Goal: Complete application form: Complete application form

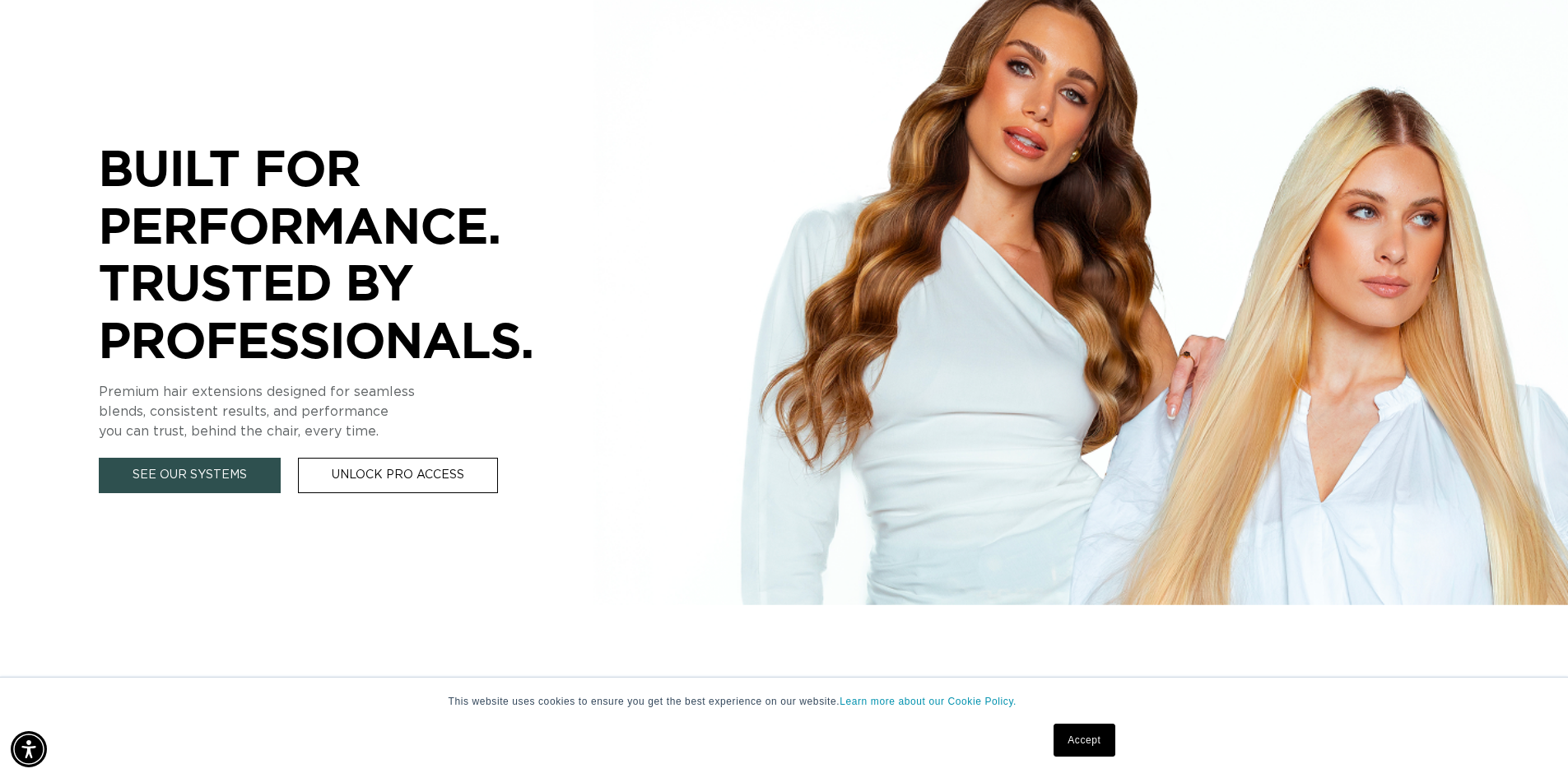
scroll to position [0, 2902]
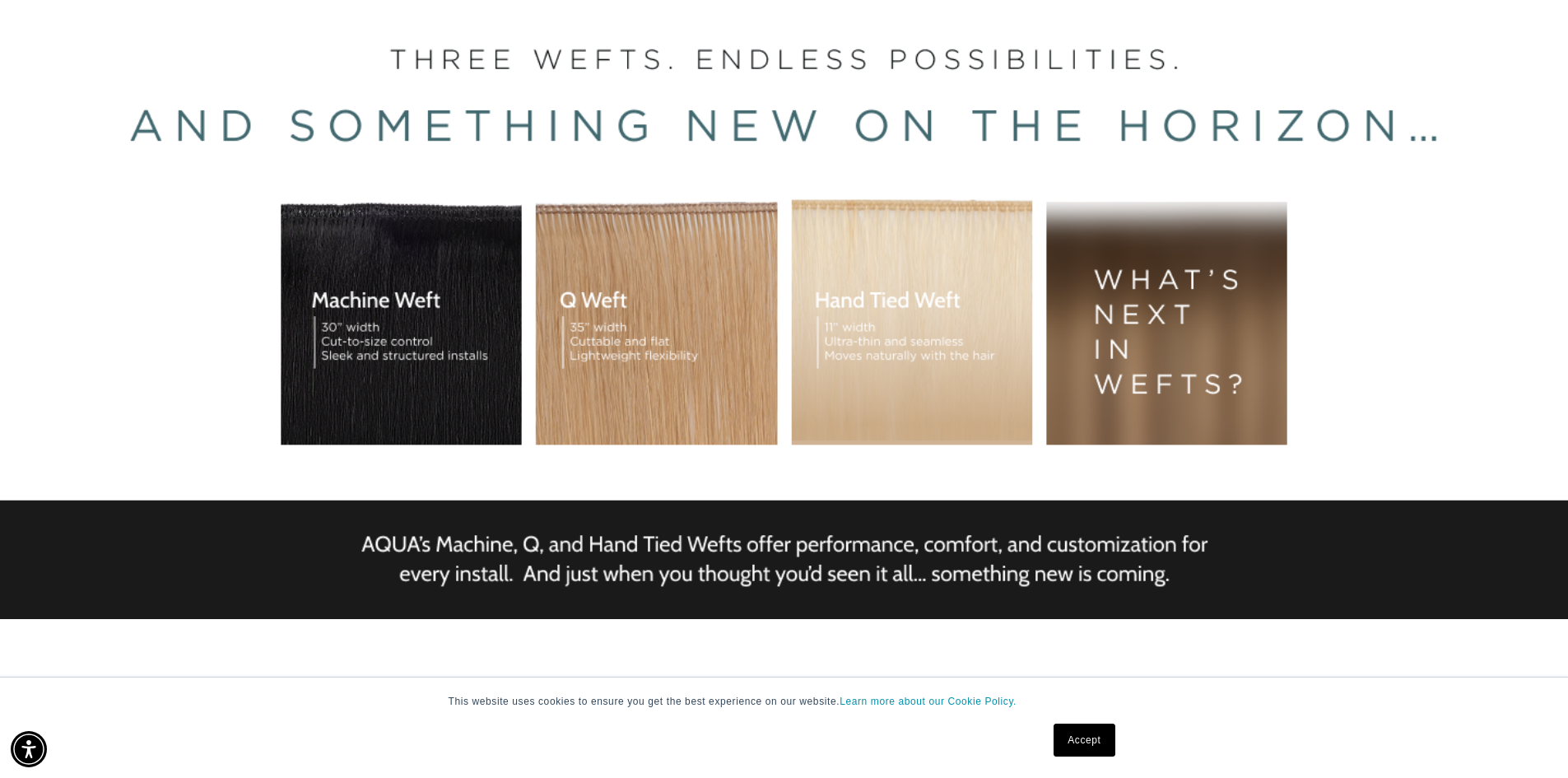
click at [238, 477] on div "BUILT FOR  PERFORMANCE. TRUSTED BY PROFESSIONALS. Premium hair extensions desig…" at bounding box center [784, 292] width 1568 height 741
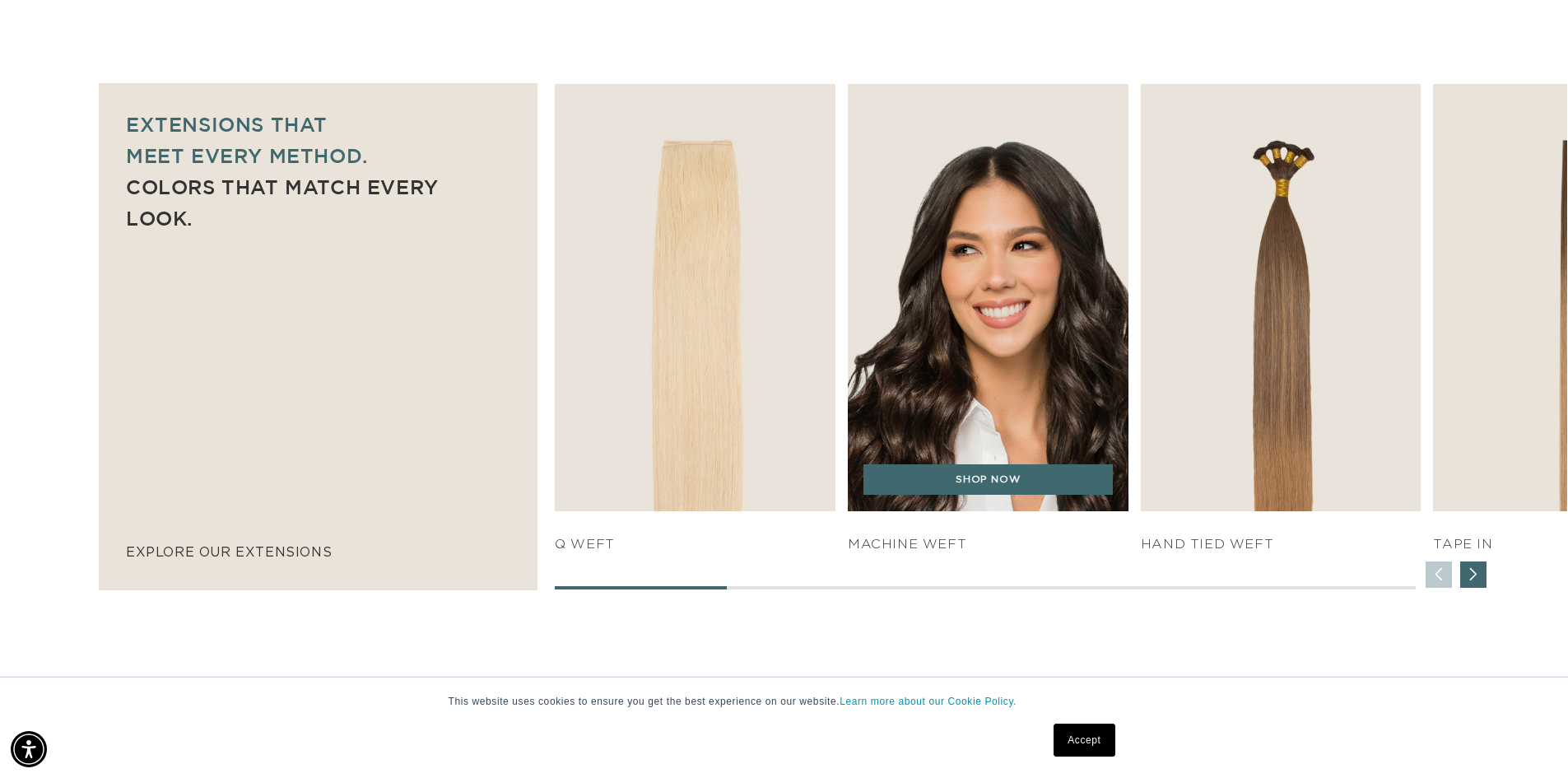
click at [957, 403] on img "2 / 7" at bounding box center [988, 297] width 295 height 449
click at [1016, 479] on link "SHOP NOW" at bounding box center [988, 479] width 249 height 31
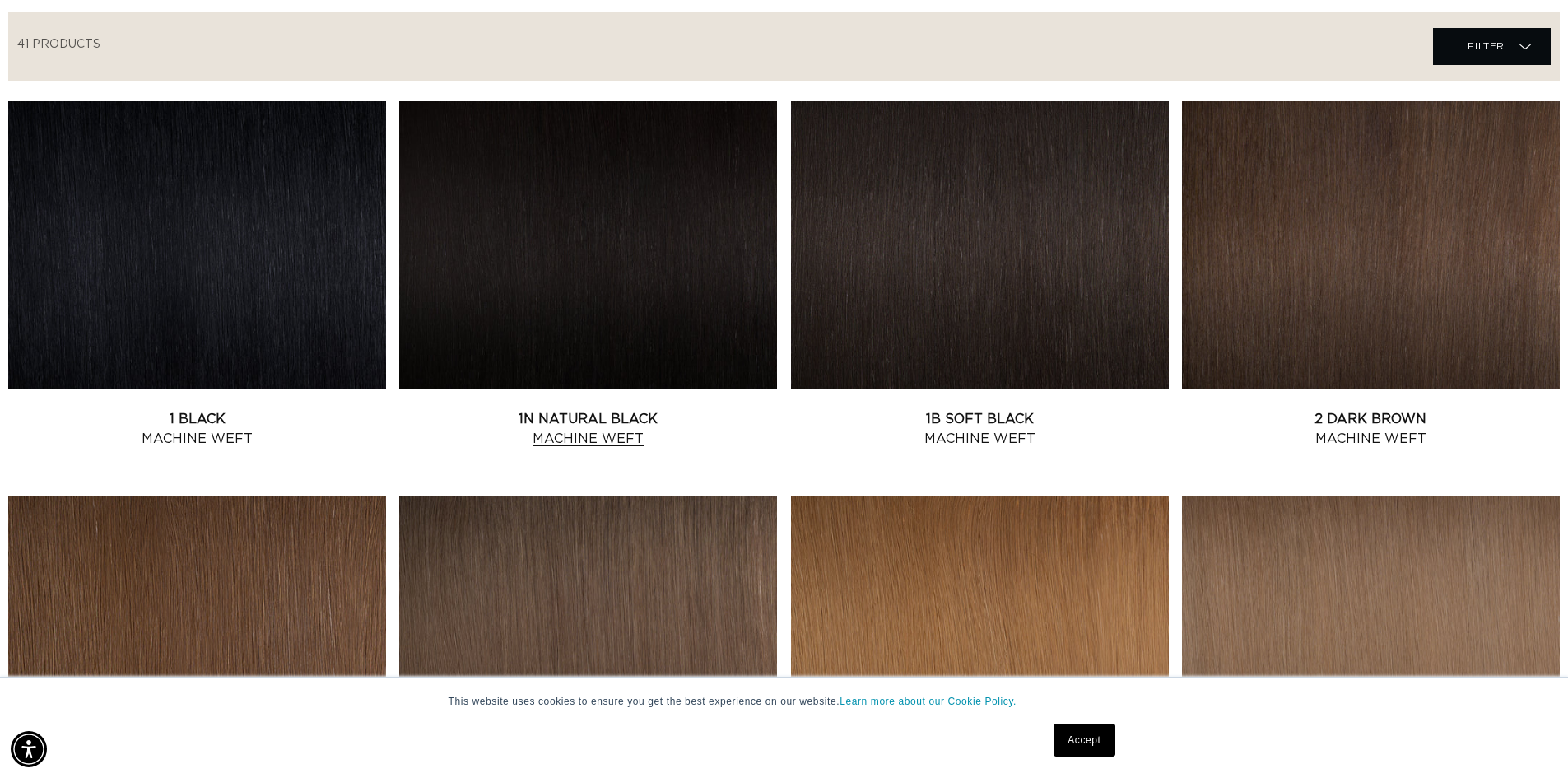
click at [572, 409] on link "1N Natural Black Machine Weft" at bounding box center [588, 429] width 378 height 40
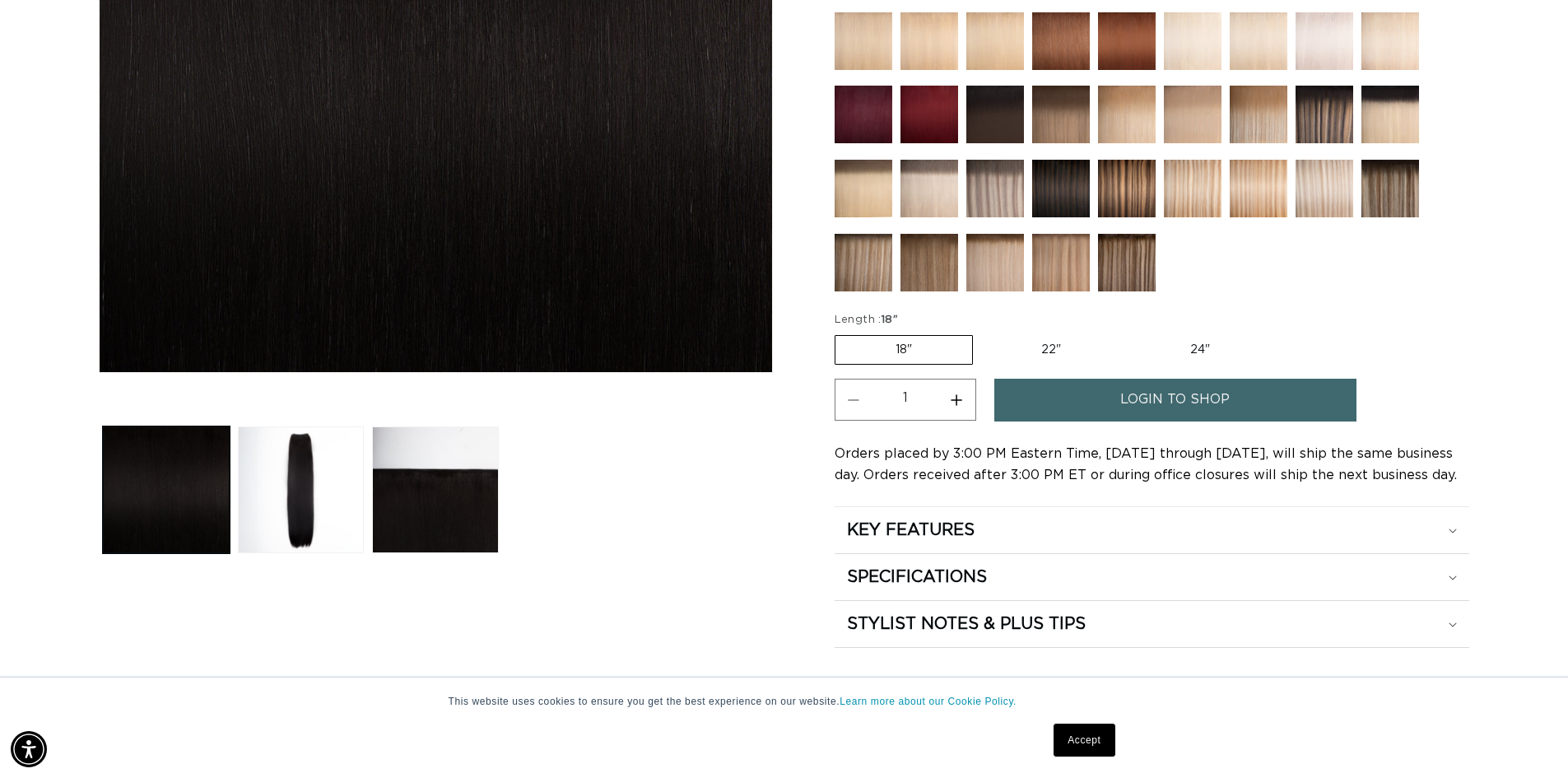
scroll to position [0, 1451]
click at [1216, 353] on label "24" Variant sold out or unavailable" at bounding box center [1200, 349] width 140 height 28
click at [1130, 333] on input "24" Variant sold out or unavailable" at bounding box center [1129, 332] width 1 height 1
radio input "true"
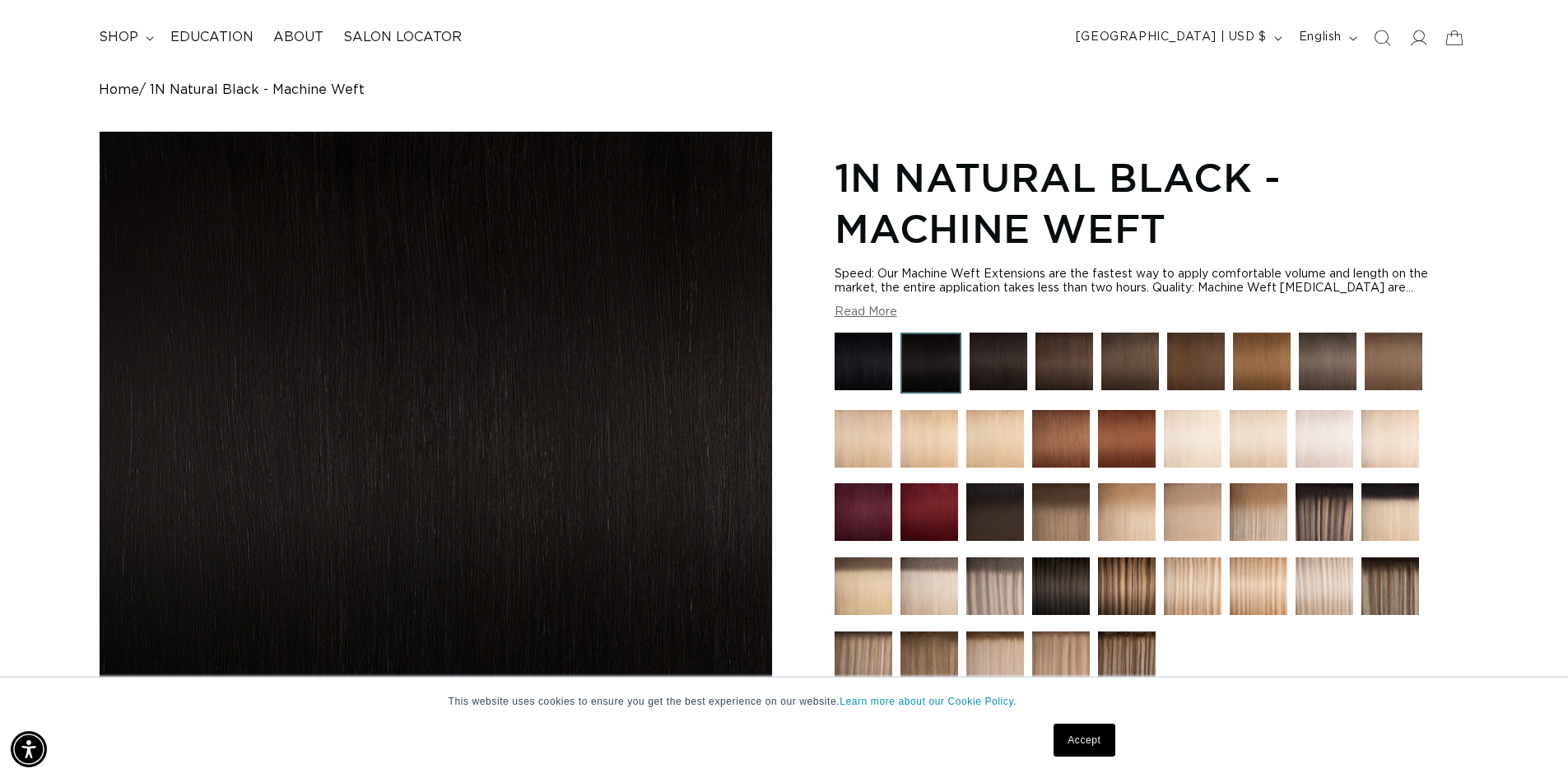
scroll to position [329, 0]
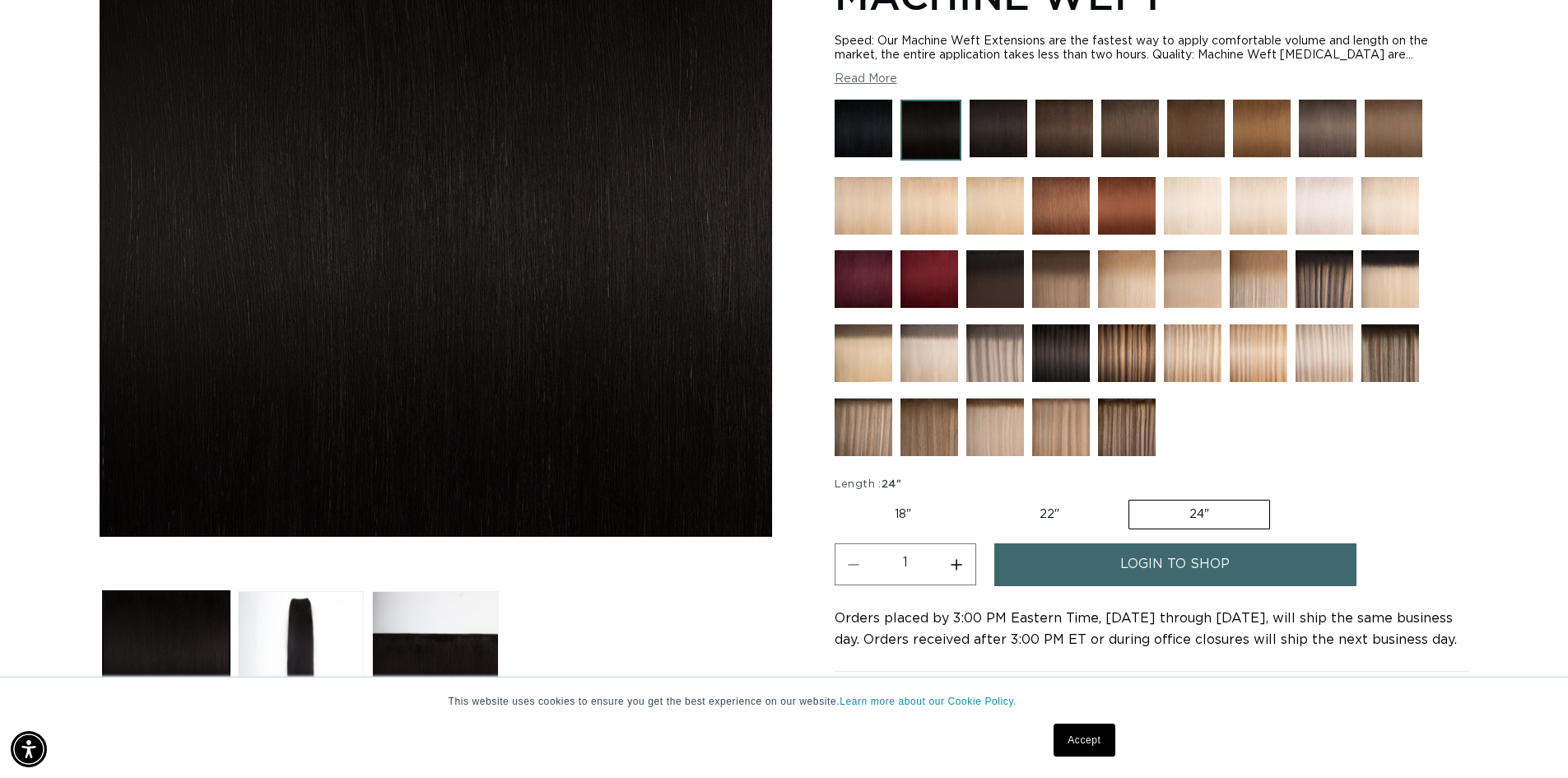
click at [1118, 571] on link "login to shop" at bounding box center [1176, 564] width 362 height 42
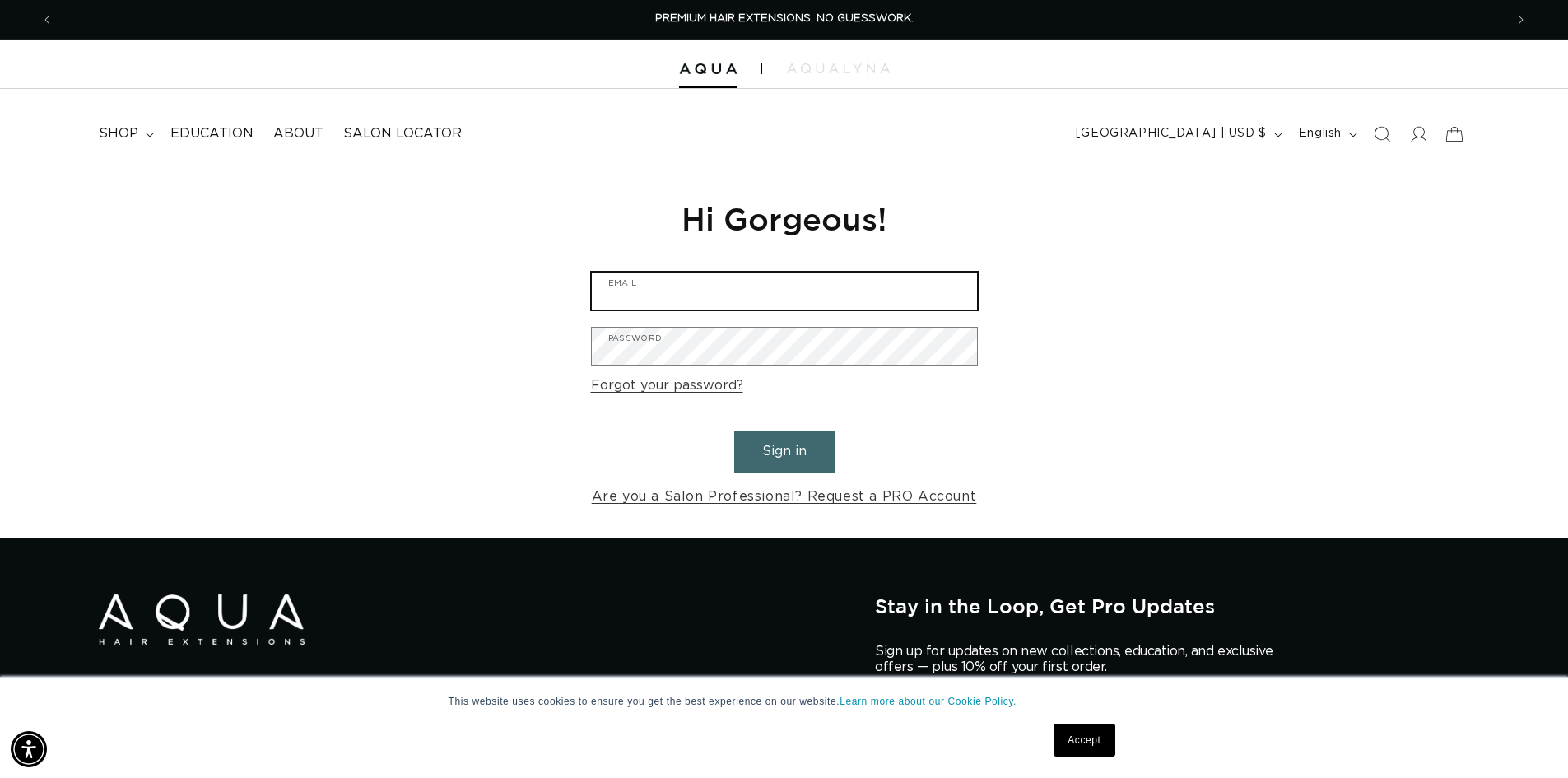
click at [694, 302] on input "Email" at bounding box center [784, 290] width 385 height 37
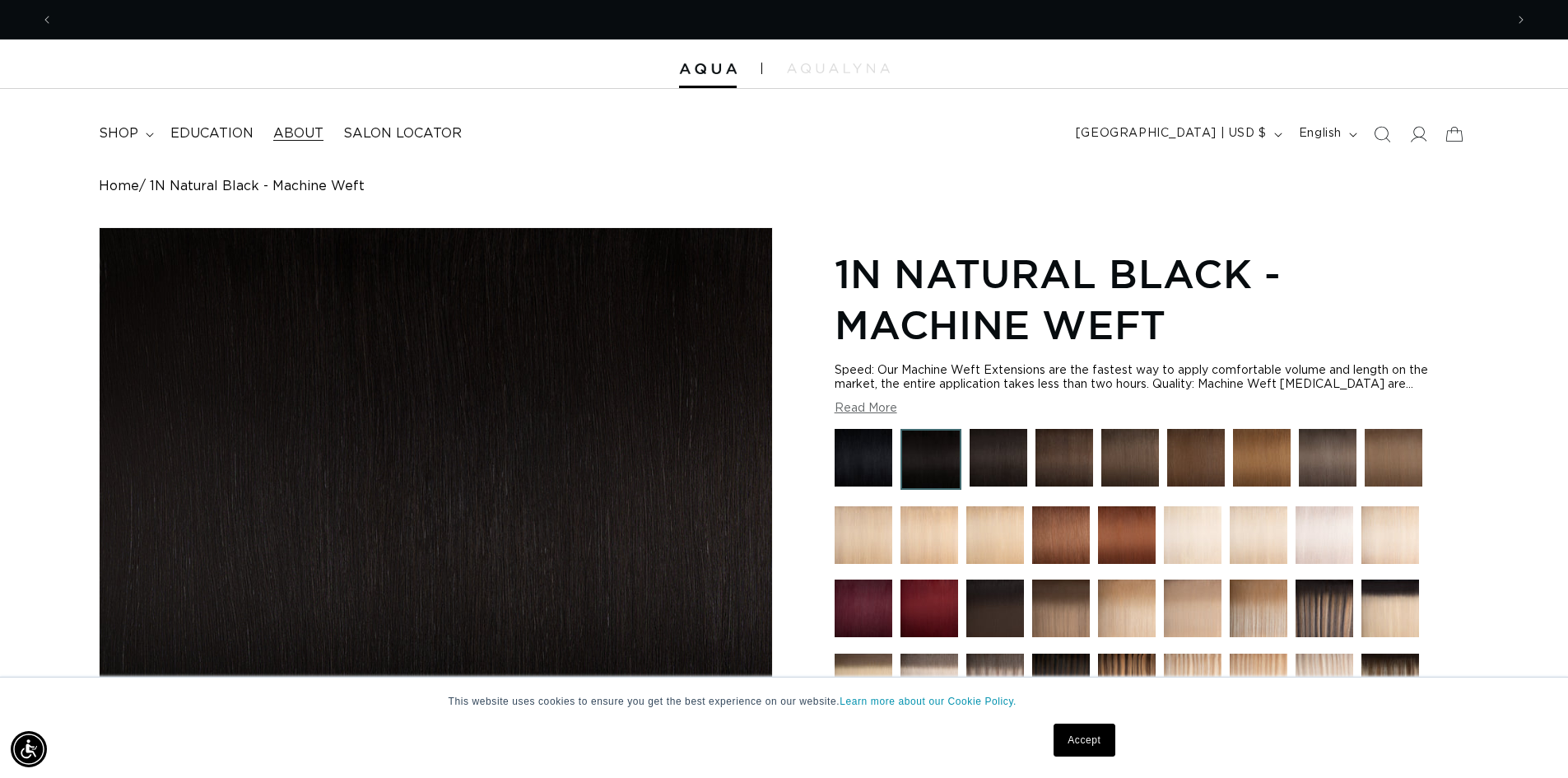
scroll to position [0, 1451]
click at [124, 127] on span "shop" at bounding box center [118, 134] width 40 height 18
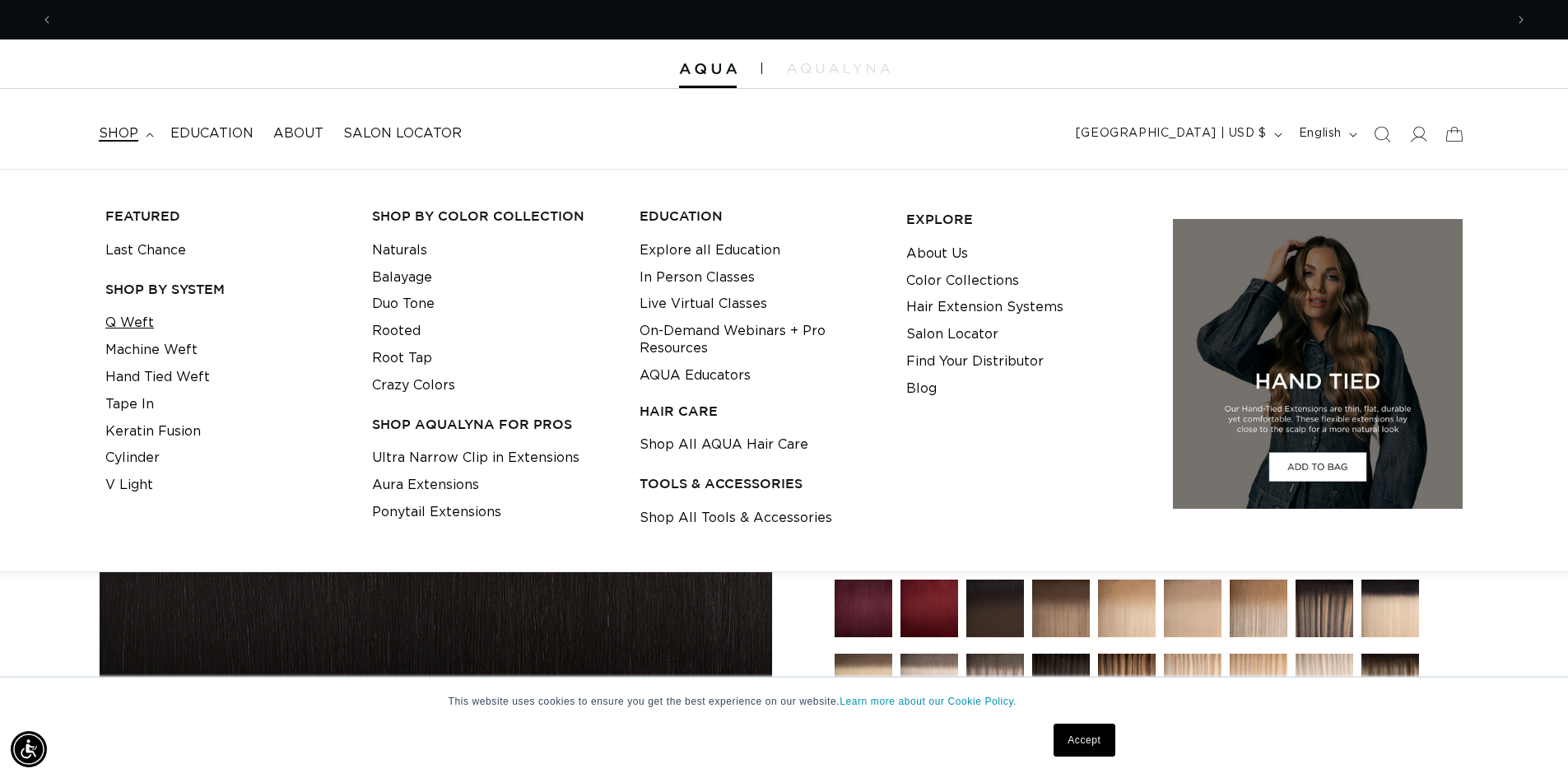
scroll to position [0, 2902]
click at [141, 322] on link "Q Weft" at bounding box center [130, 322] width 49 height 27
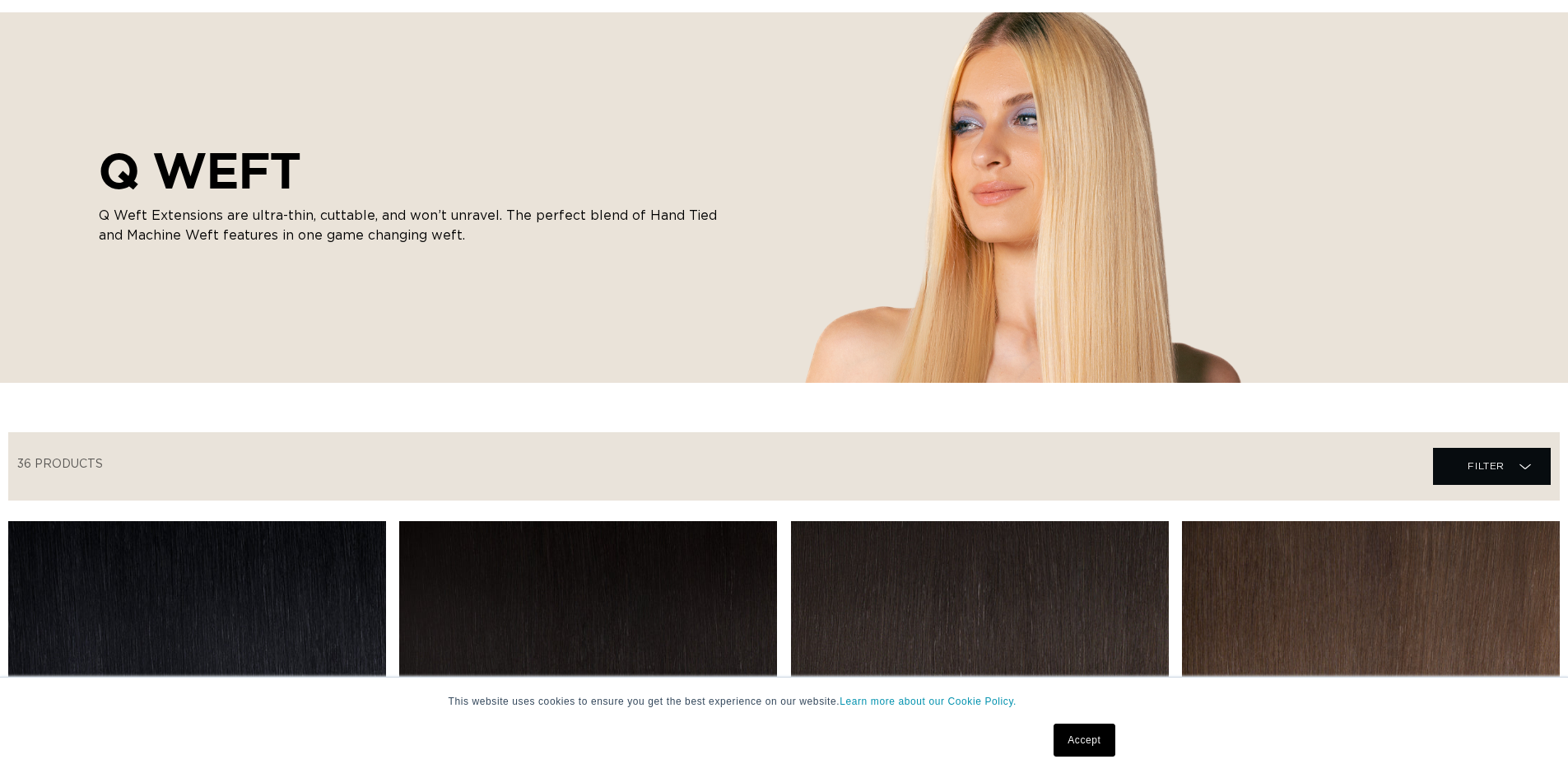
scroll to position [576, 0]
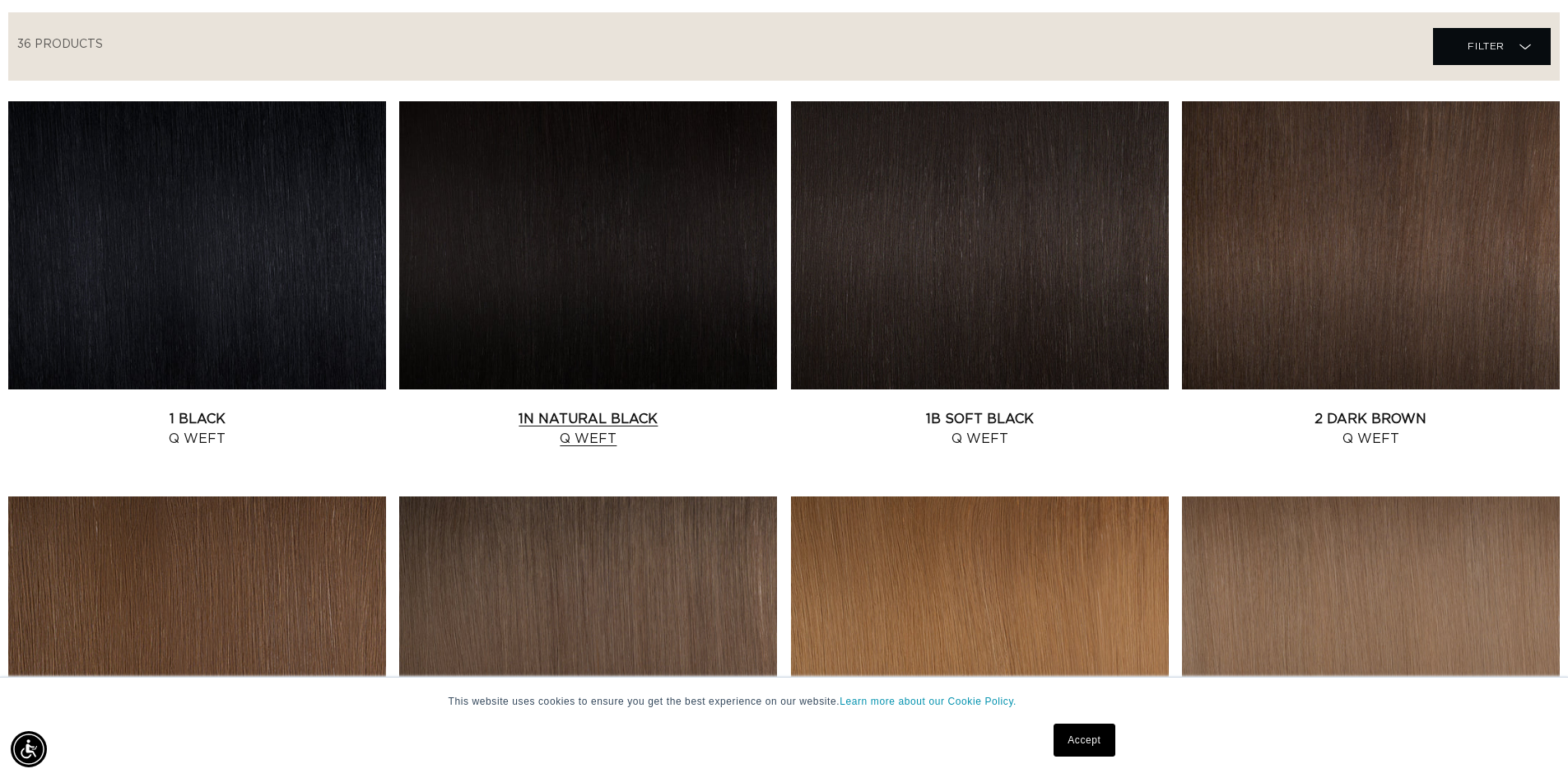
click at [672, 409] on link "1N Natural Black Q Weft" at bounding box center [588, 429] width 378 height 40
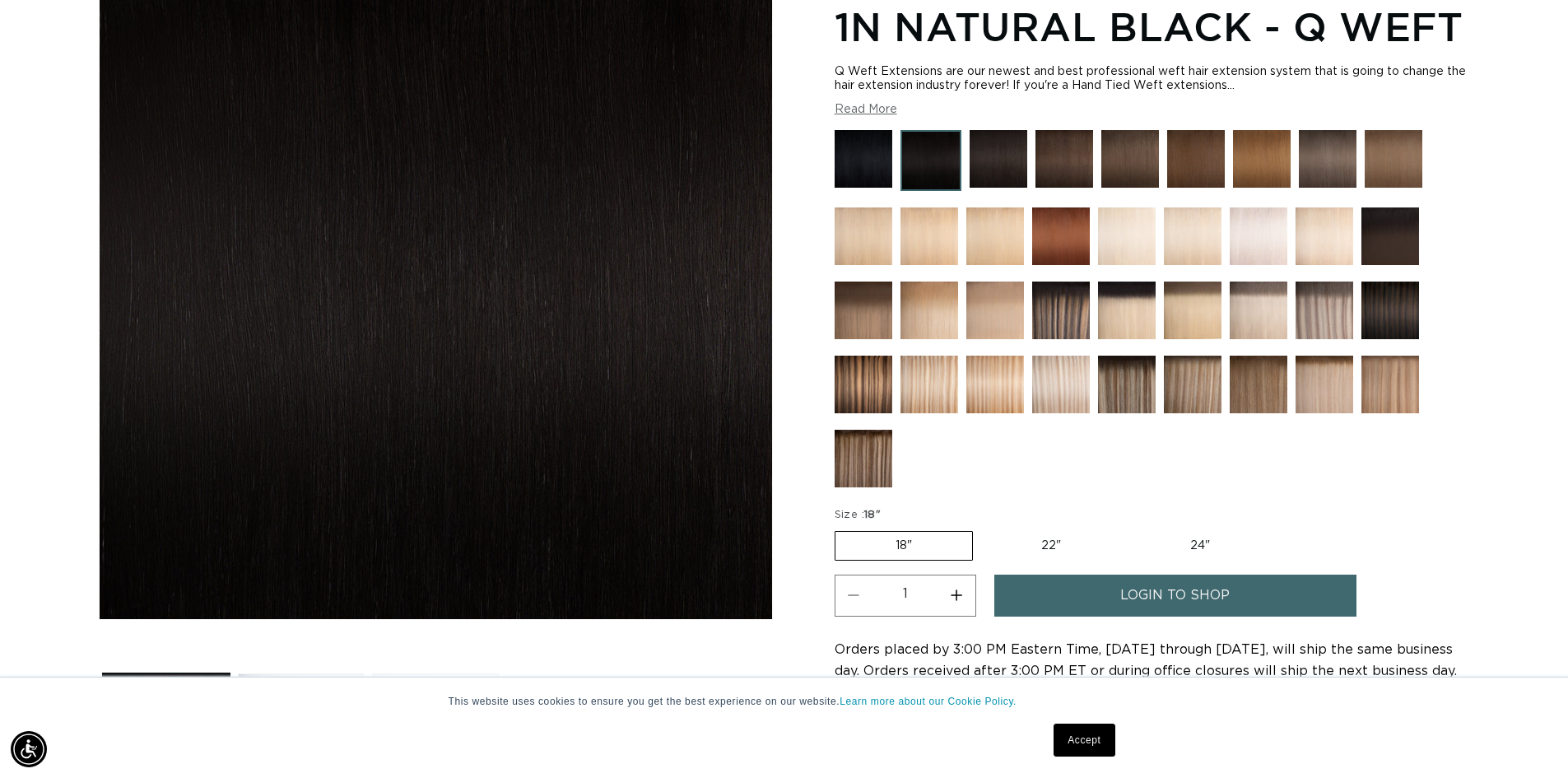
click at [1412, 285] on img at bounding box center [1390, 310] width 57 height 57
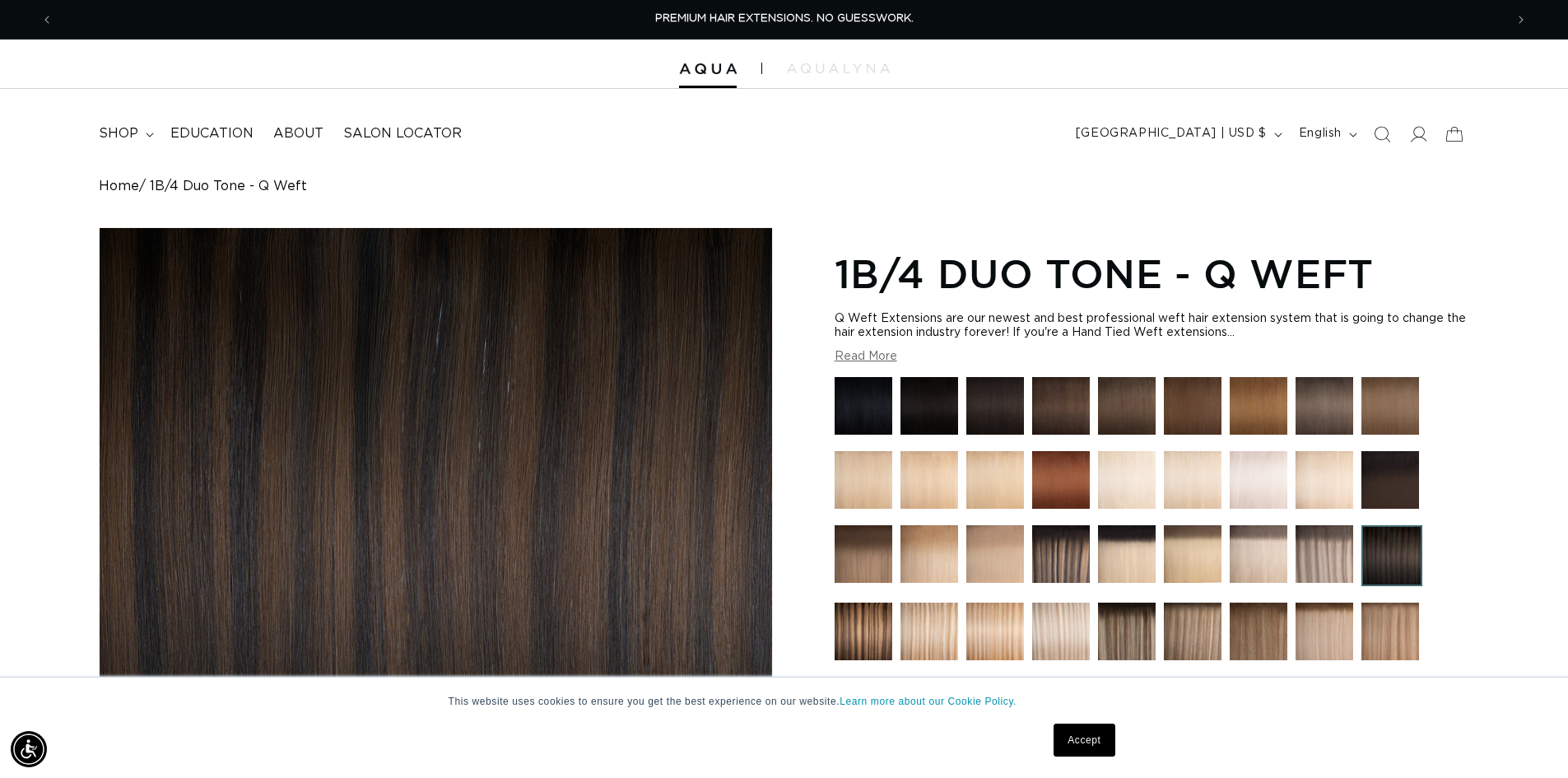
click at [853, 392] on img at bounding box center [863, 406] width 57 height 57
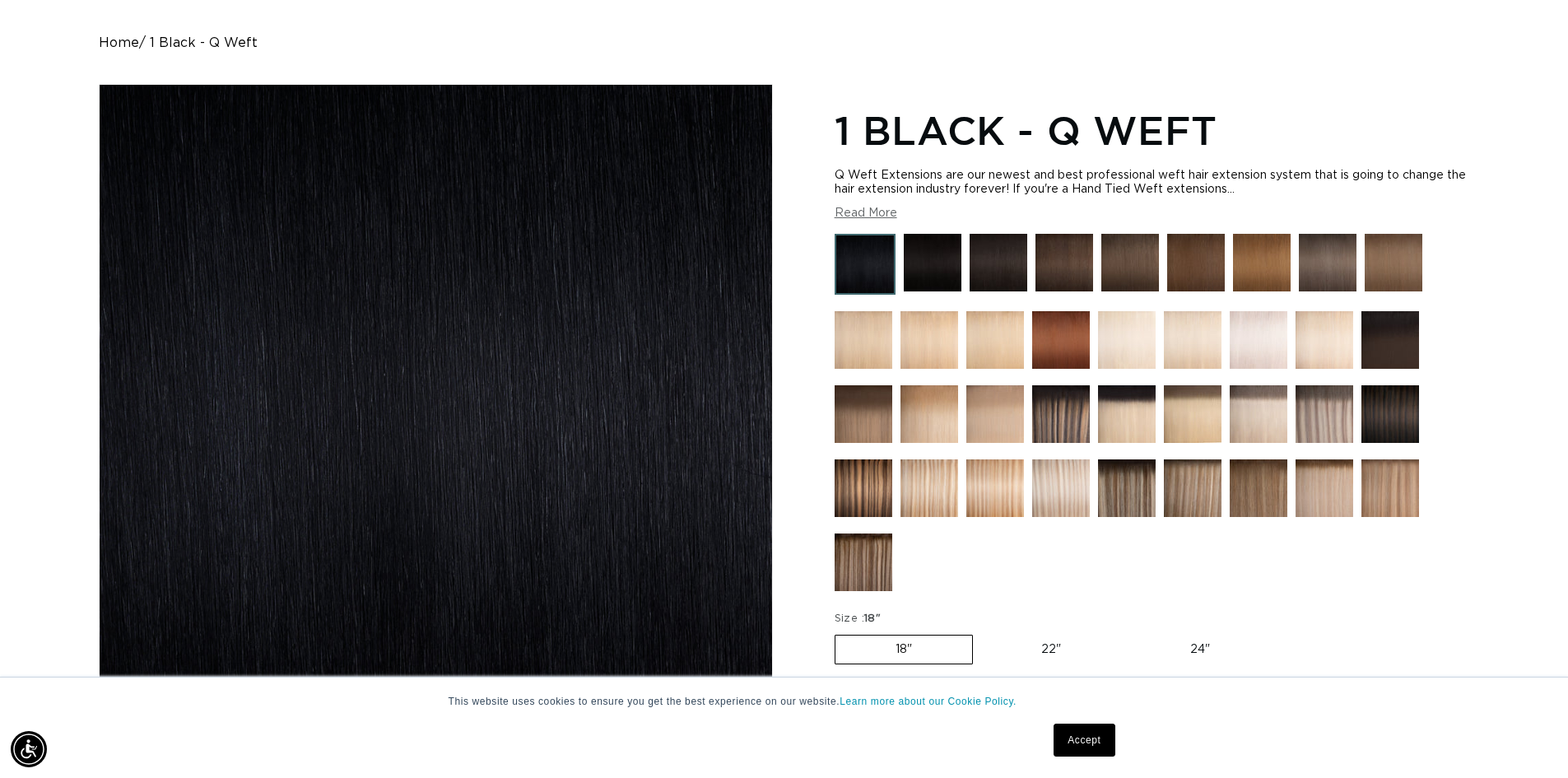
scroll to position [329, 0]
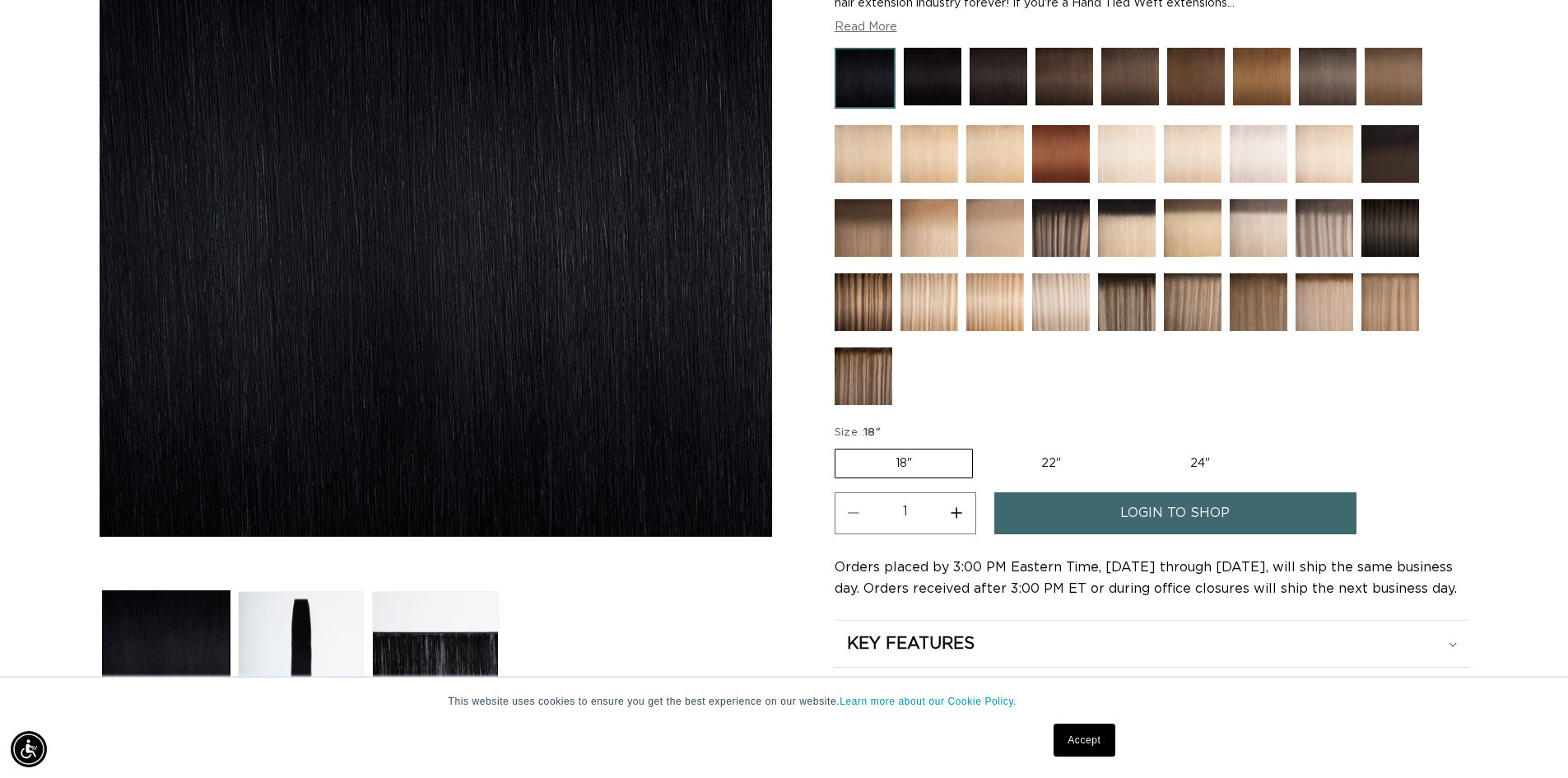
click at [1196, 451] on label "24" Variant sold out or unavailable" at bounding box center [1200, 463] width 140 height 28
click at [1130, 446] on input "24" Variant sold out or unavailable" at bounding box center [1129, 445] width 1 height 1
radio input "true"
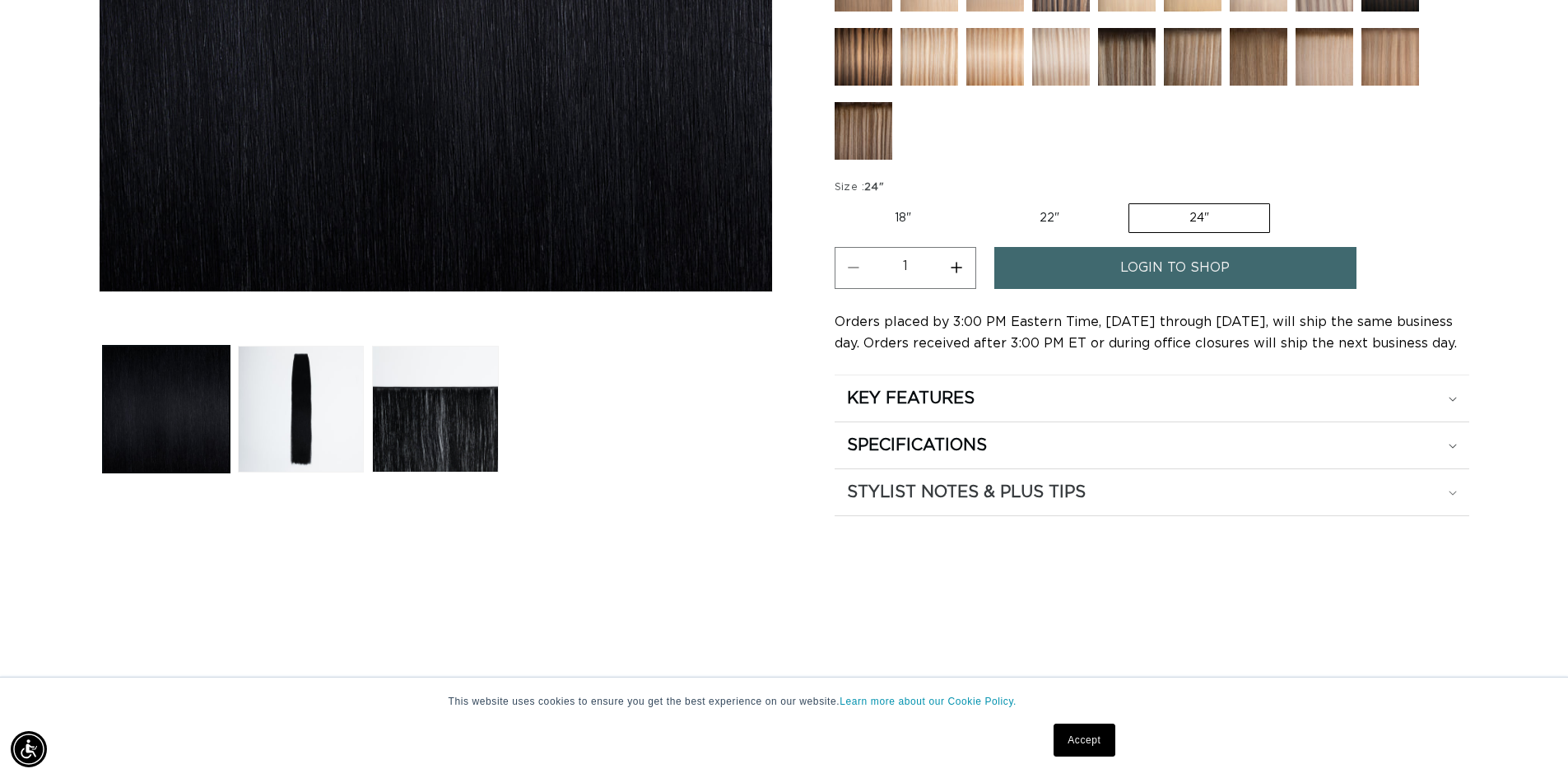
scroll to position [576, 0]
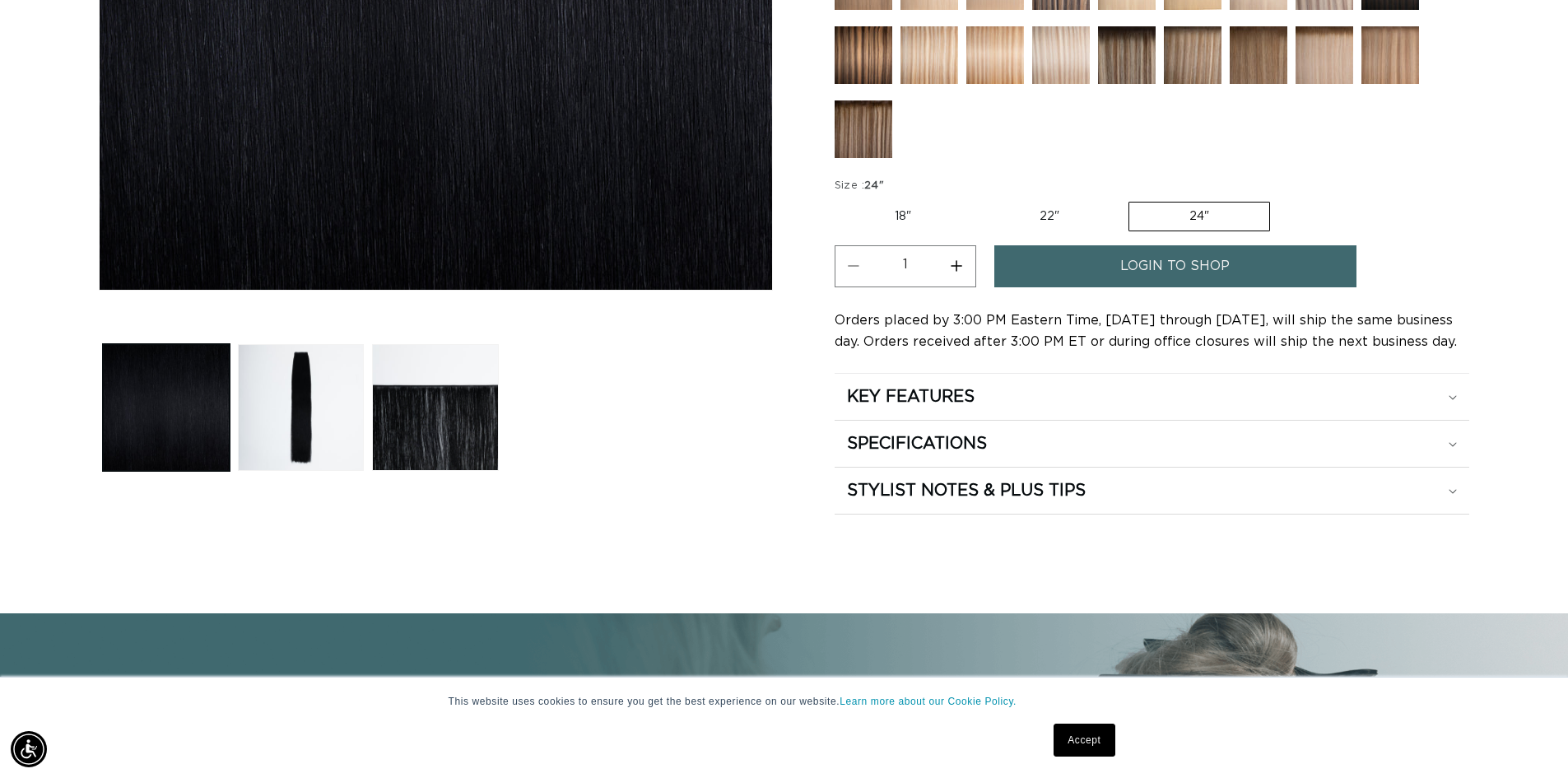
click at [1070, 275] on link "login to shop" at bounding box center [1176, 266] width 362 height 42
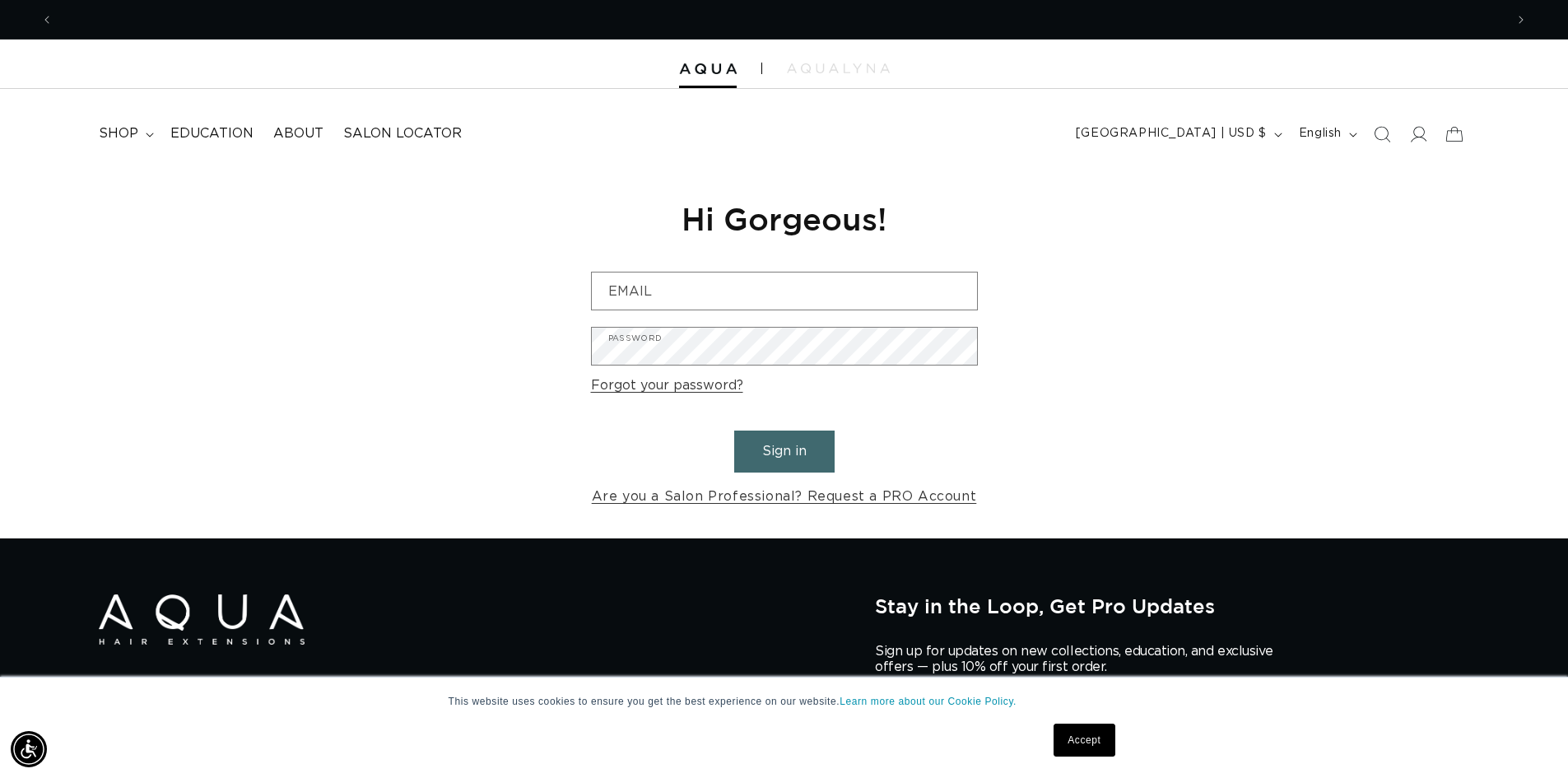
scroll to position [0, 2902]
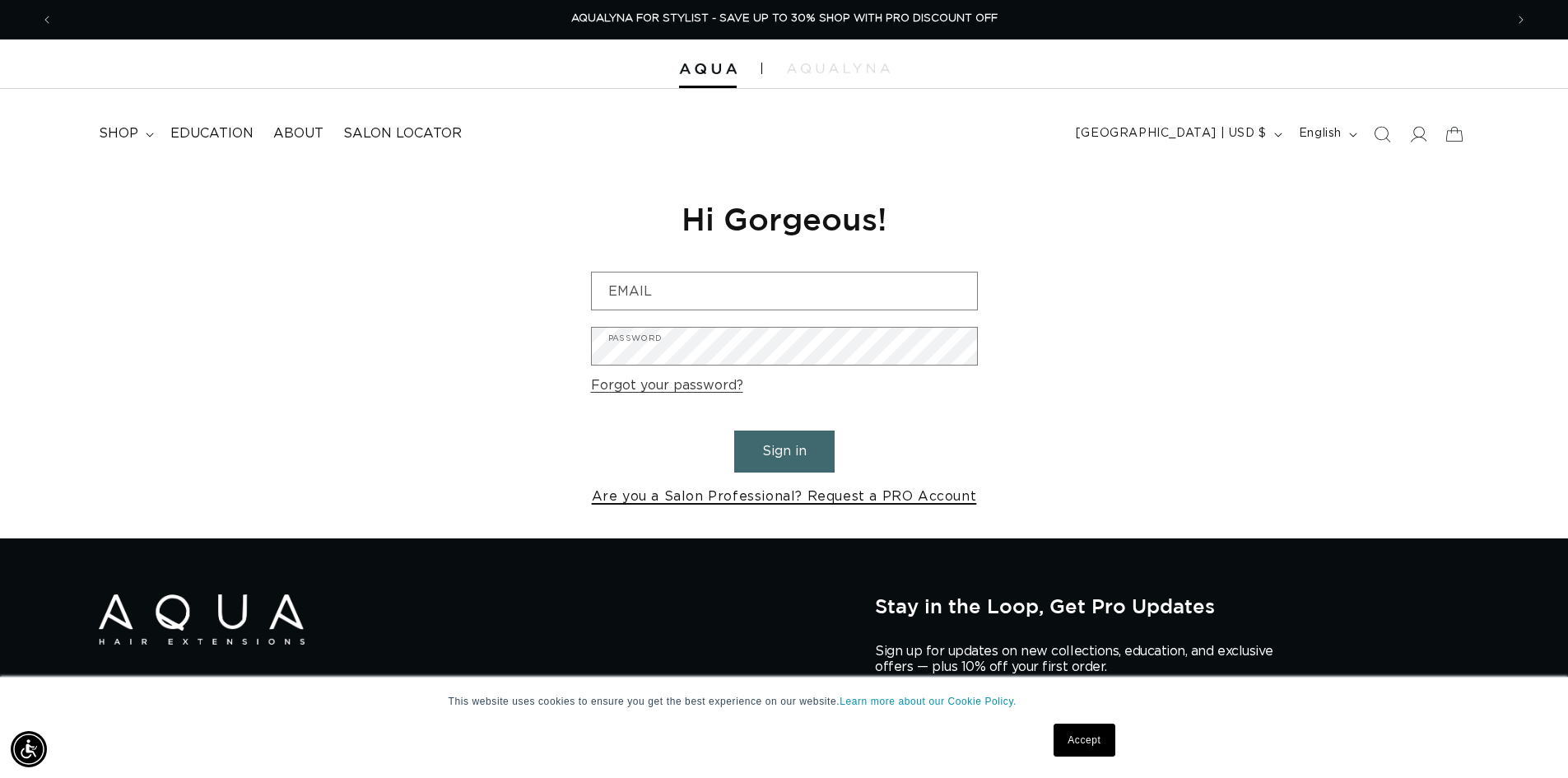
click at [856, 495] on link "Are you a Salon Professional? Request a PRO Account" at bounding box center [784, 497] width 385 height 24
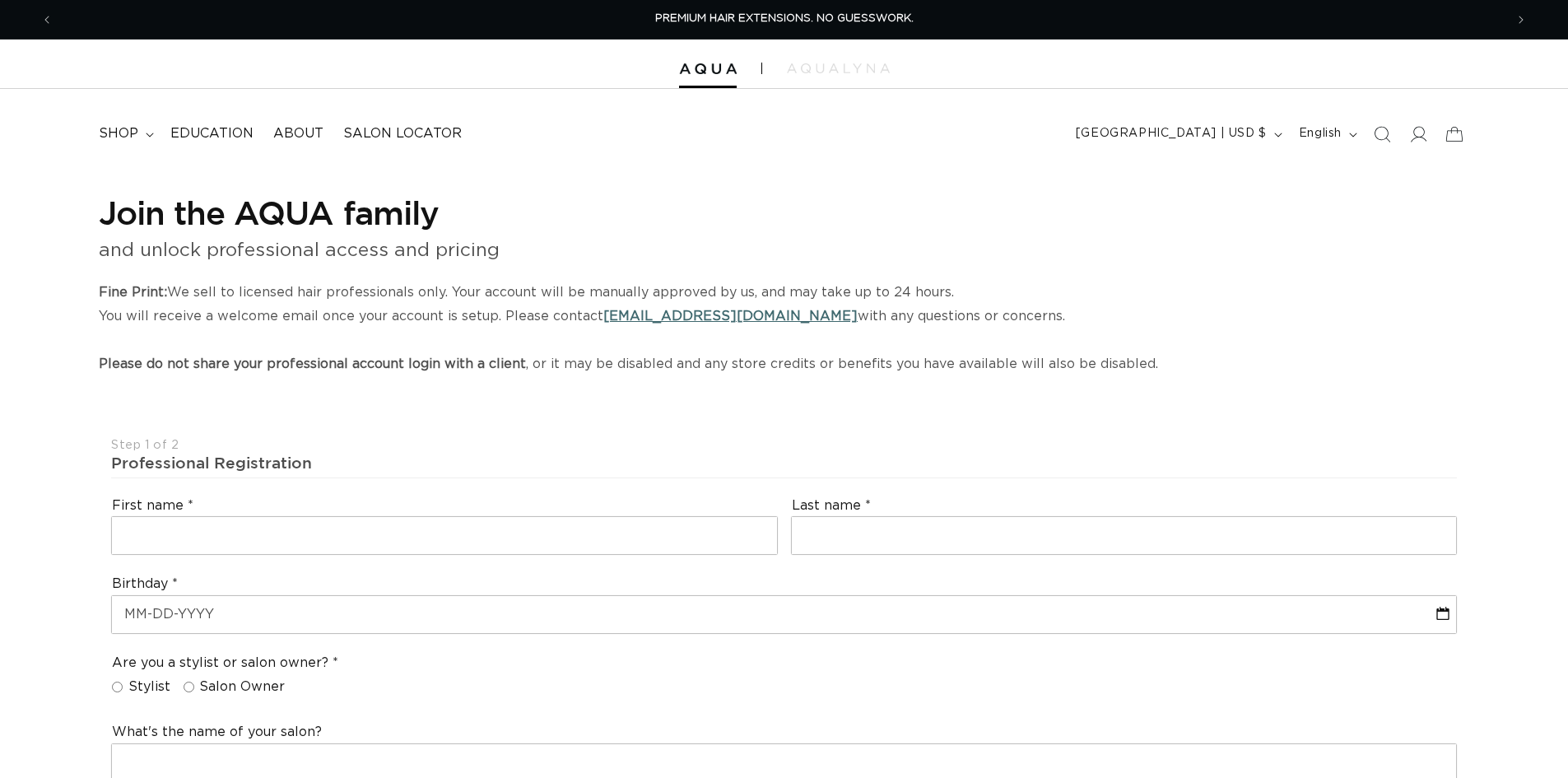
select select "US"
select select "[GEOGRAPHIC_DATA]"
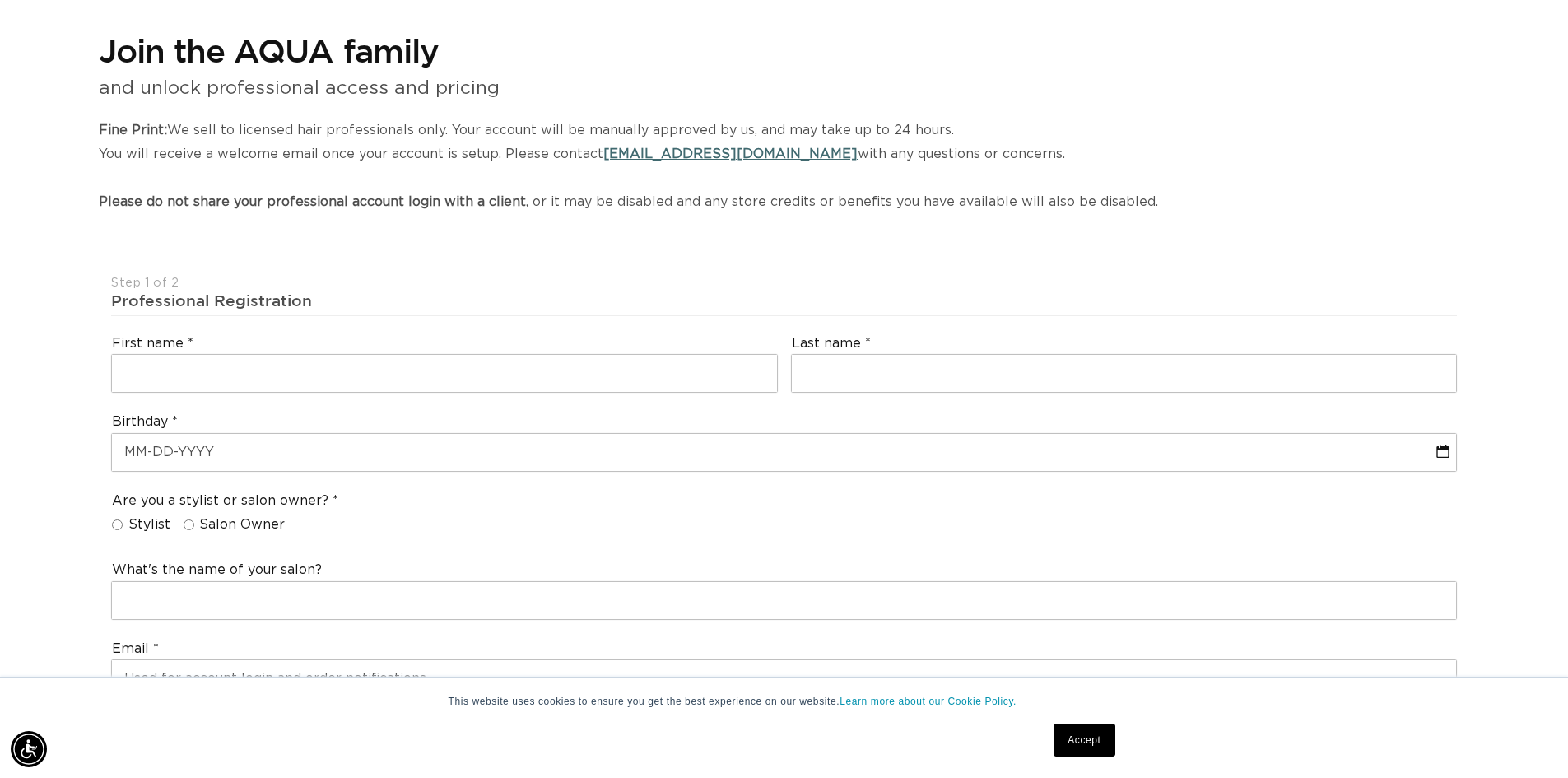
scroll to position [164, 0]
click at [405, 388] on input "text" at bounding box center [445, 370] width 665 height 37
type input "Anthony"
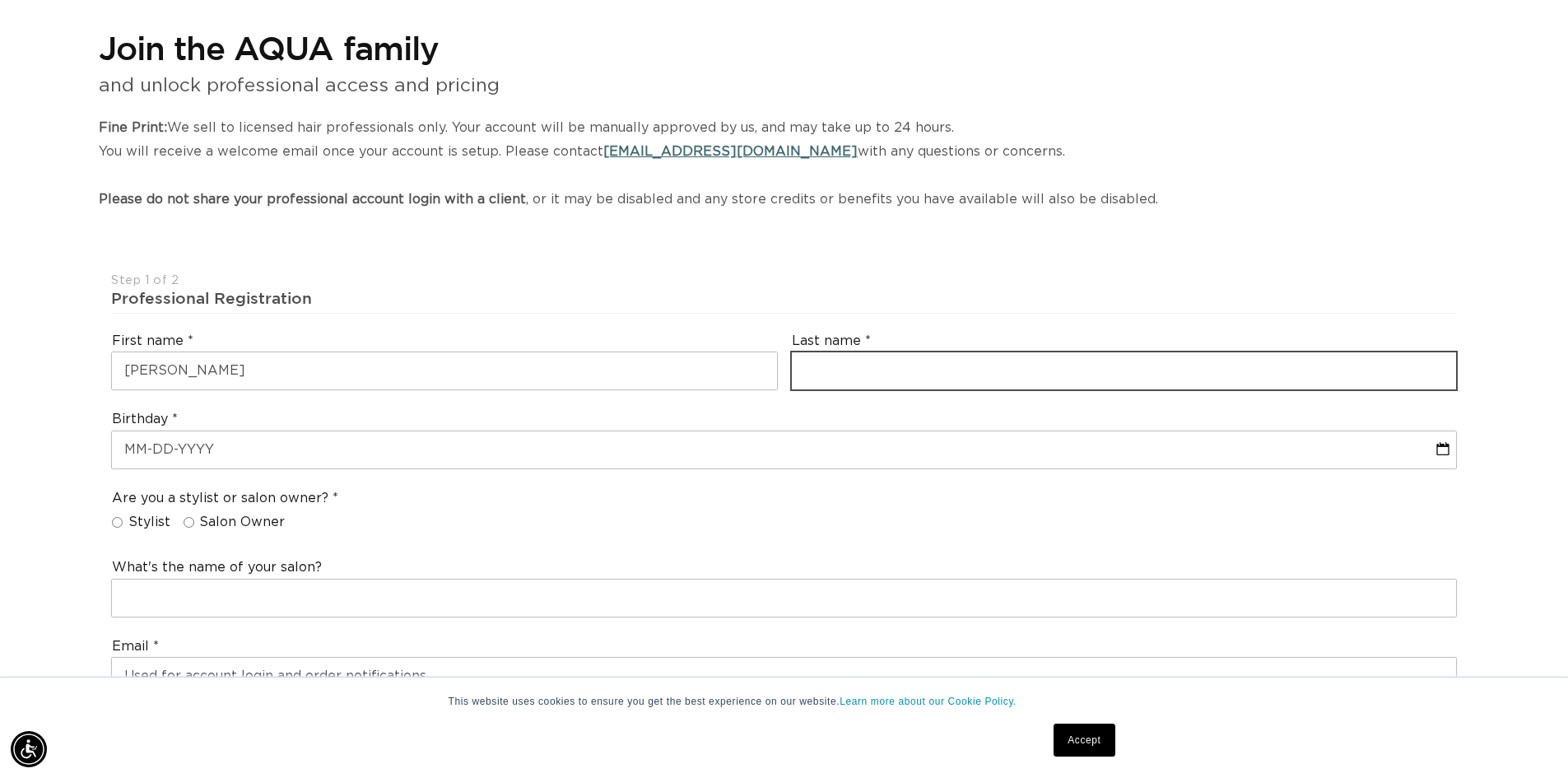
type input "Colello"
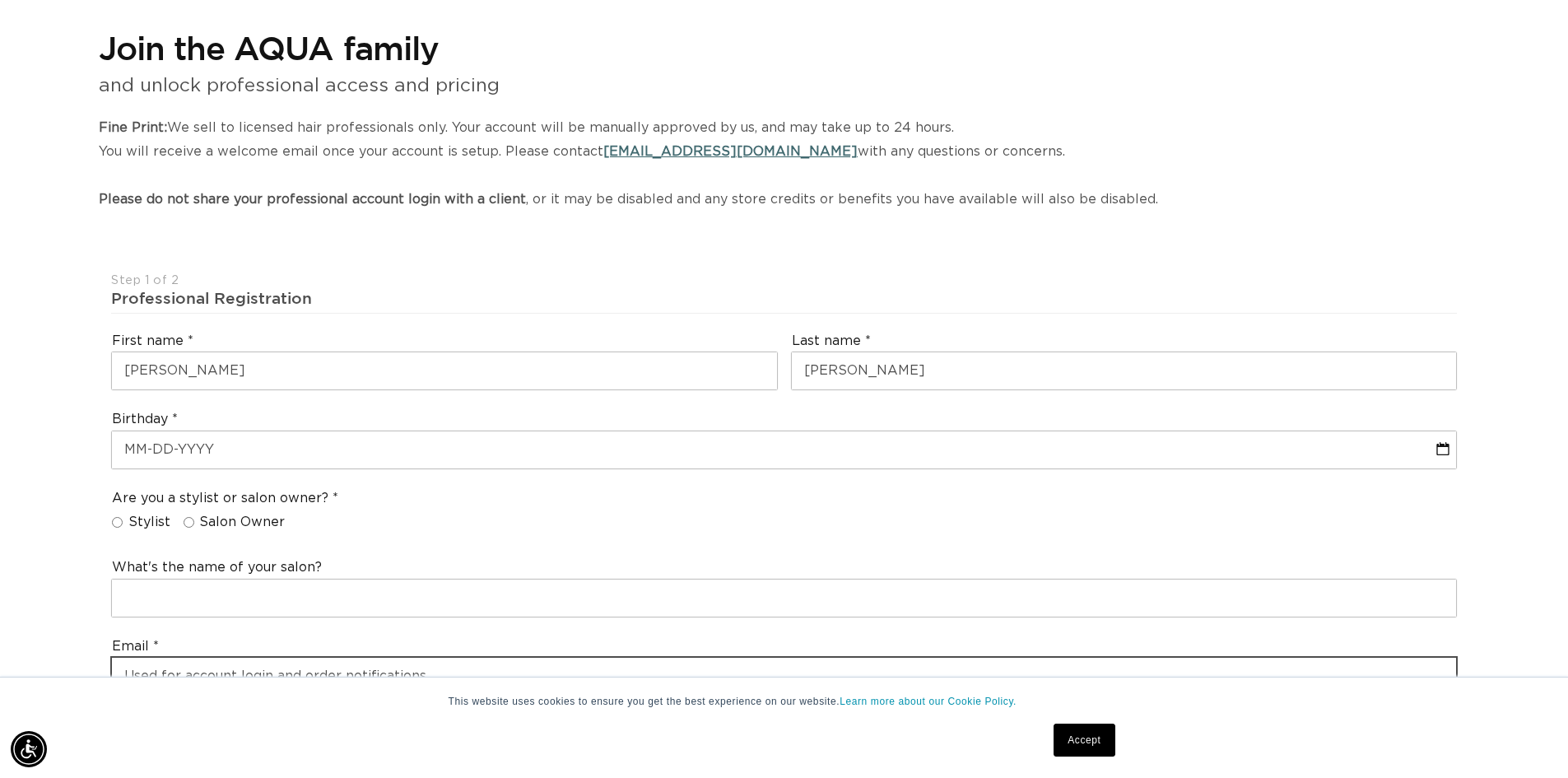
type input "anthony@touchupssalon.com"
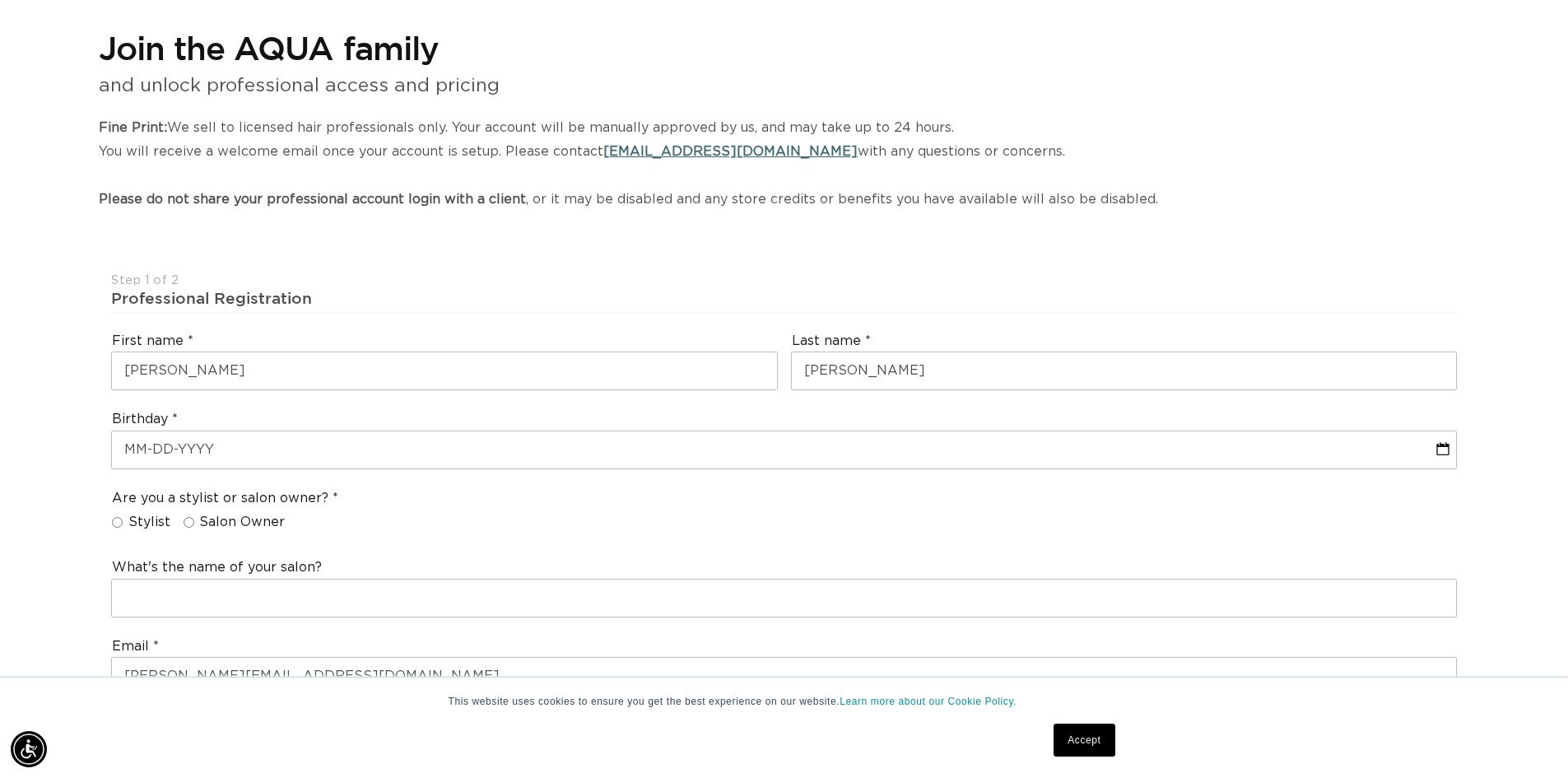
type input "anthony@touchupssalon.com"
type input "+19493951835"
select select "Arizona"
type input "85295"
type input "+19493951835"
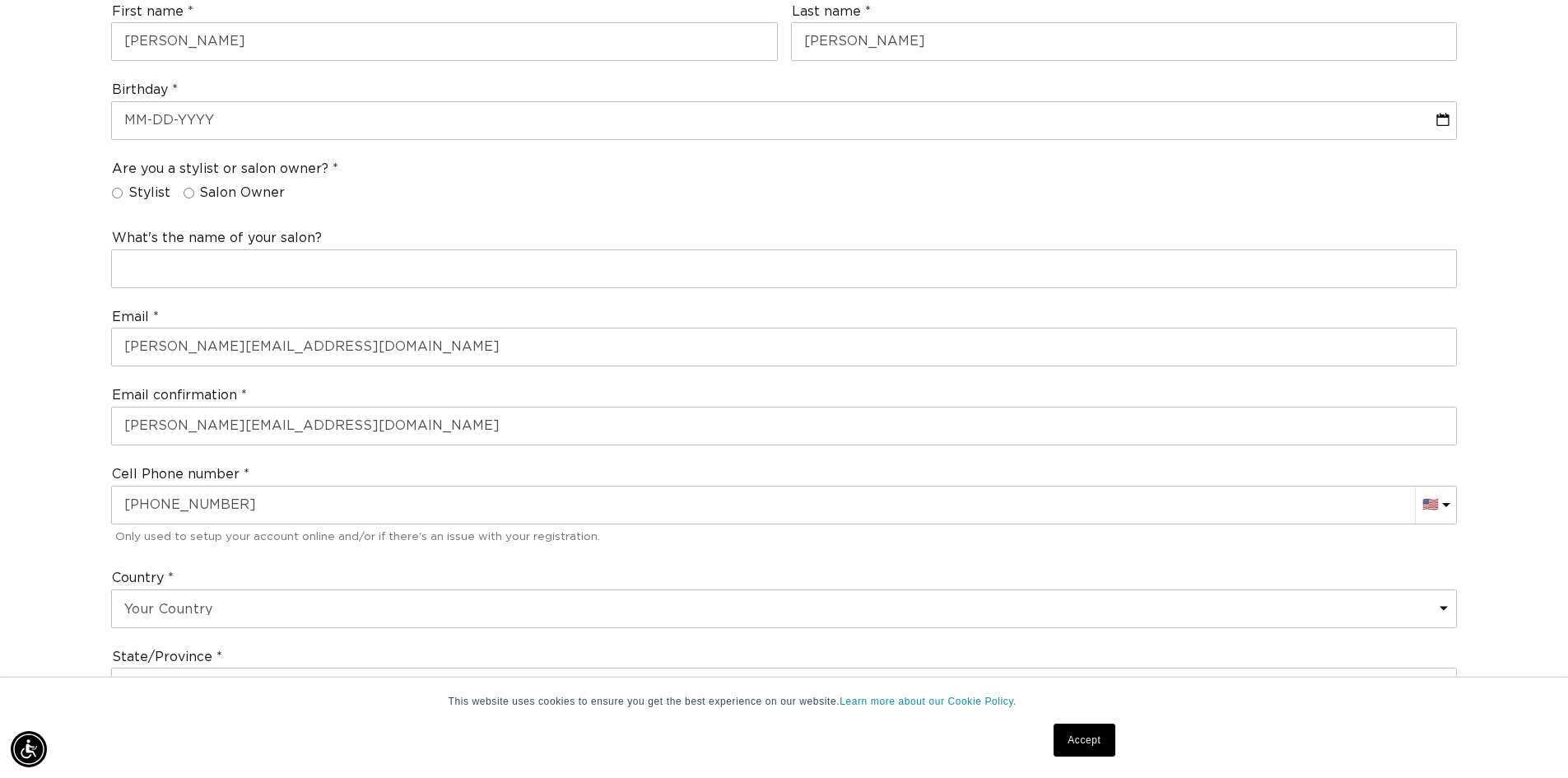
click at [186, 190] on input "Salon Owner" at bounding box center [189, 193] width 11 height 11
radio input "true"
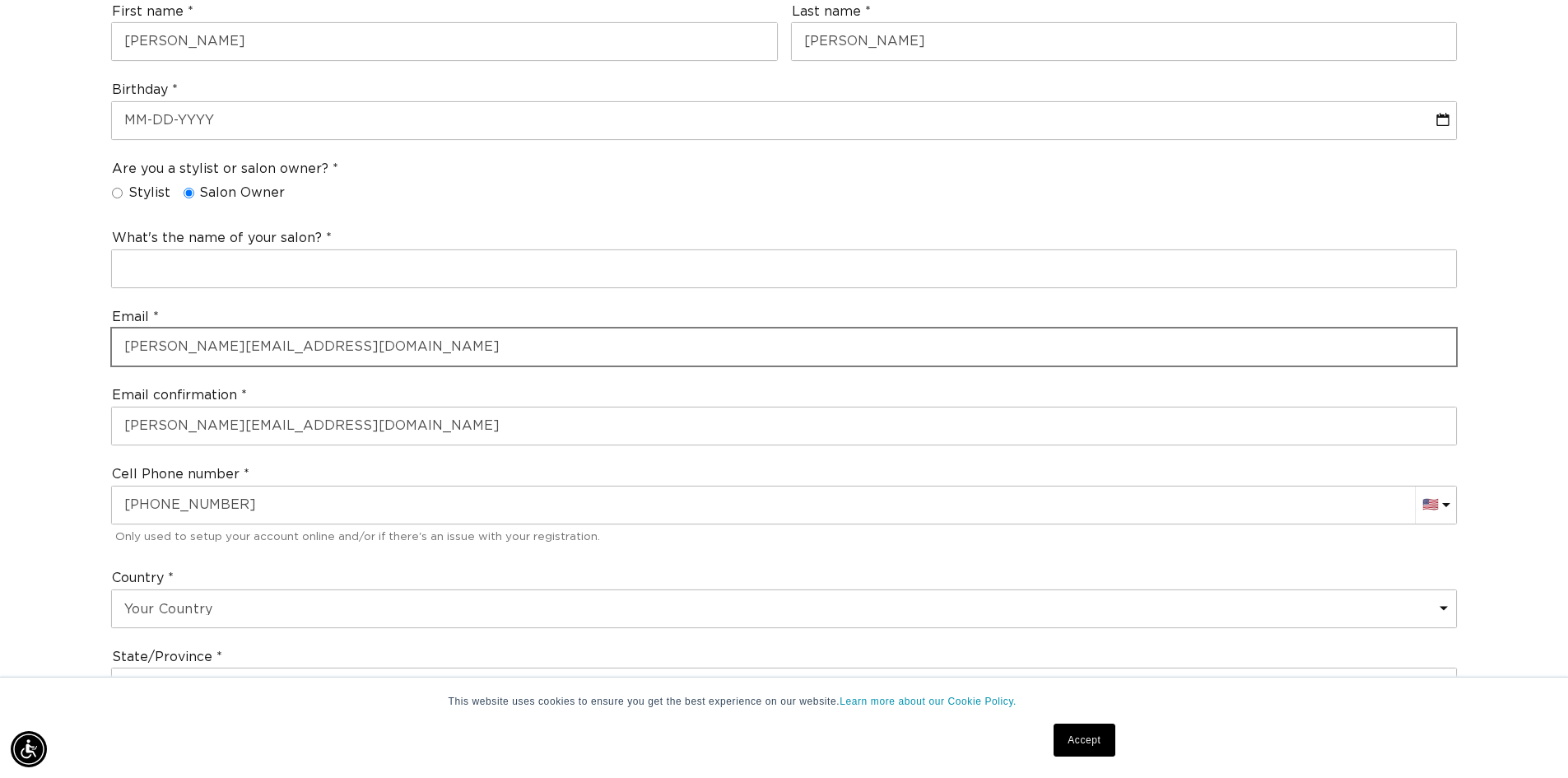
scroll to position [0, 0]
drag, startPoint x: 173, startPoint y: 346, endPoint x: 96, endPoint y: 346, distance: 77.0
click at [96, 346] on div "Join the AQUA family and unlock professional access and pricing Fine Print: We …" at bounding box center [784, 605] width 1568 height 1861
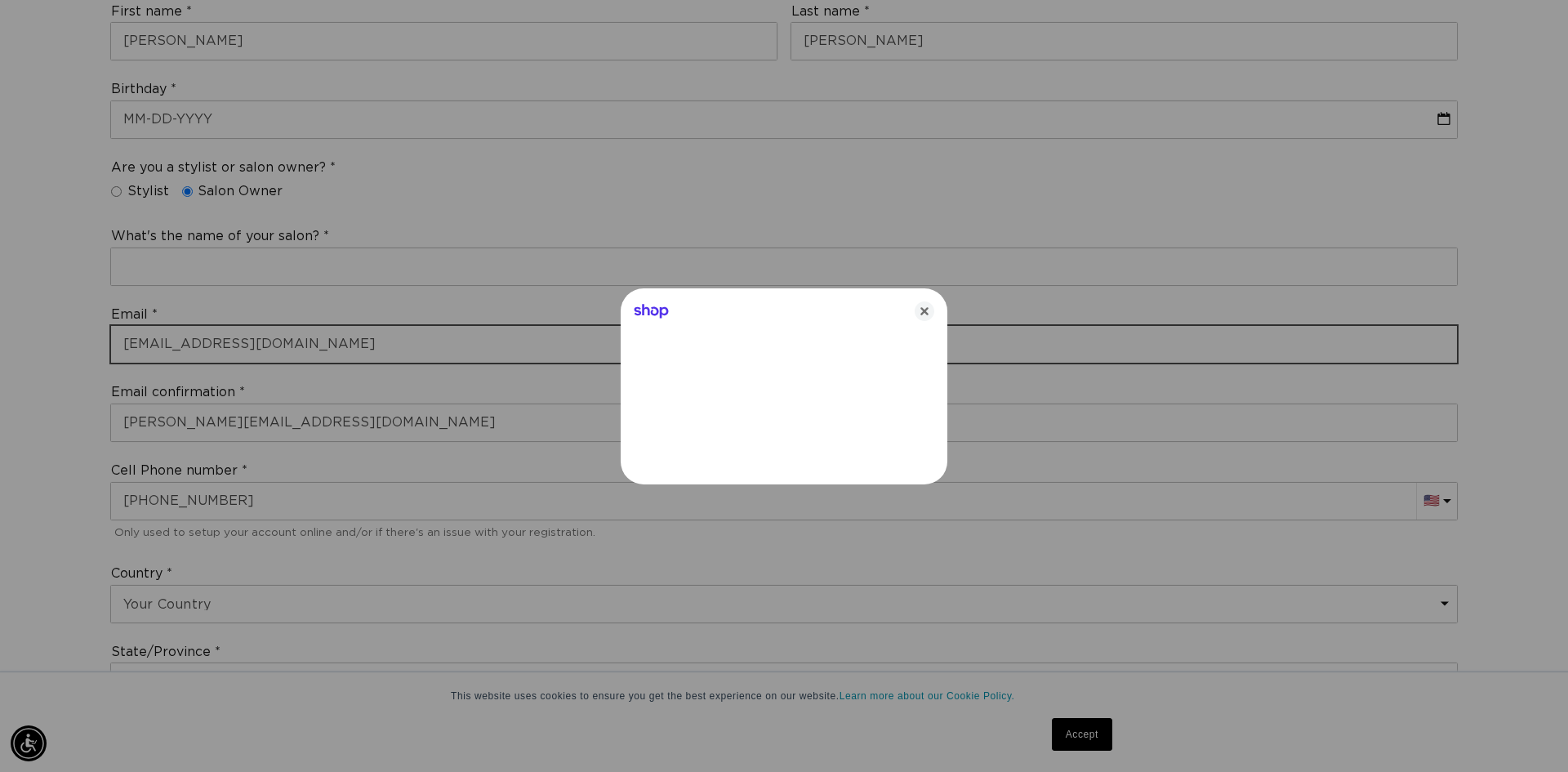
type input "info@touchupssalon.com"
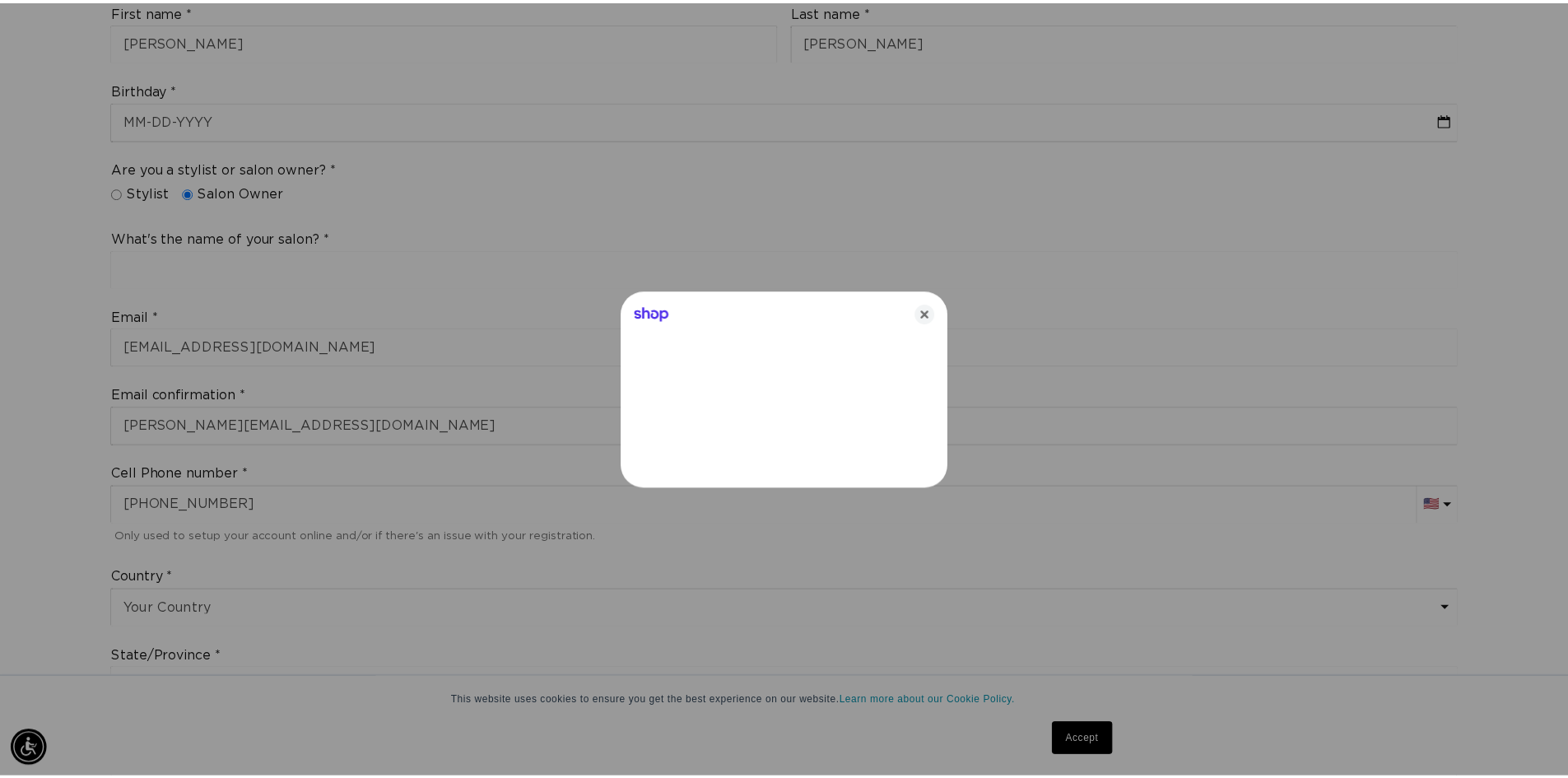
scroll to position [0, 1464]
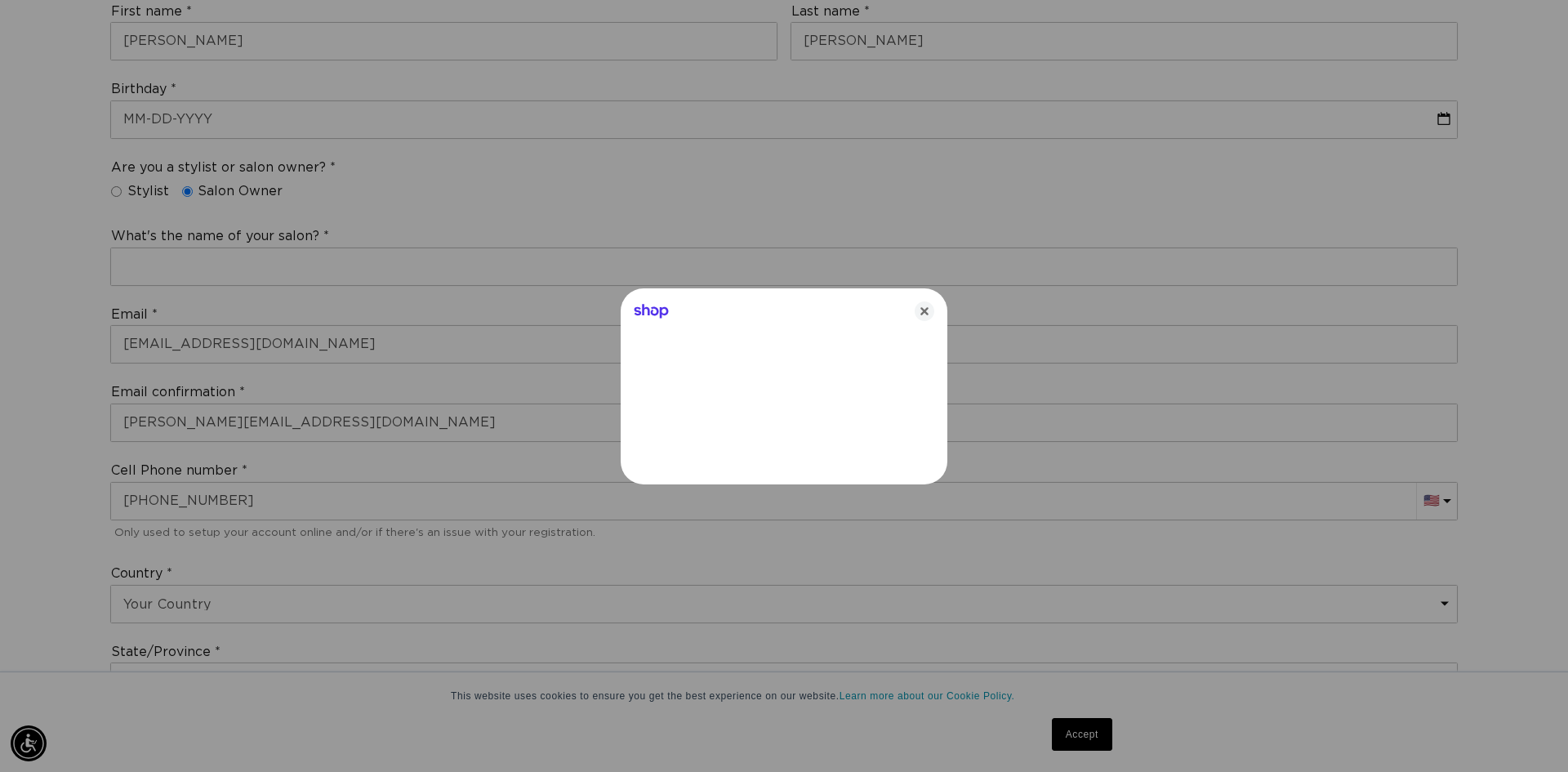
drag, startPoint x: 926, startPoint y: 311, endPoint x: 853, endPoint y: 312, distance: 73.0
click at [926, 312] on icon "Close" at bounding box center [924, 311] width 19 height 19
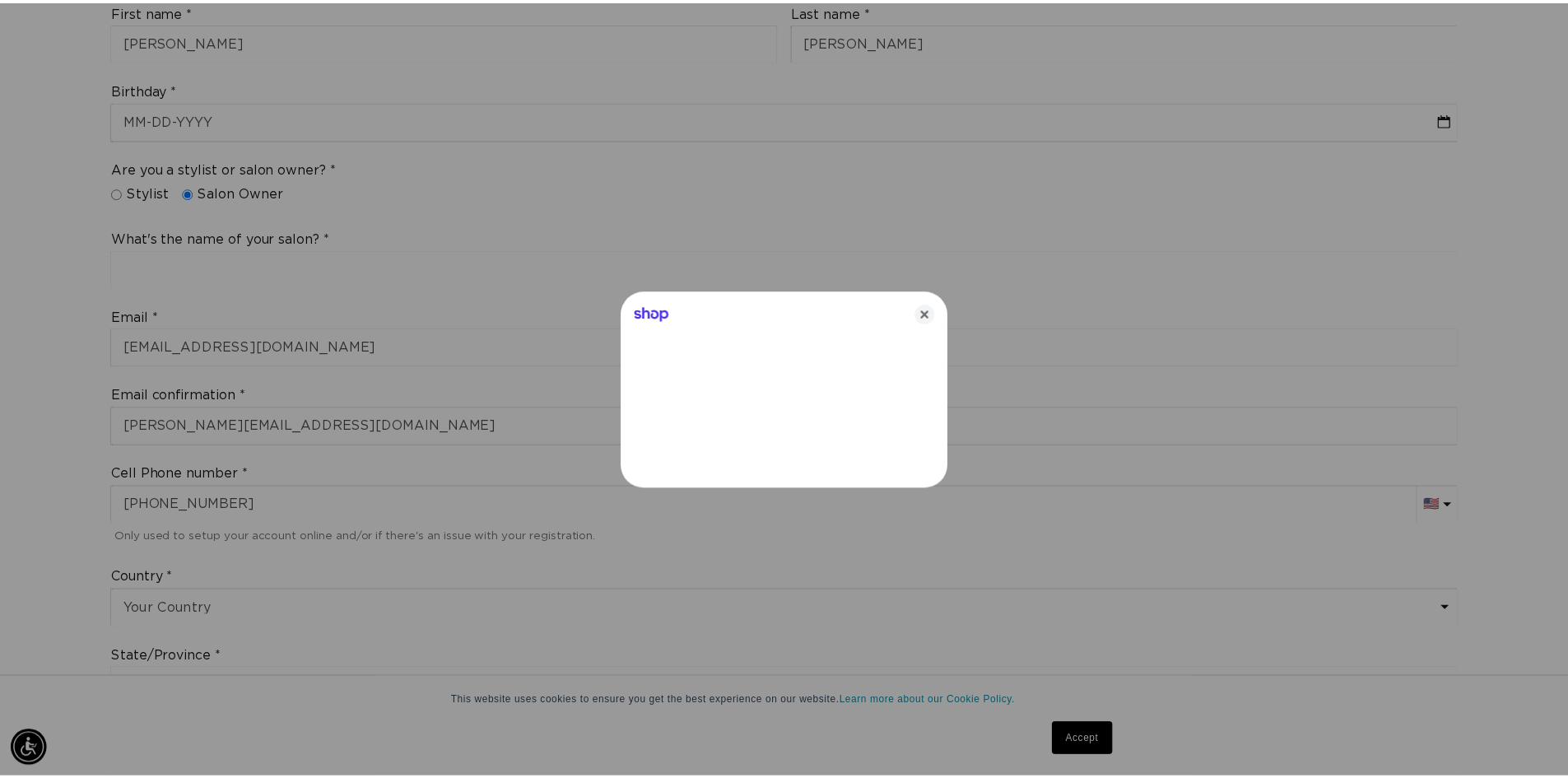
scroll to position [0, 1451]
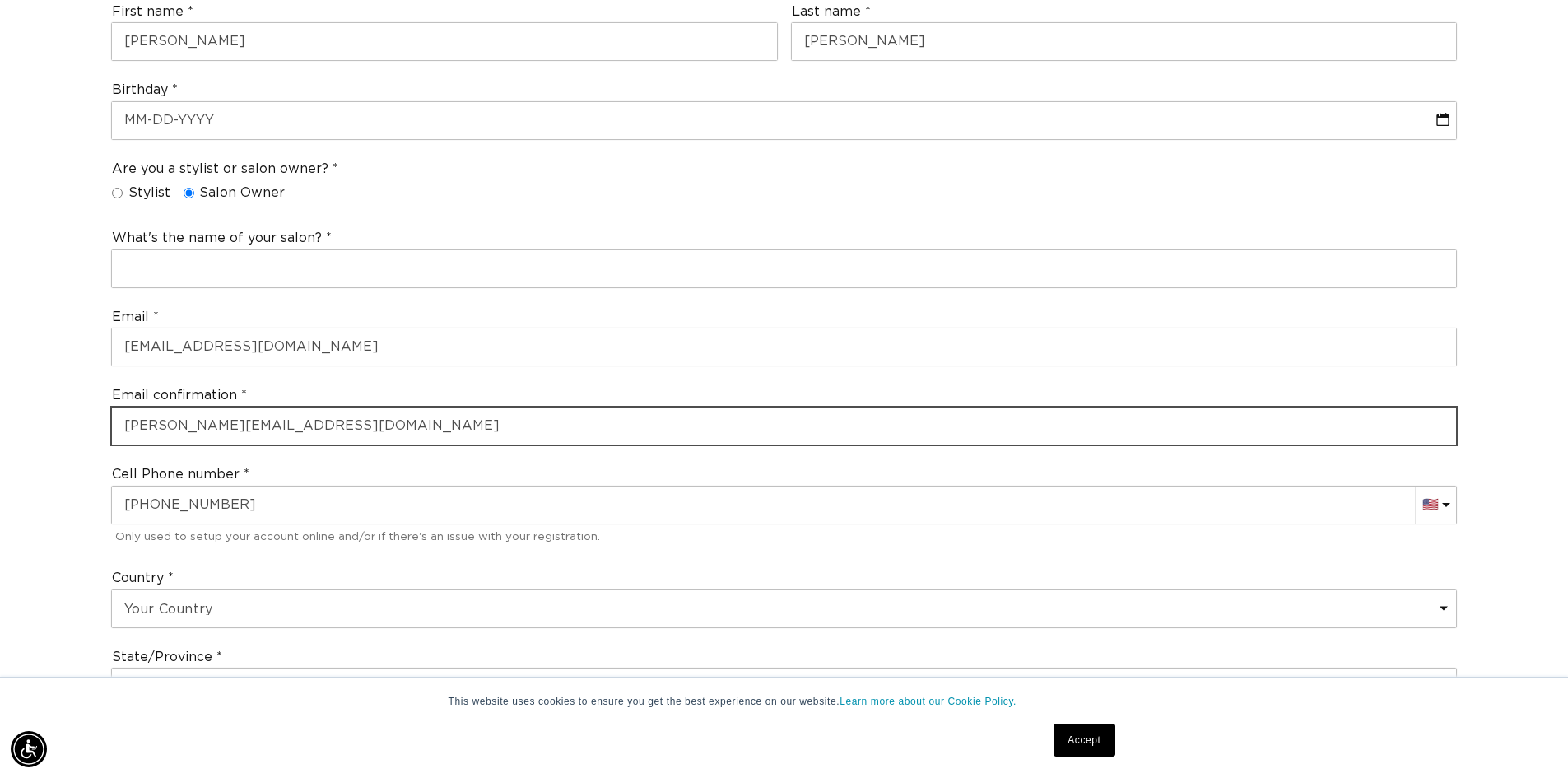
drag, startPoint x: 408, startPoint y: 431, endPoint x: 15, endPoint y: 397, distance: 394.5
click at [15, 397] on div "Join the AQUA family and unlock professional access and pricing Fine Print: We …" at bounding box center [784, 605] width 1568 height 1861
type input "info@touchupssalon.com"
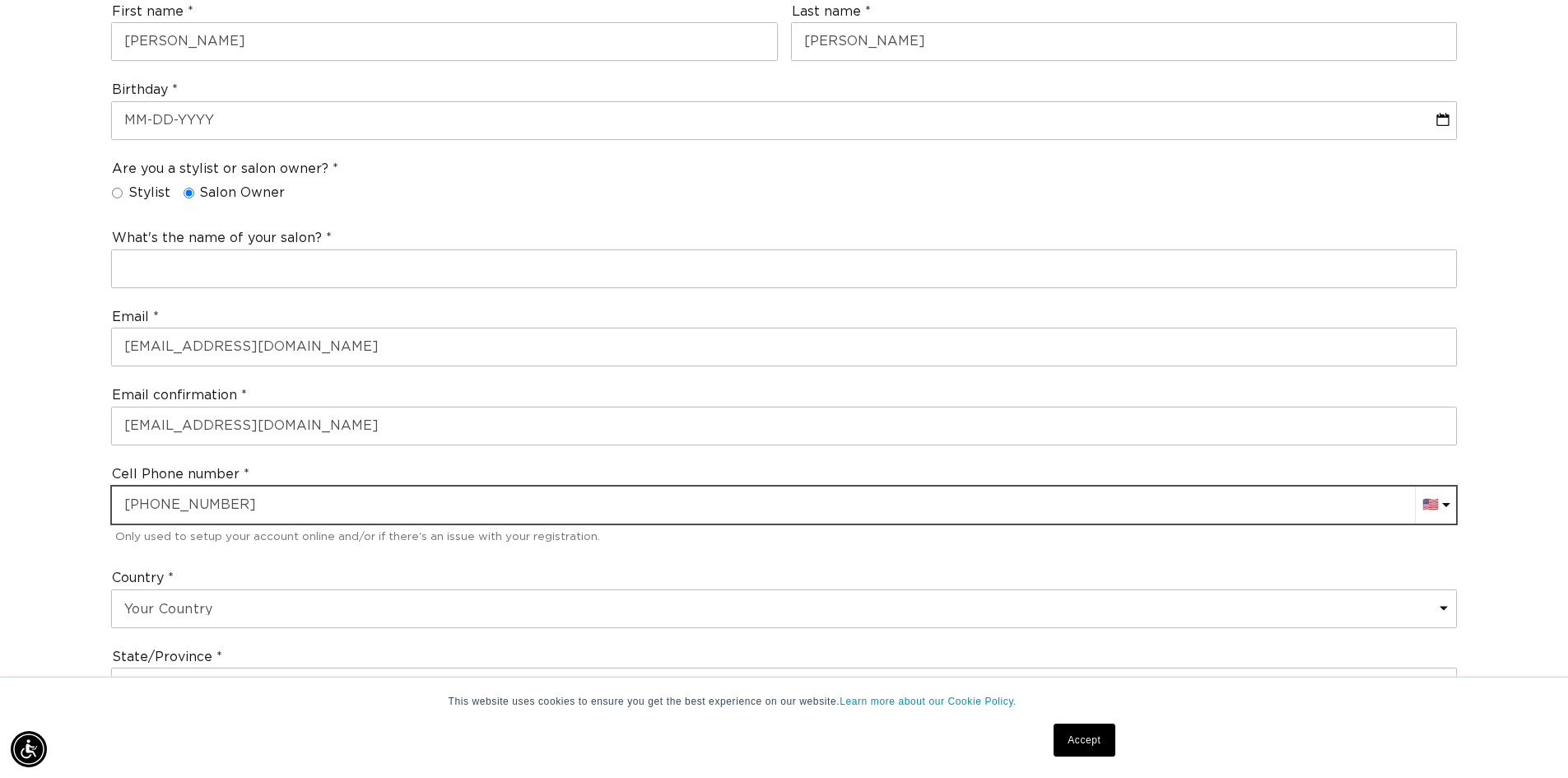
drag, startPoint x: 252, startPoint y: 506, endPoint x: 63, endPoint y: 499, distance: 189.1
click at [63, 499] on div "Join the AQUA family and unlock professional access and pricing Fine Print: We …" at bounding box center [784, 605] width 1568 height 1861
type input "+1 949 395 1835"
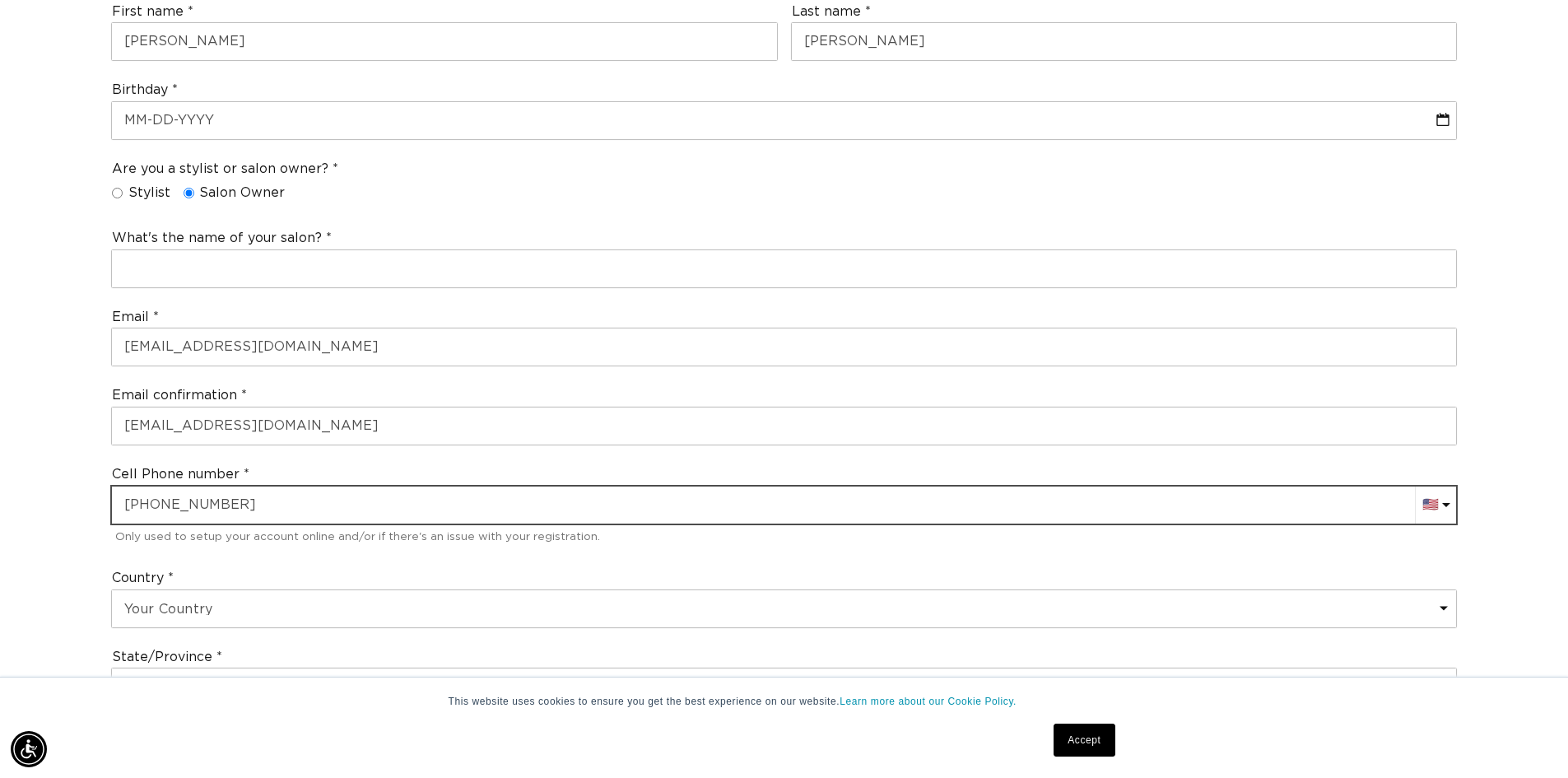
type input "+1 480 840 5542"
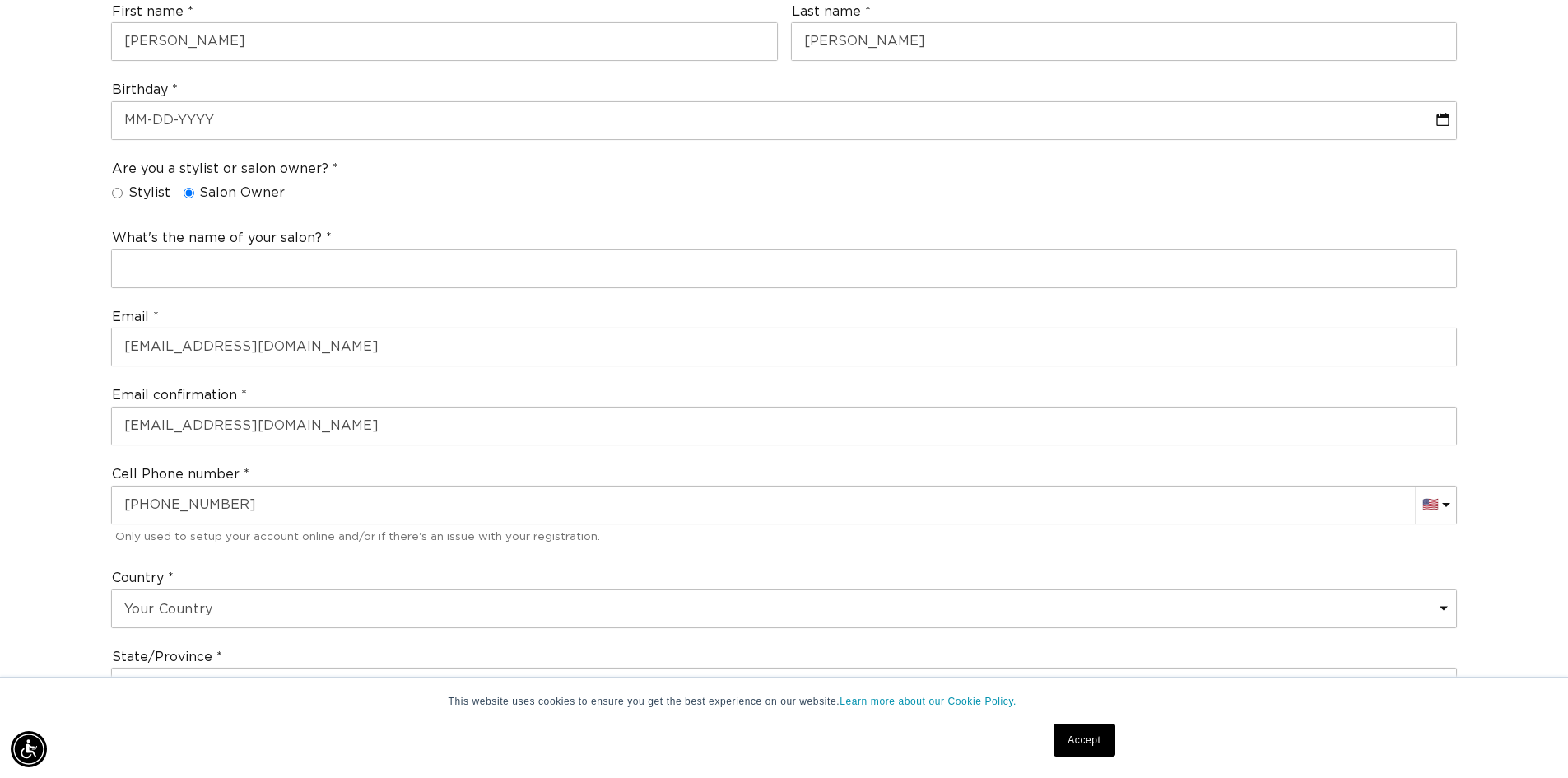
click at [43, 528] on div "Join the AQUA family and unlock professional access and pricing Fine Print: We …" at bounding box center [784, 605] width 1568 height 1861
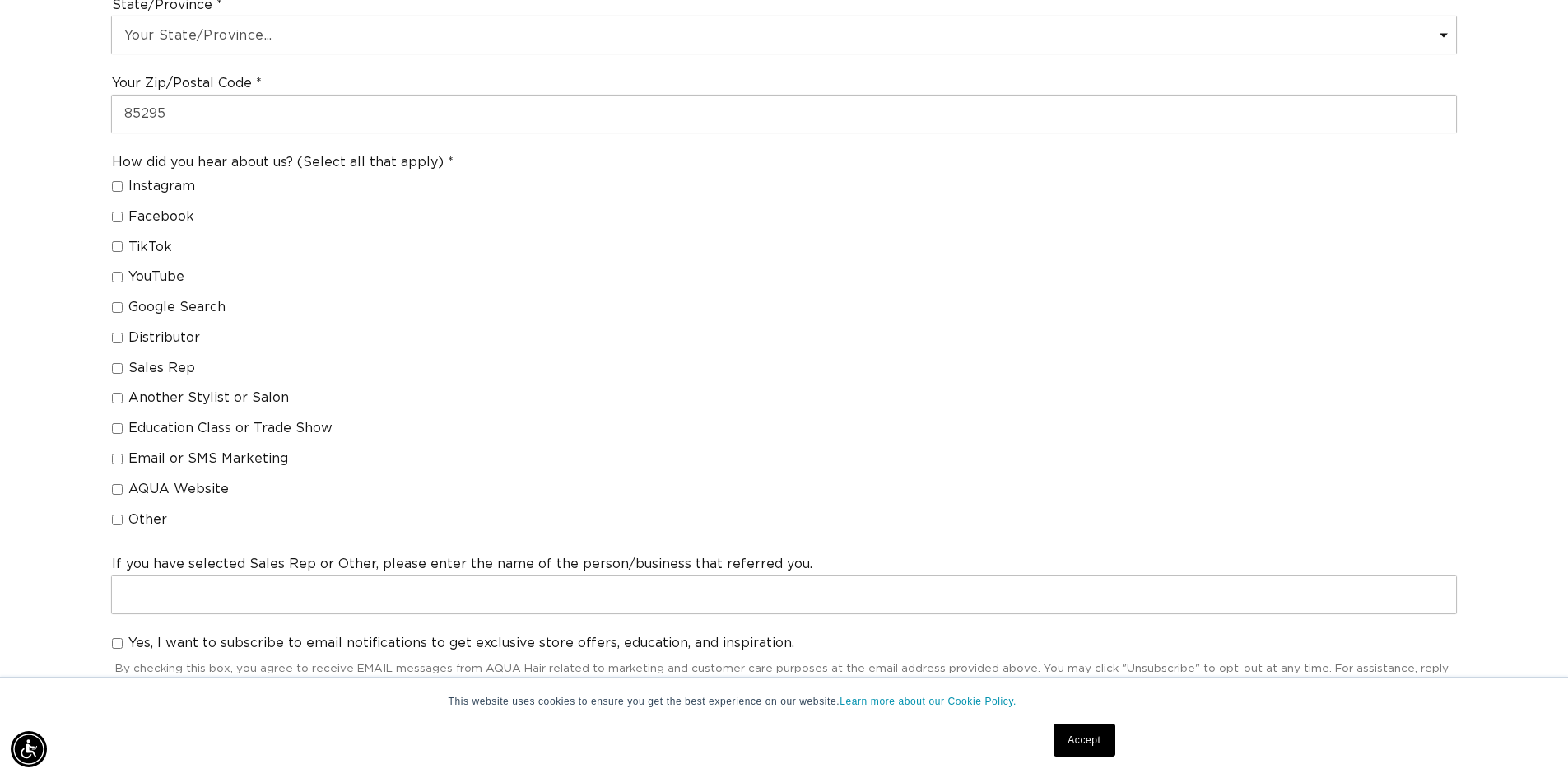
scroll to position [1152, 0]
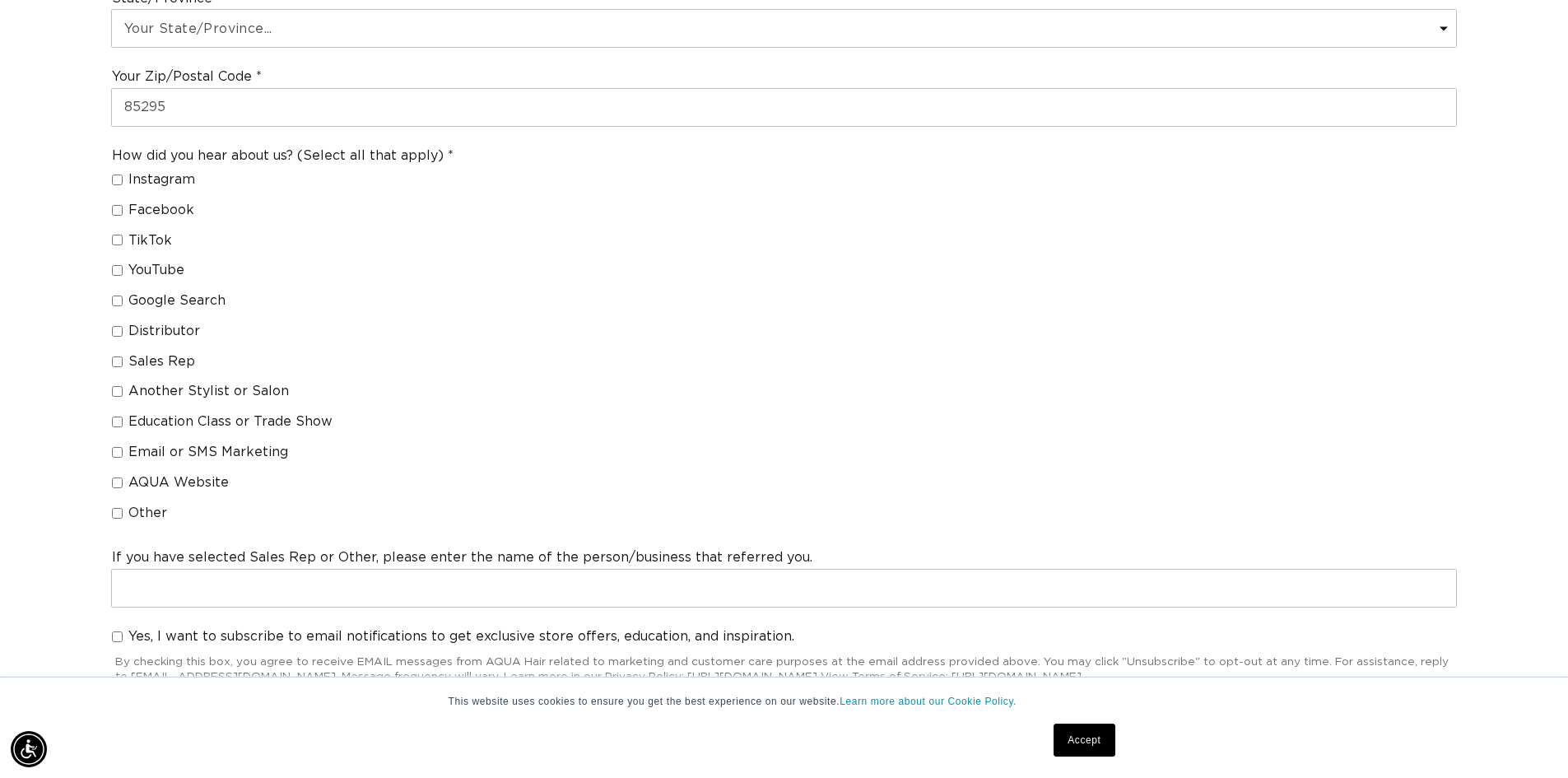
click at [117, 363] on input "Sales Rep" at bounding box center [117, 361] width 11 height 11
checkbox input "true"
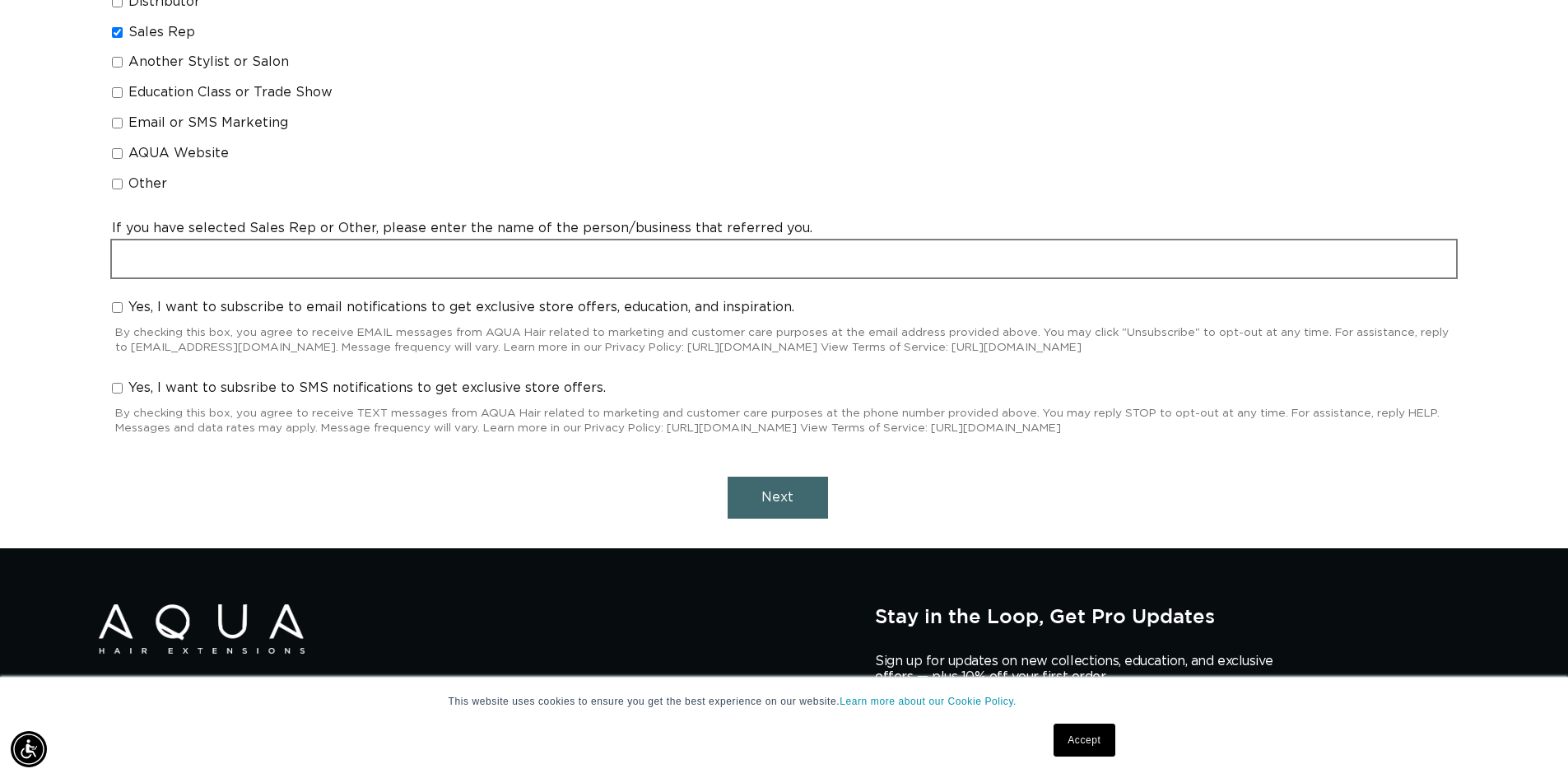
scroll to position [0, 2902]
click at [440, 260] on input "text" at bounding box center [784, 258] width 1344 height 37
type input "Basset Corrine DSC East Valley"
click at [119, 306] on input "Yes, I want to subscribe to email notifications to get exclusive store offers, …" at bounding box center [117, 307] width 11 height 11
checkbox input "true"
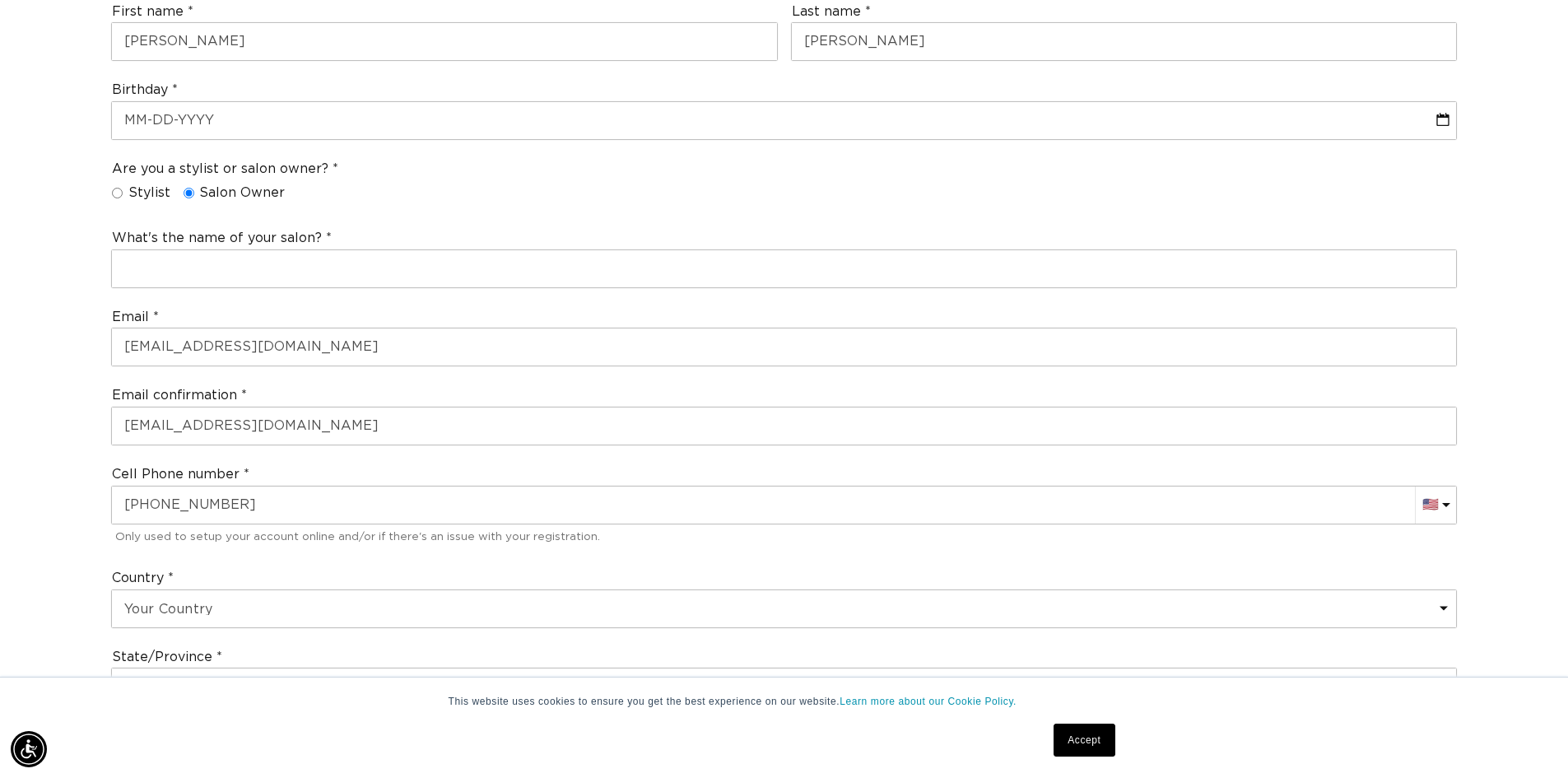
scroll to position [0, 1451]
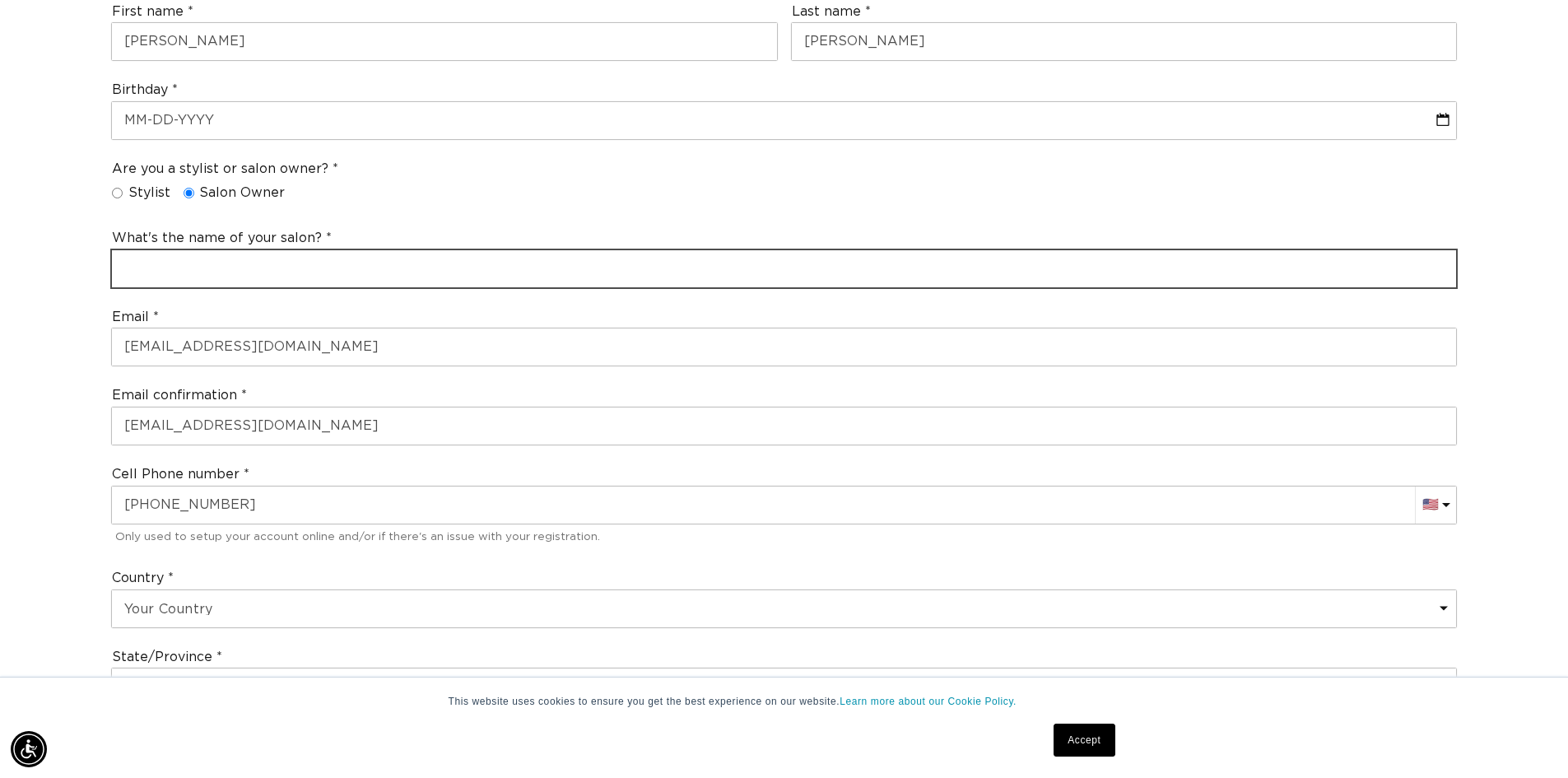
click at [384, 275] on input "text" at bounding box center [784, 269] width 1344 height 37
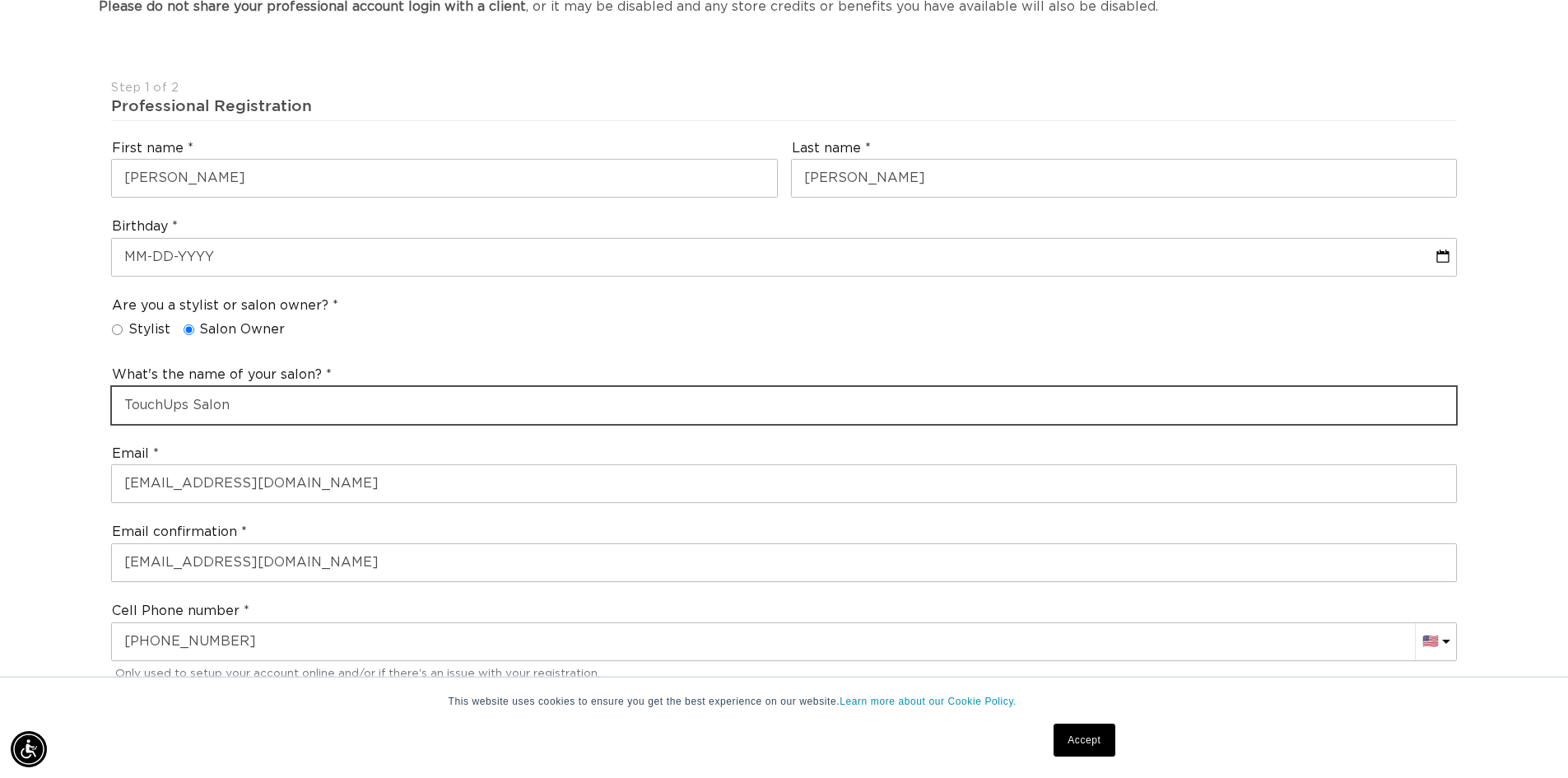
scroll to position [329, 0]
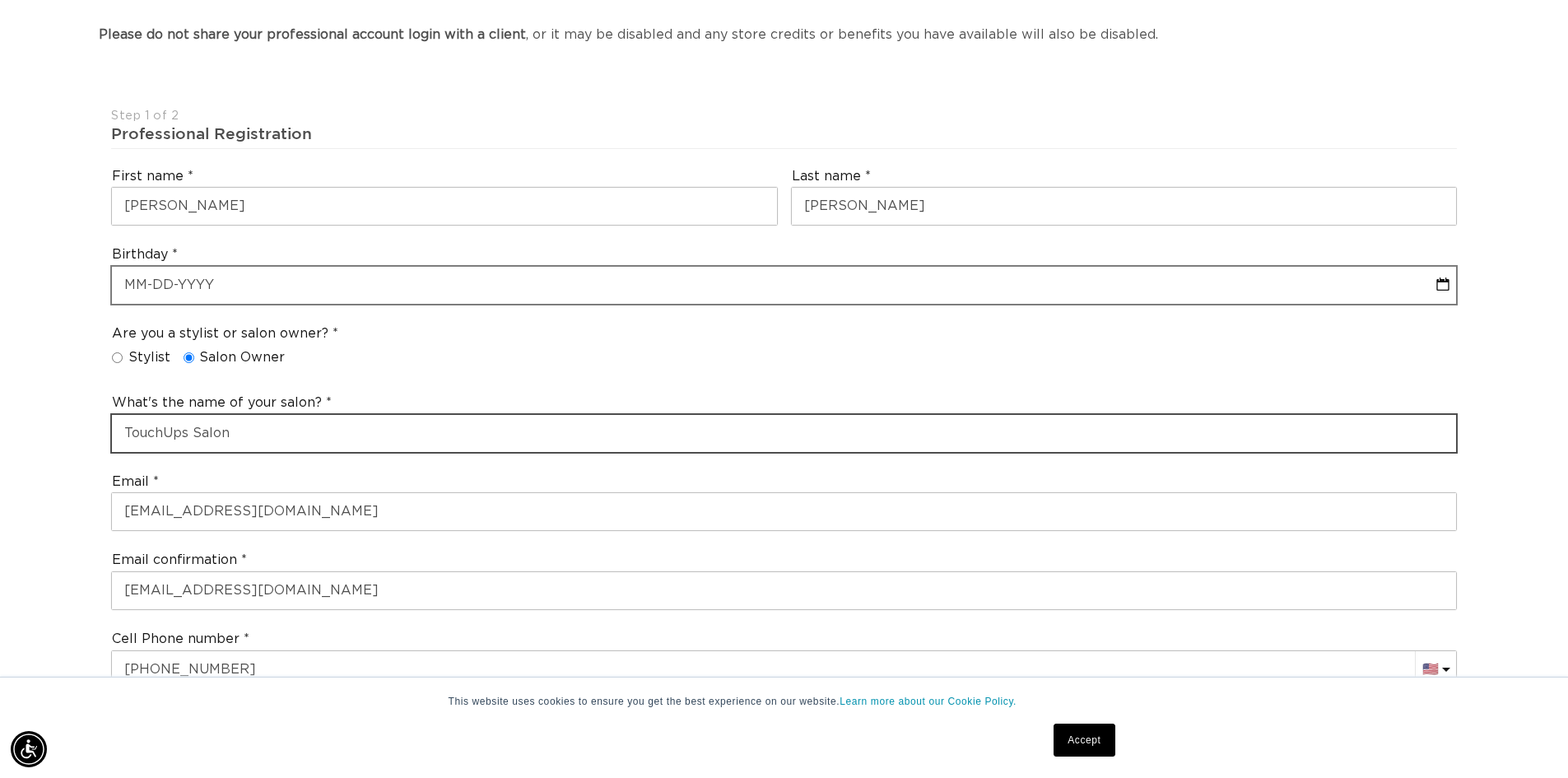
type input "TouchUps Salon"
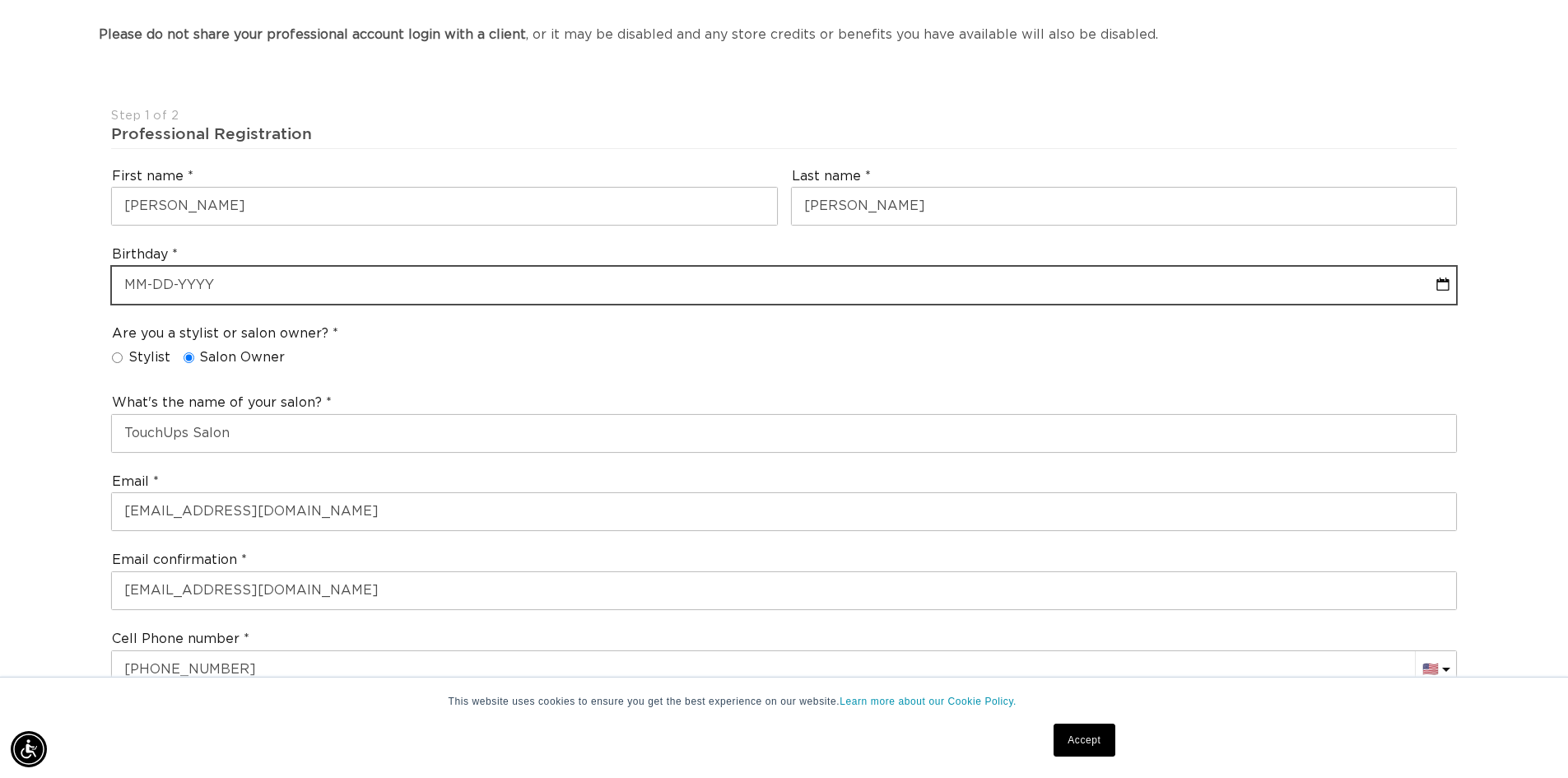
click at [287, 291] on input "text" at bounding box center [784, 285] width 1344 height 37
select select "9"
select select "2025"
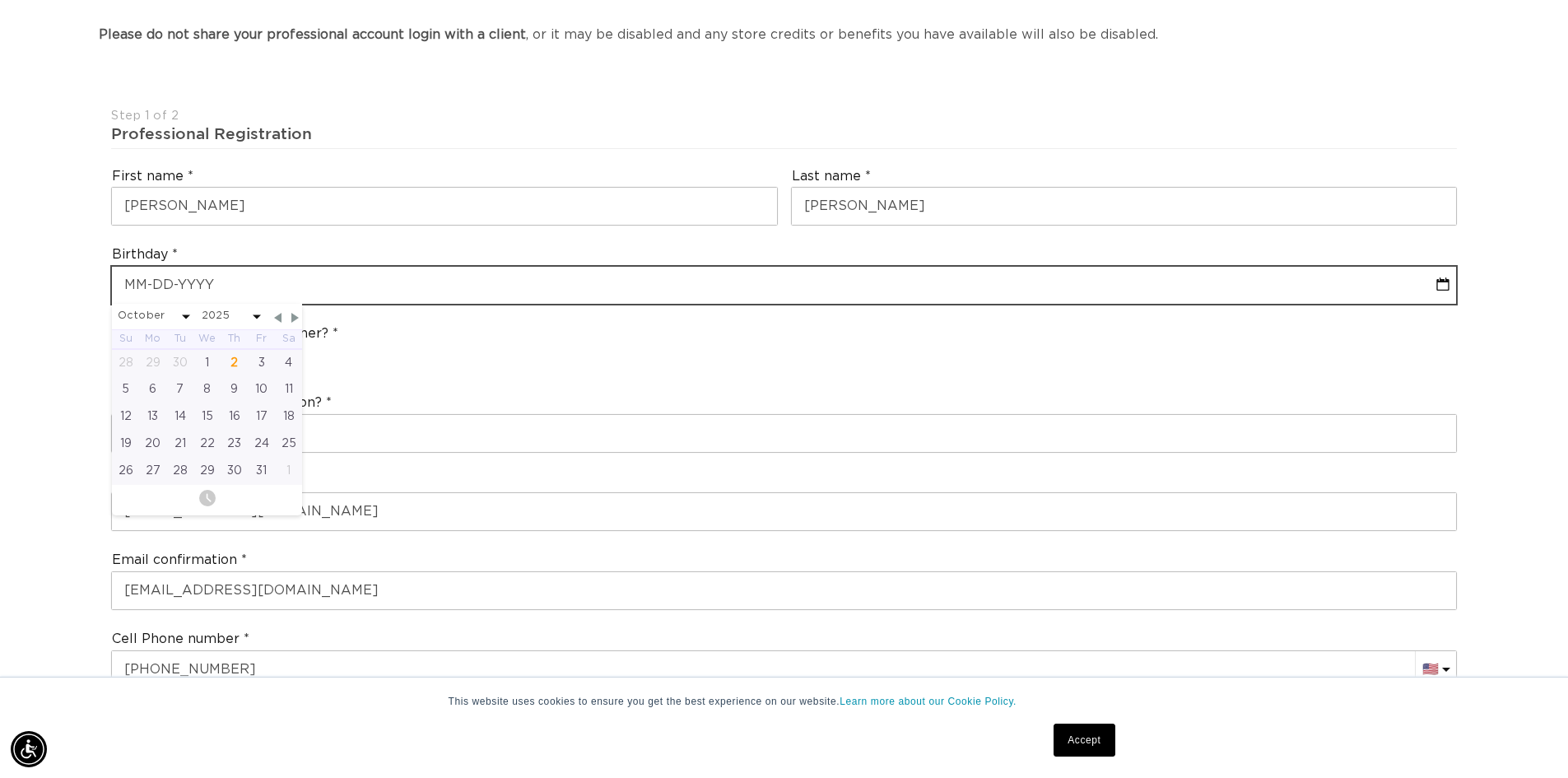
scroll to position [0, 2902]
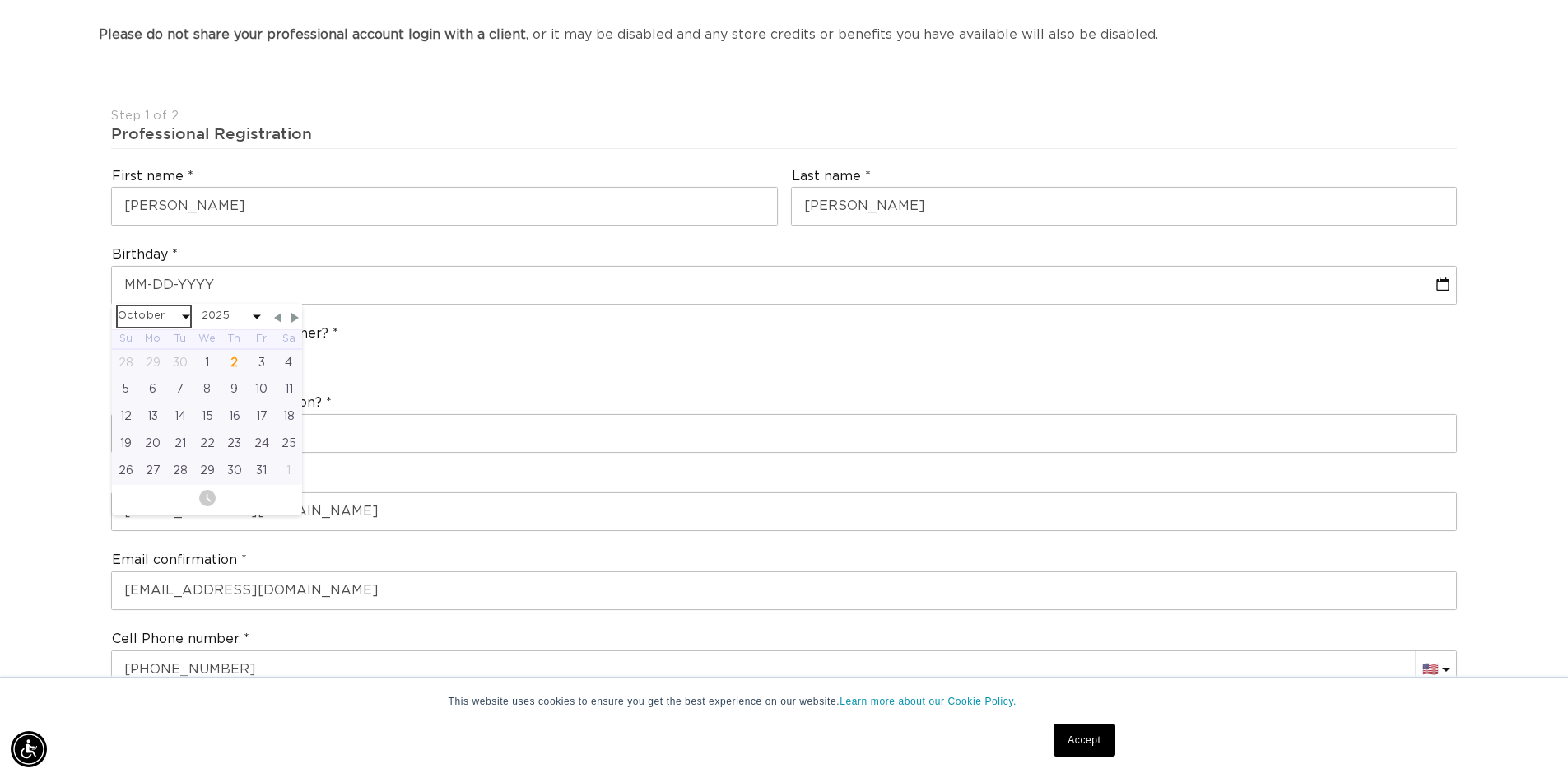
click at [152, 320] on select "January February March April May June July August September October November De…" at bounding box center [154, 317] width 72 height 20
select select "4"
select select "2025"
click at [291, 381] on div "10" at bounding box center [288, 390] width 27 height 27
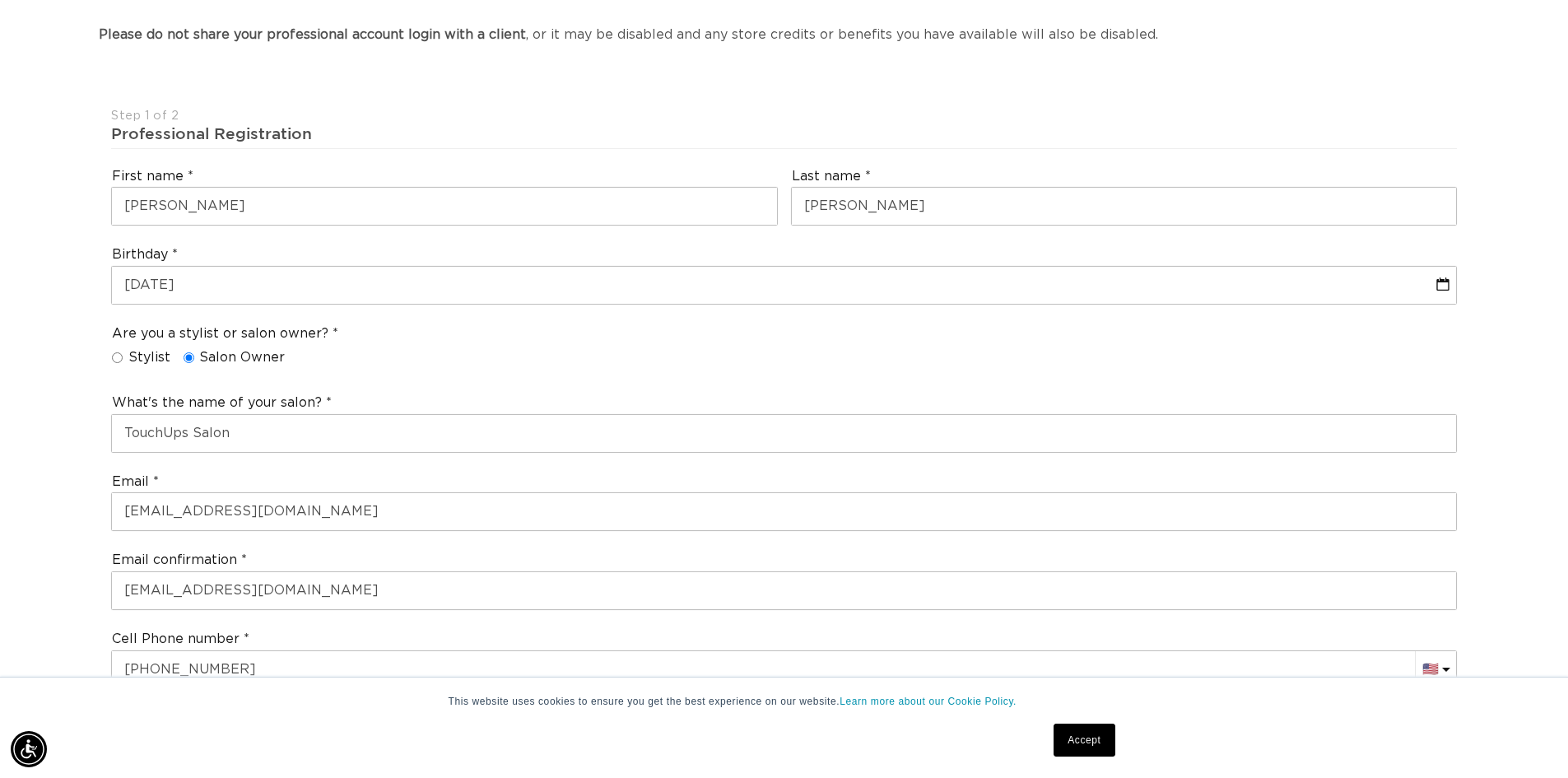
scroll to position [0, 2902]
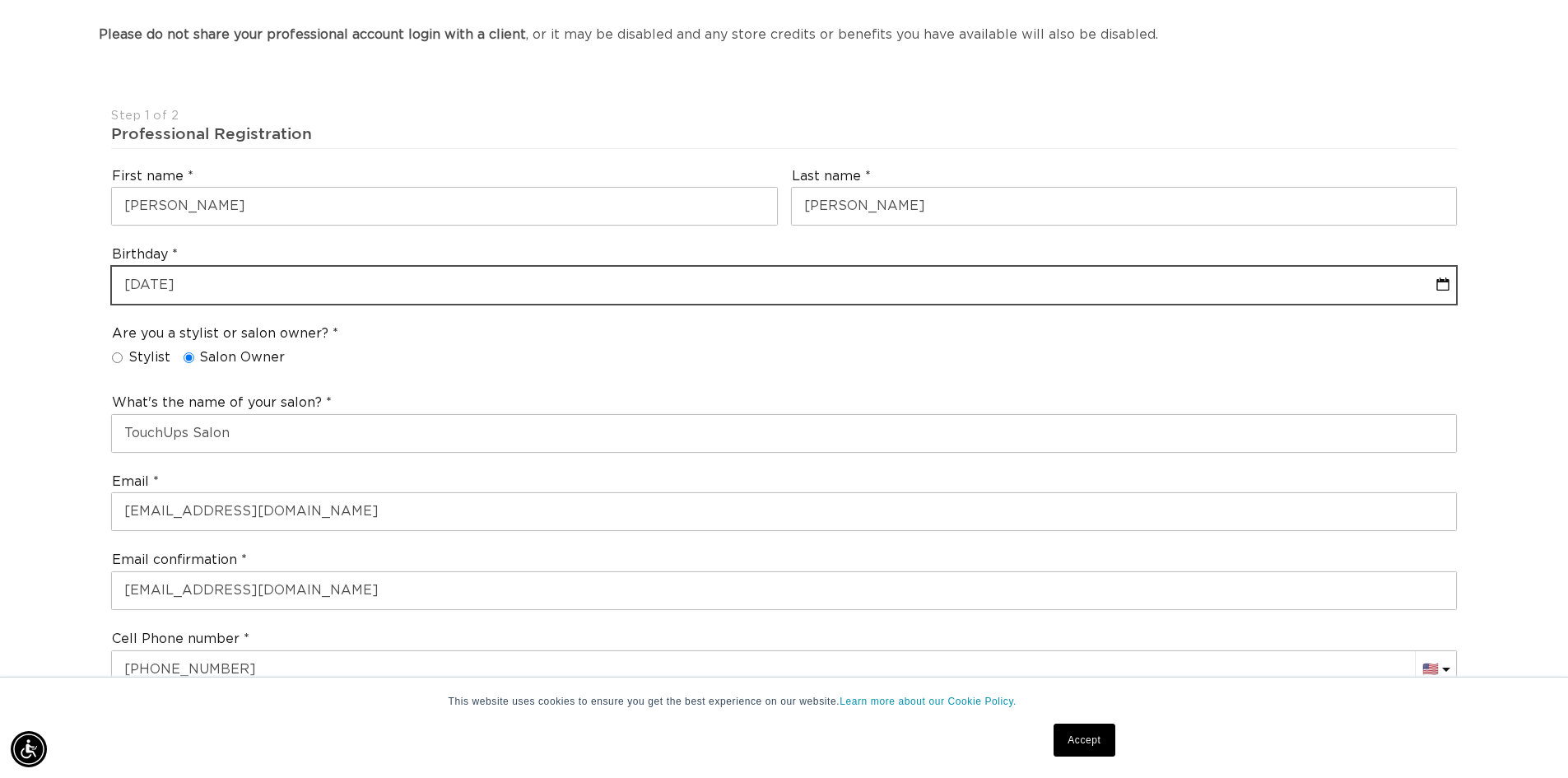
click at [208, 286] on input "text" at bounding box center [784, 285] width 1344 height 37
select select "4"
select select "2025"
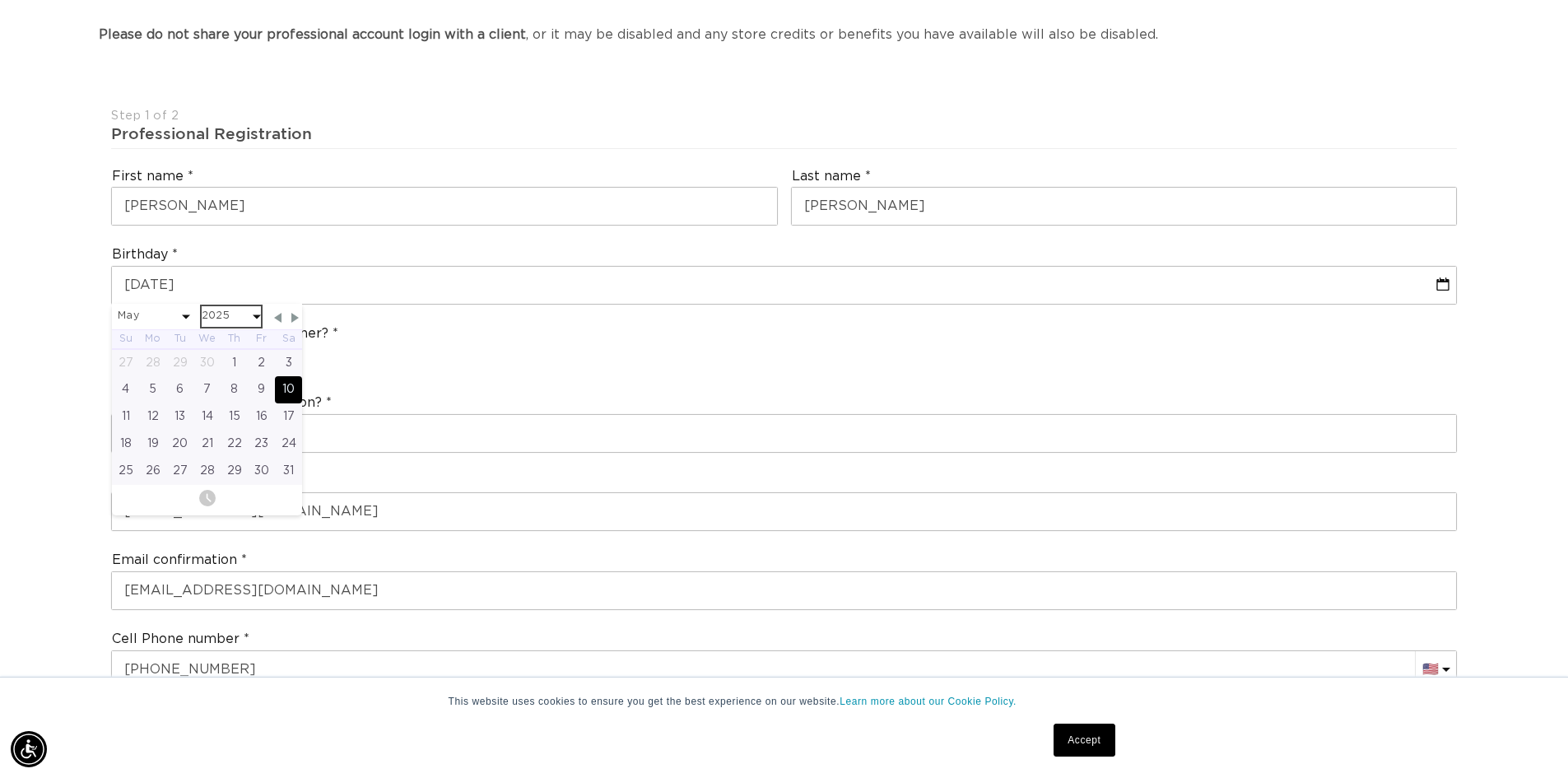
click at [213, 316] on select "2045 2044 2043 2042 2041 2040 2039 2038 2037 2036 2035 2034 2033 2032 2031 2030…" at bounding box center [231, 317] width 59 height 20
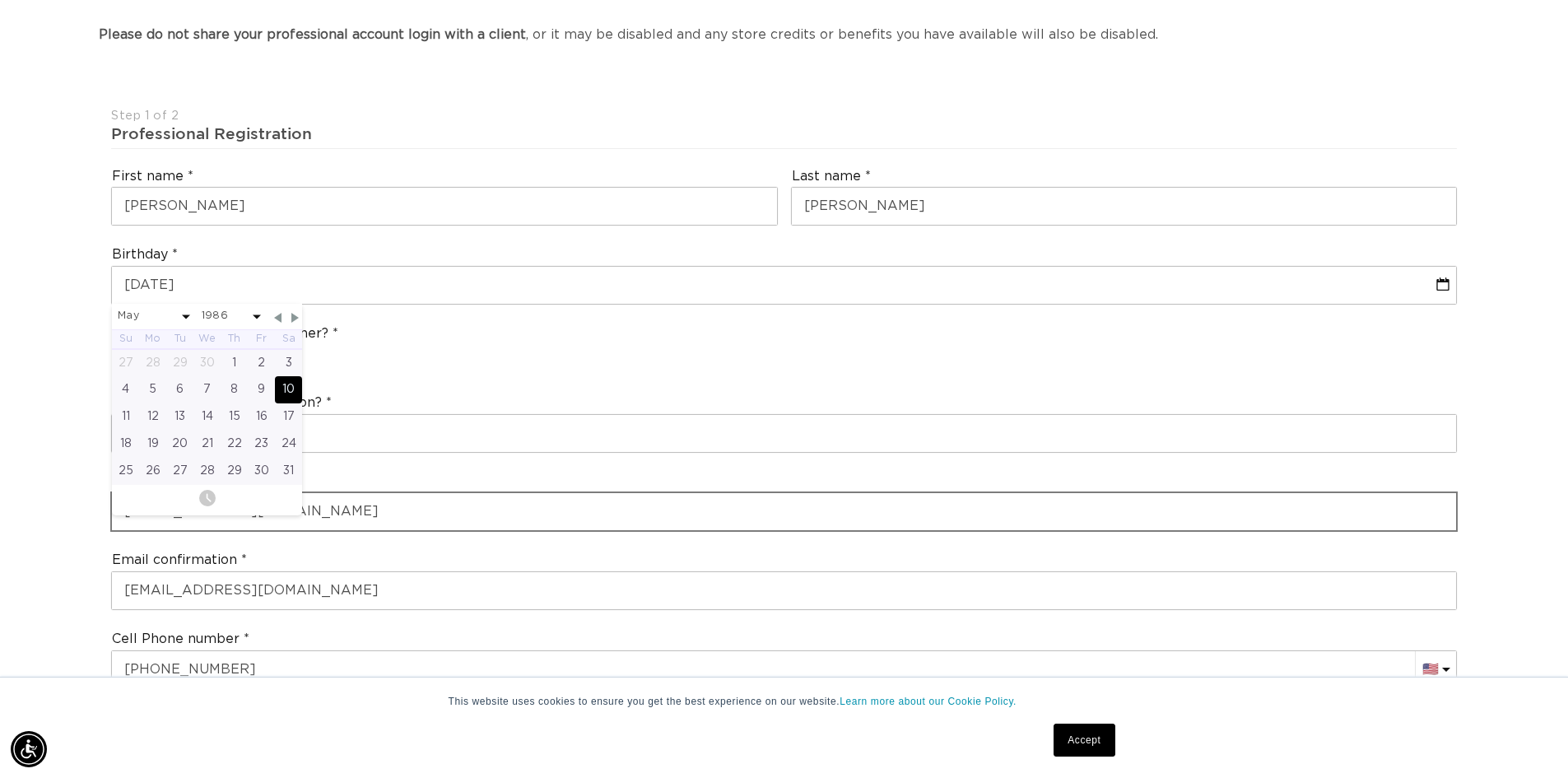
select select "4"
select select "1986"
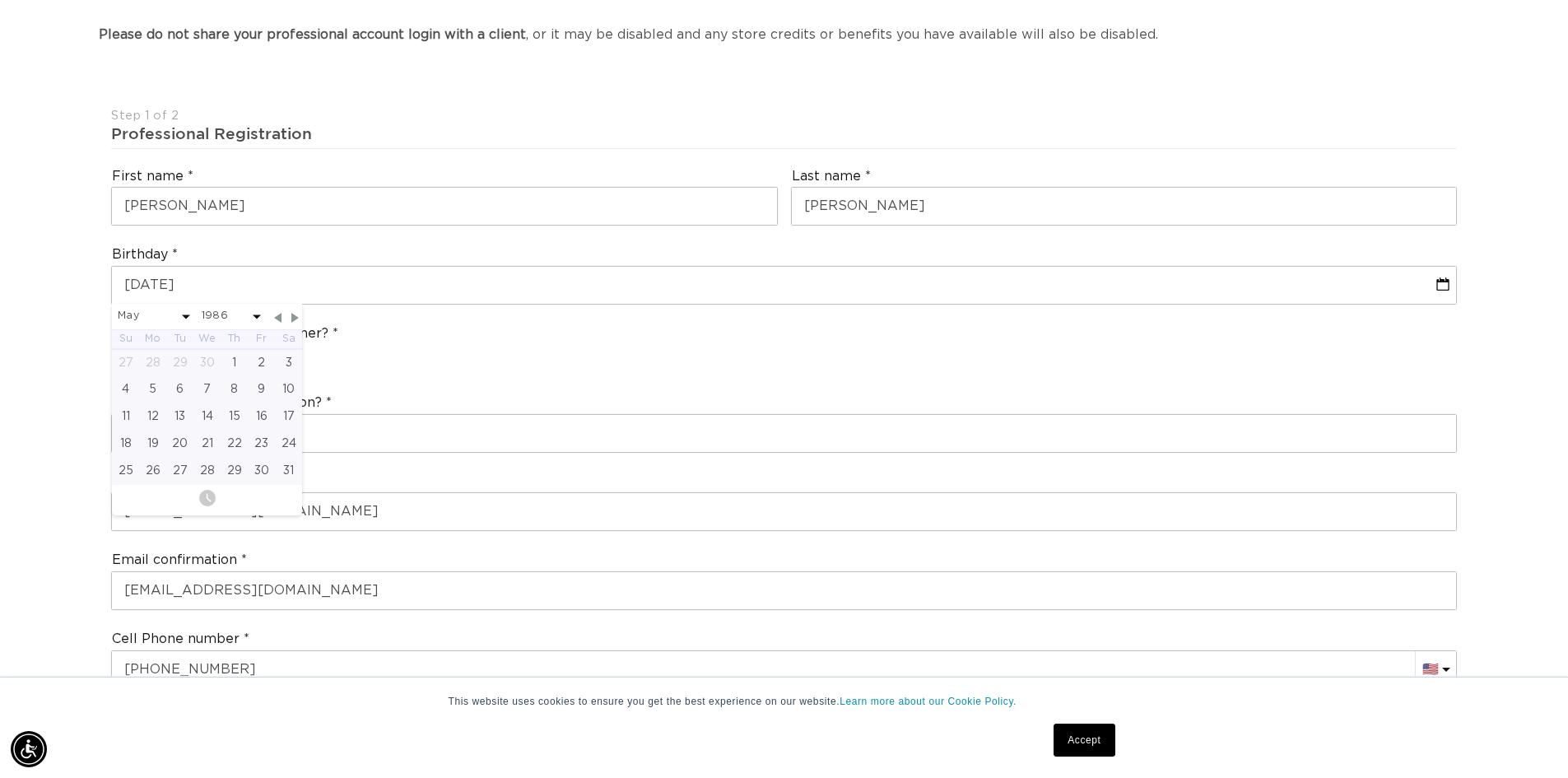
click at [490, 359] on div "Are you a stylist or salon owner? Stylist Salon Owner" at bounding box center [784, 349] width 1359 height 62
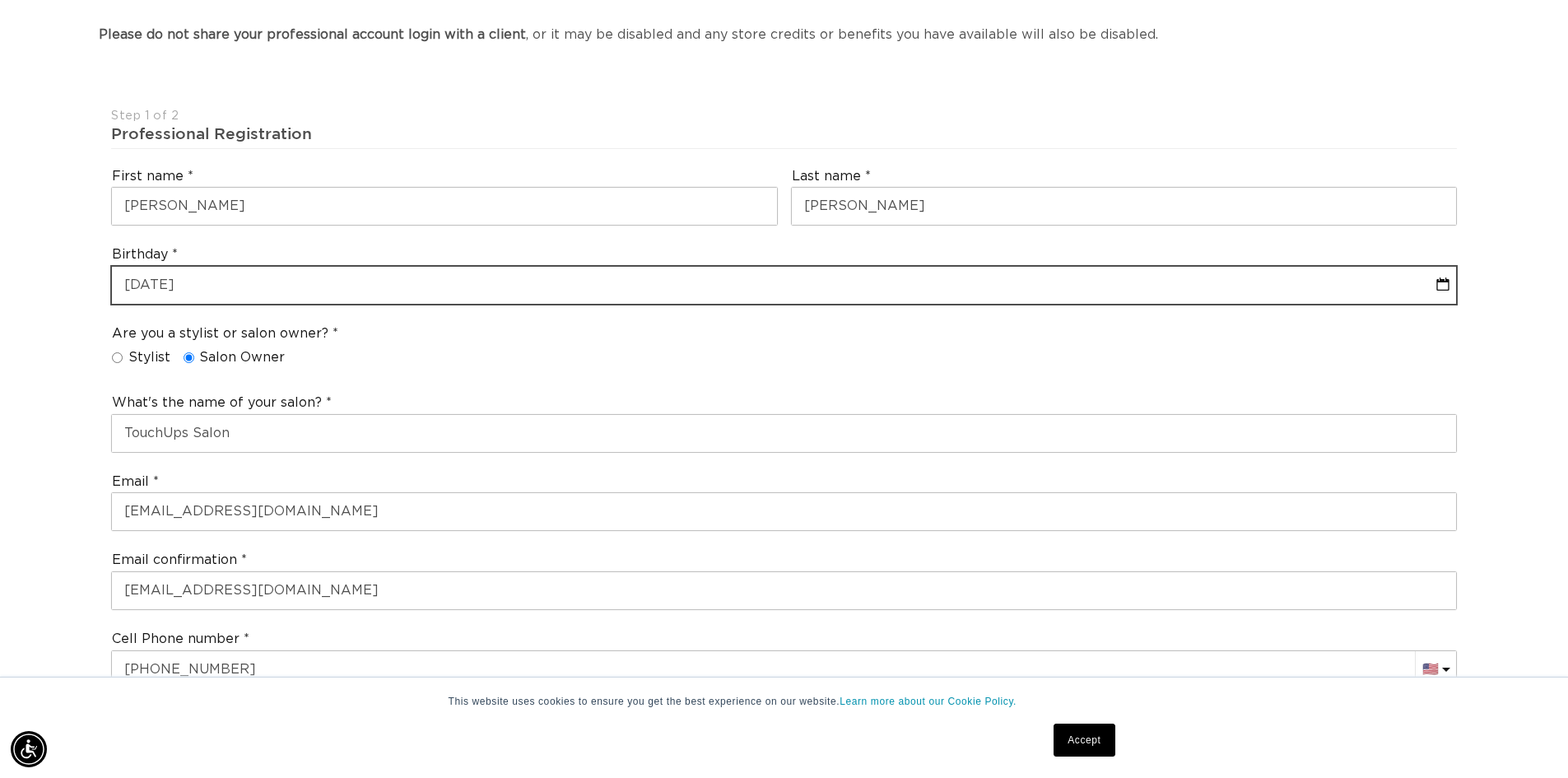
select select "4"
select select "2025"
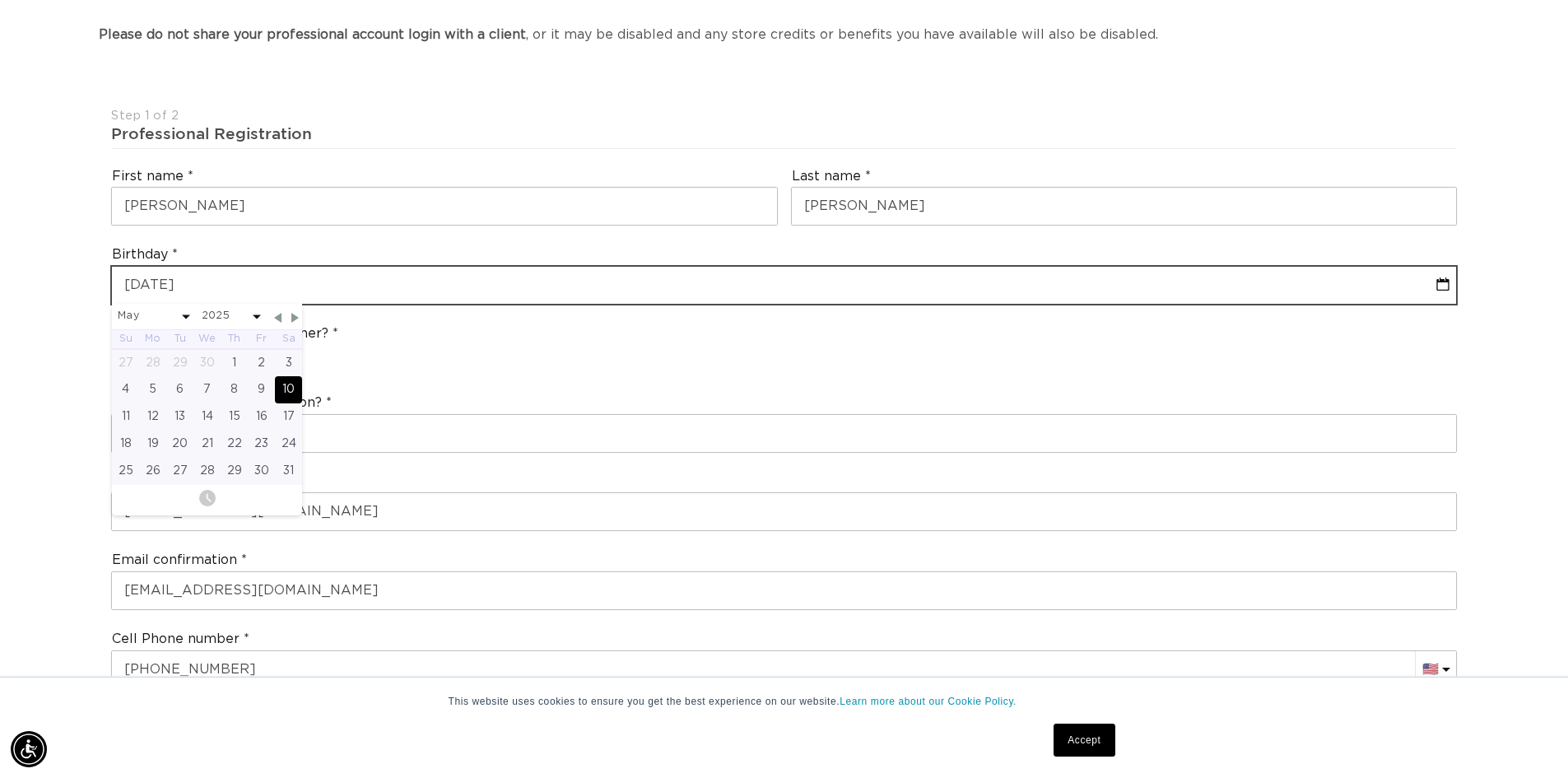
click at [222, 271] on input "text" at bounding box center [784, 285] width 1344 height 37
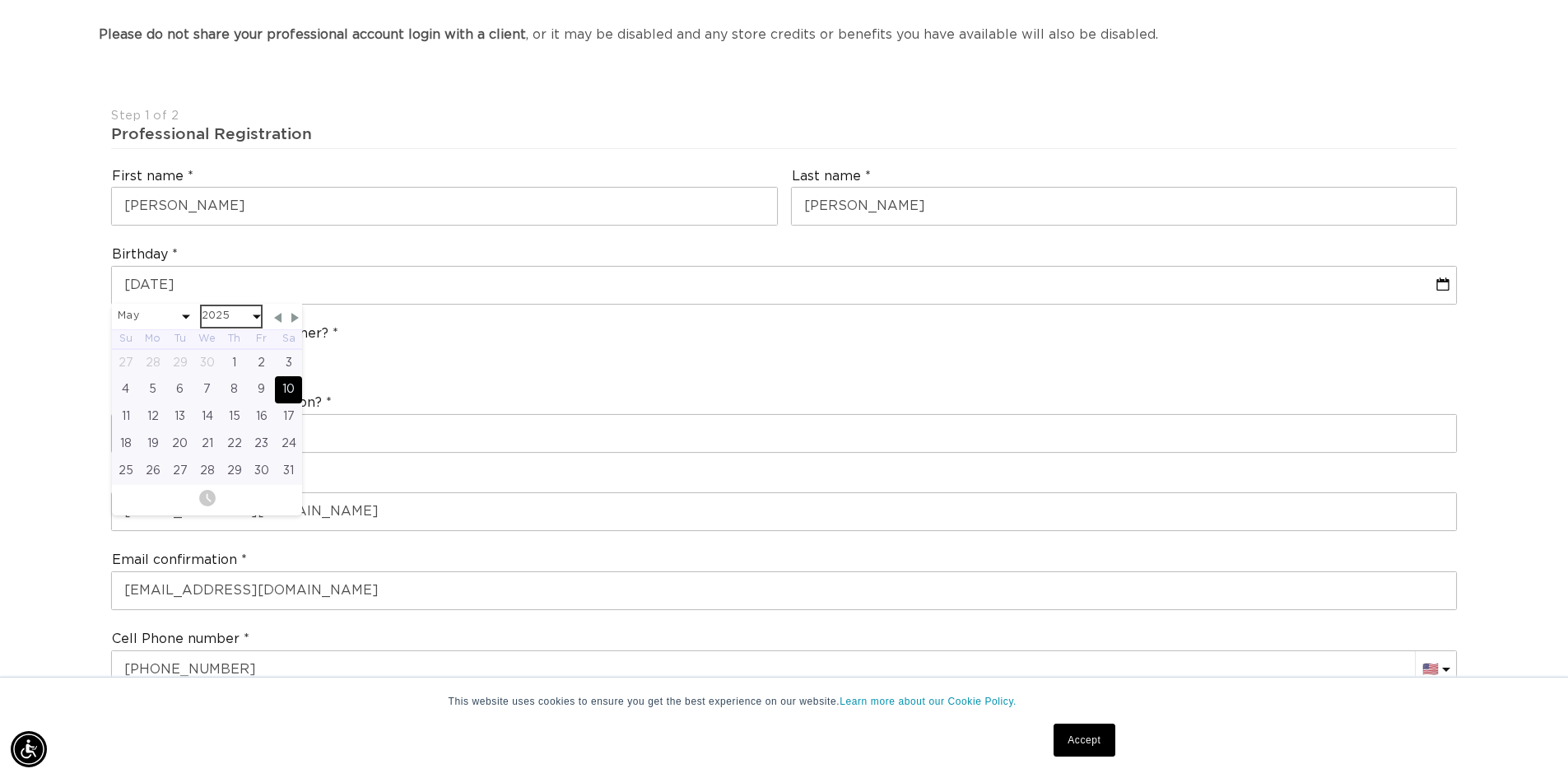
click at [220, 312] on select "2045 2044 2043 2042 2041 2040 2039 2038 2037 2036 2035 2034 2033 2032 2031 2030…" at bounding box center [231, 317] width 59 height 20
select select "4"
select select "2025"
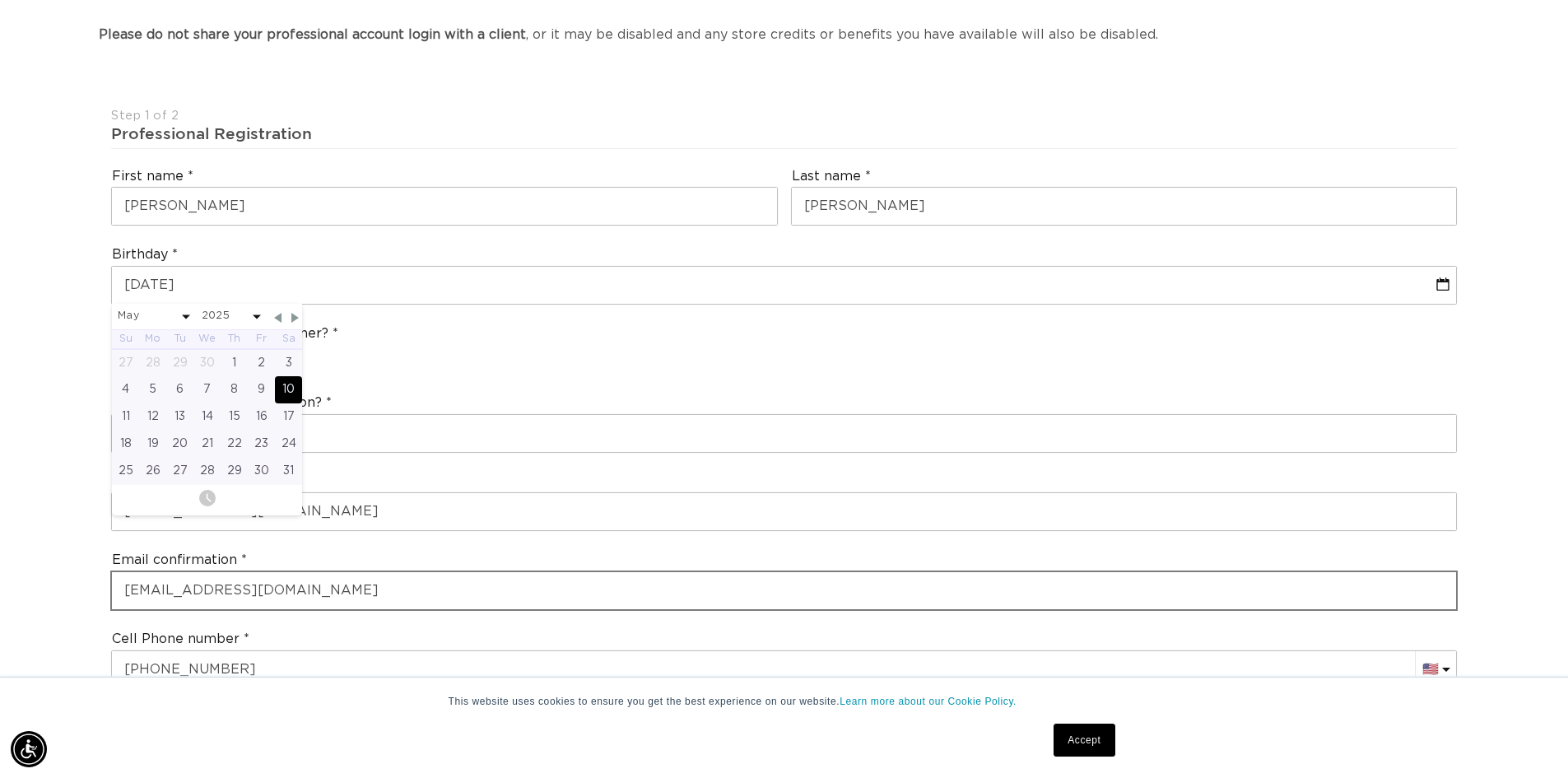
scroll to position [0, 2902]
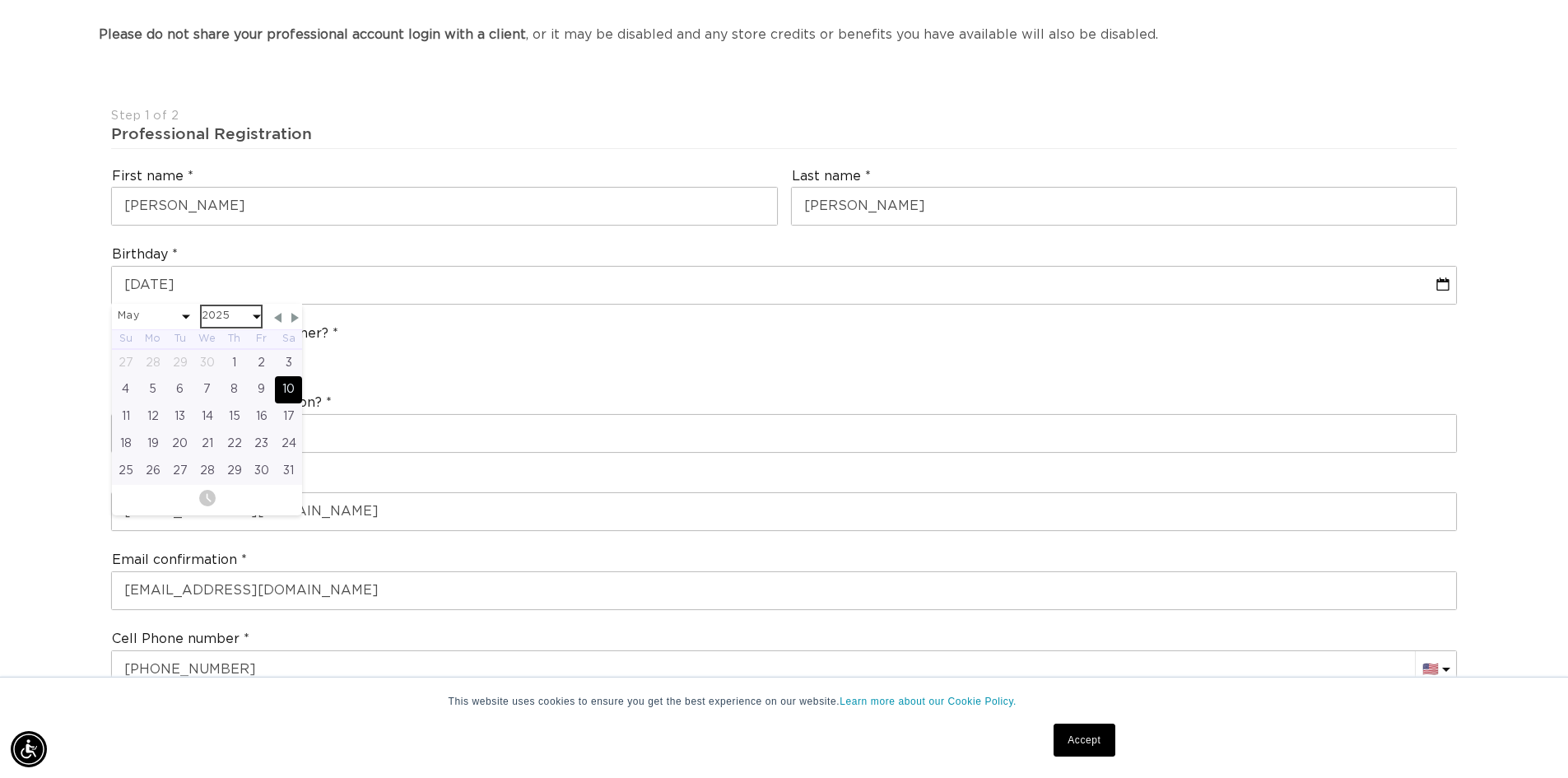
click at [240, 317] on select "2045 2044 2043 2042 2041 2040 2039 2038 2037 2036 2035 2034 2033 2032 2031 2030…" at bounding box center [231, 317] width 59 height 20
select select "4"
select select "2025"
click at [203, 317] on select "2045 2044 2043 2042 2041 2040 2039 2038 2037 2036 2035 2034 2033 2032 2031 2030…" at bounding box center [231, 317] width 59 height 20
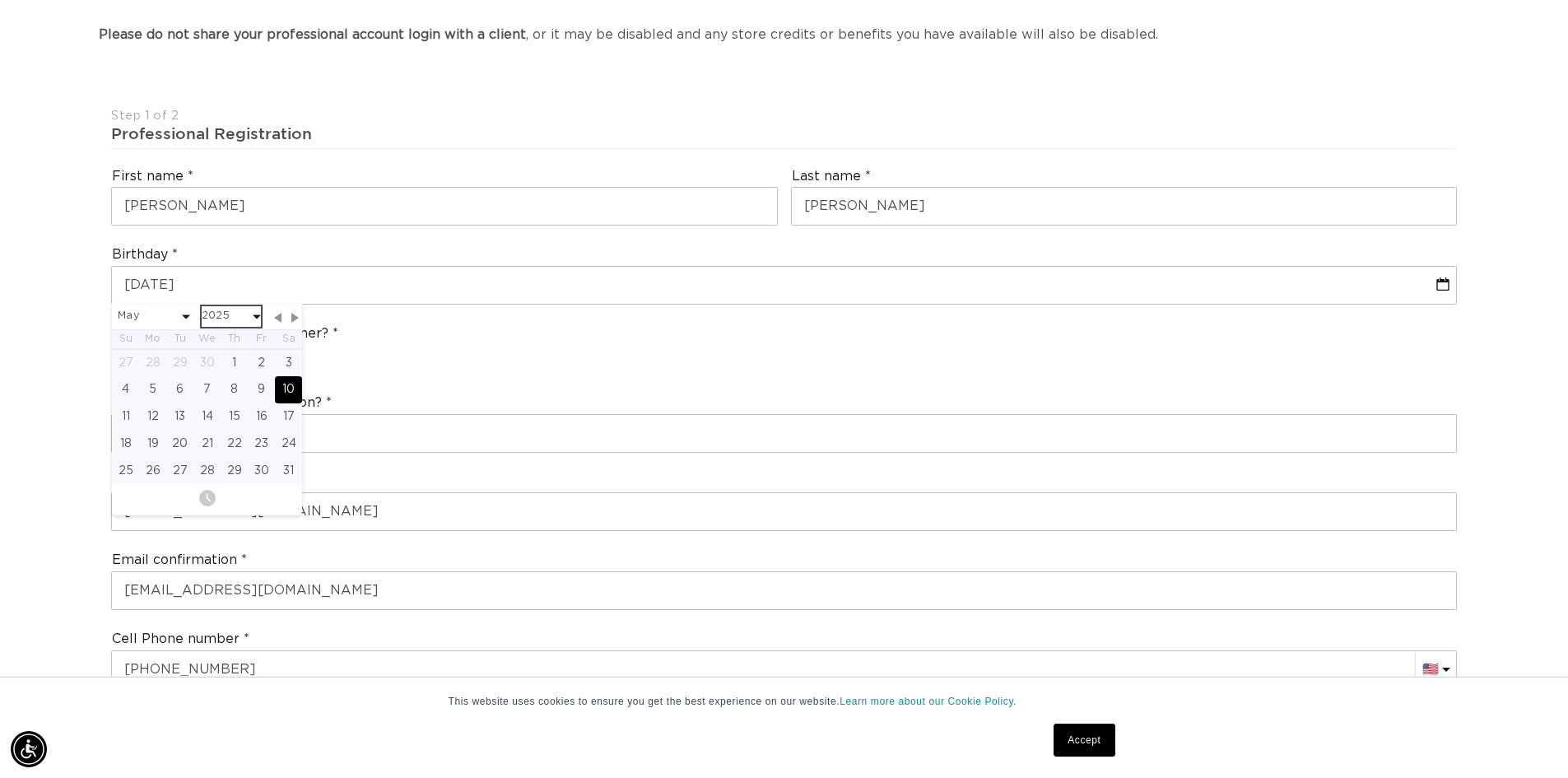
scroll to position [0, 1451]
drag, startPoint x: 527, startPoint y: 380, endPoint x: 461, endPoint y: 344, distance: 75.2
click at [515, 376] on div "Are you a stylist or salon owner? Stylist Salon Owner" at bounding box center [784, 349] width 1359 height 62
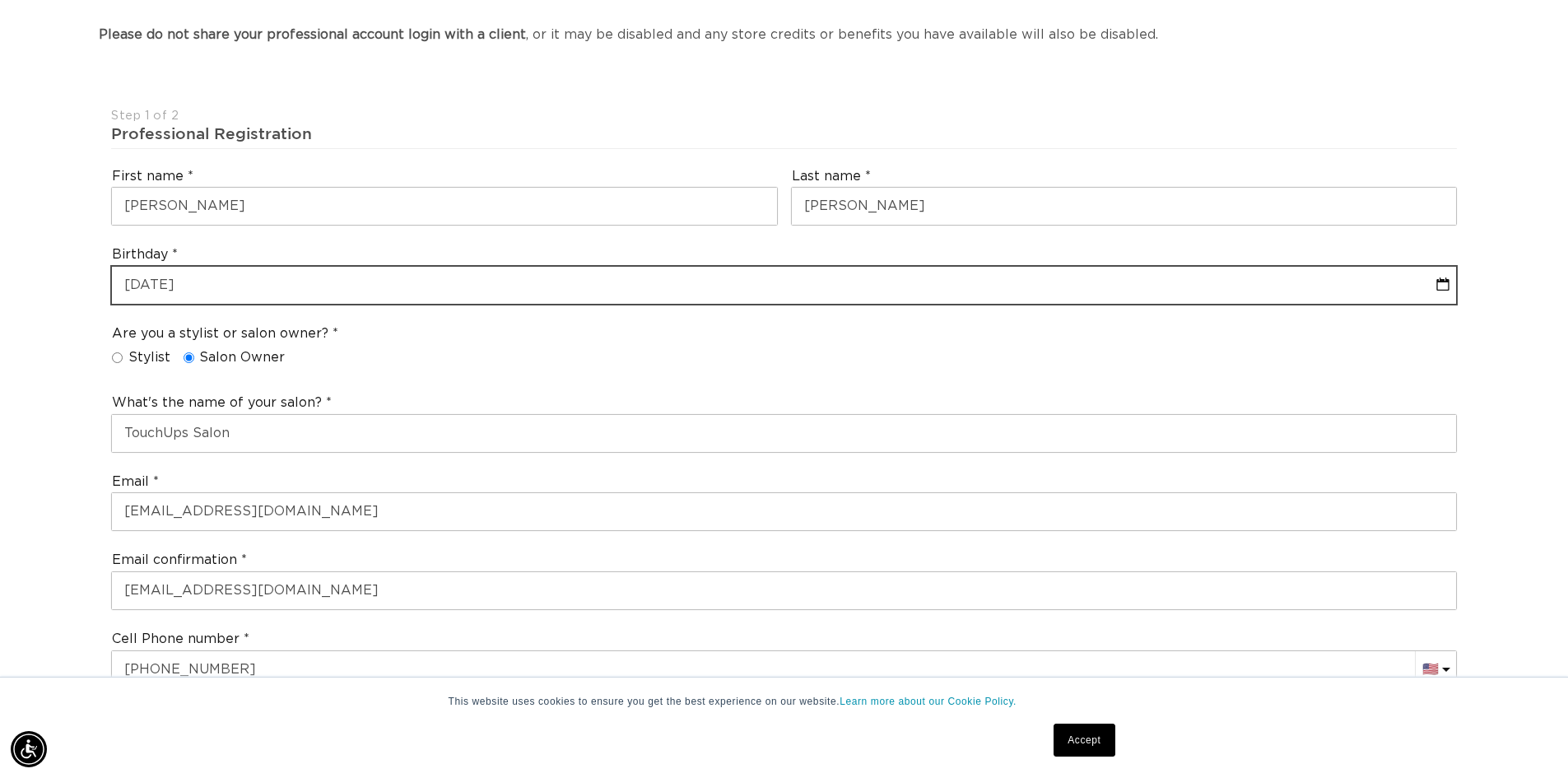
select select "4"
select select "2025"
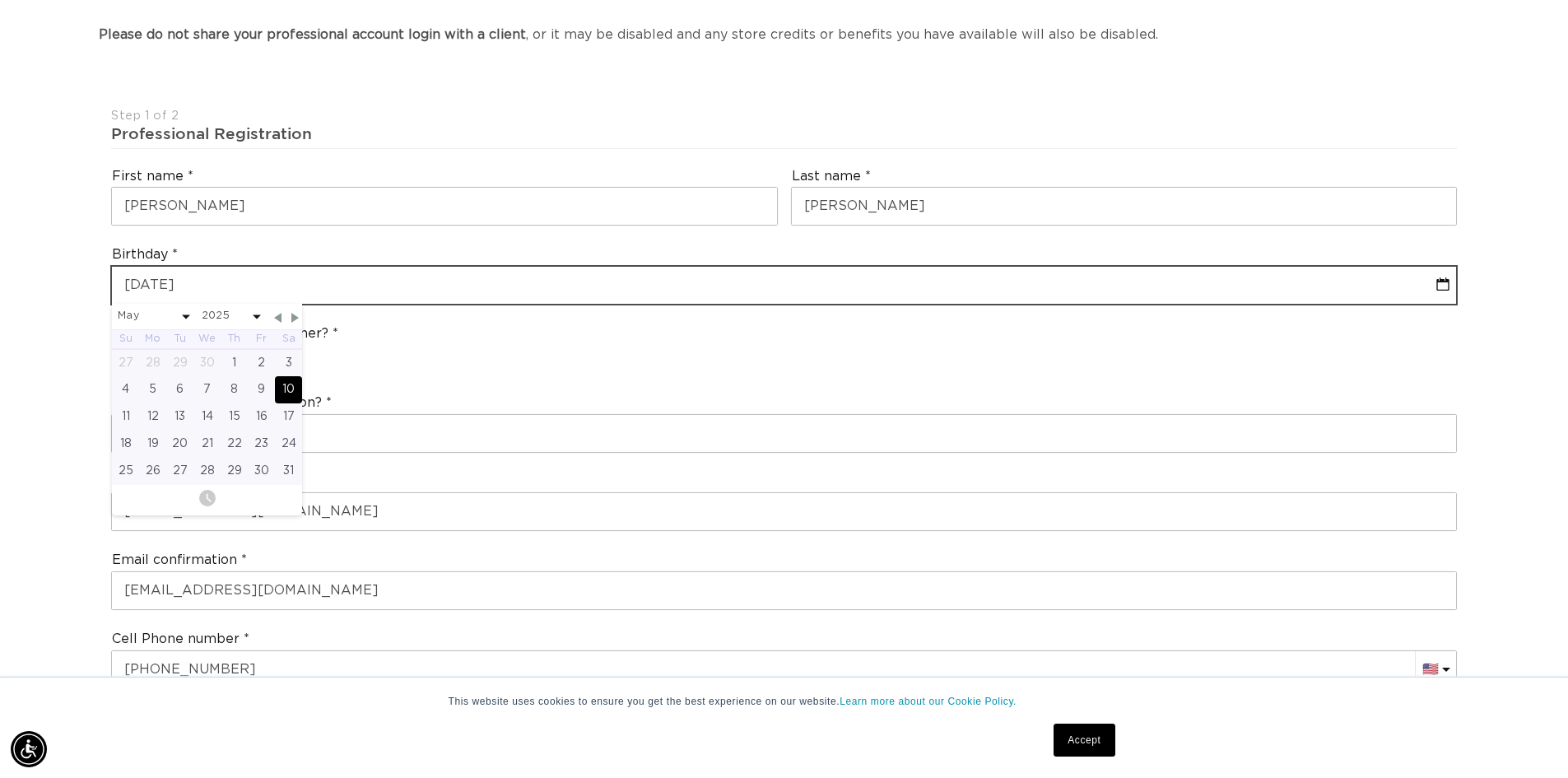
click at [291, 279] on input "text" at bounding box center [784, 285] width 1344 height 37
type input "05-10-20"
select select "4"
select select "2025"
type input "05-10-2"
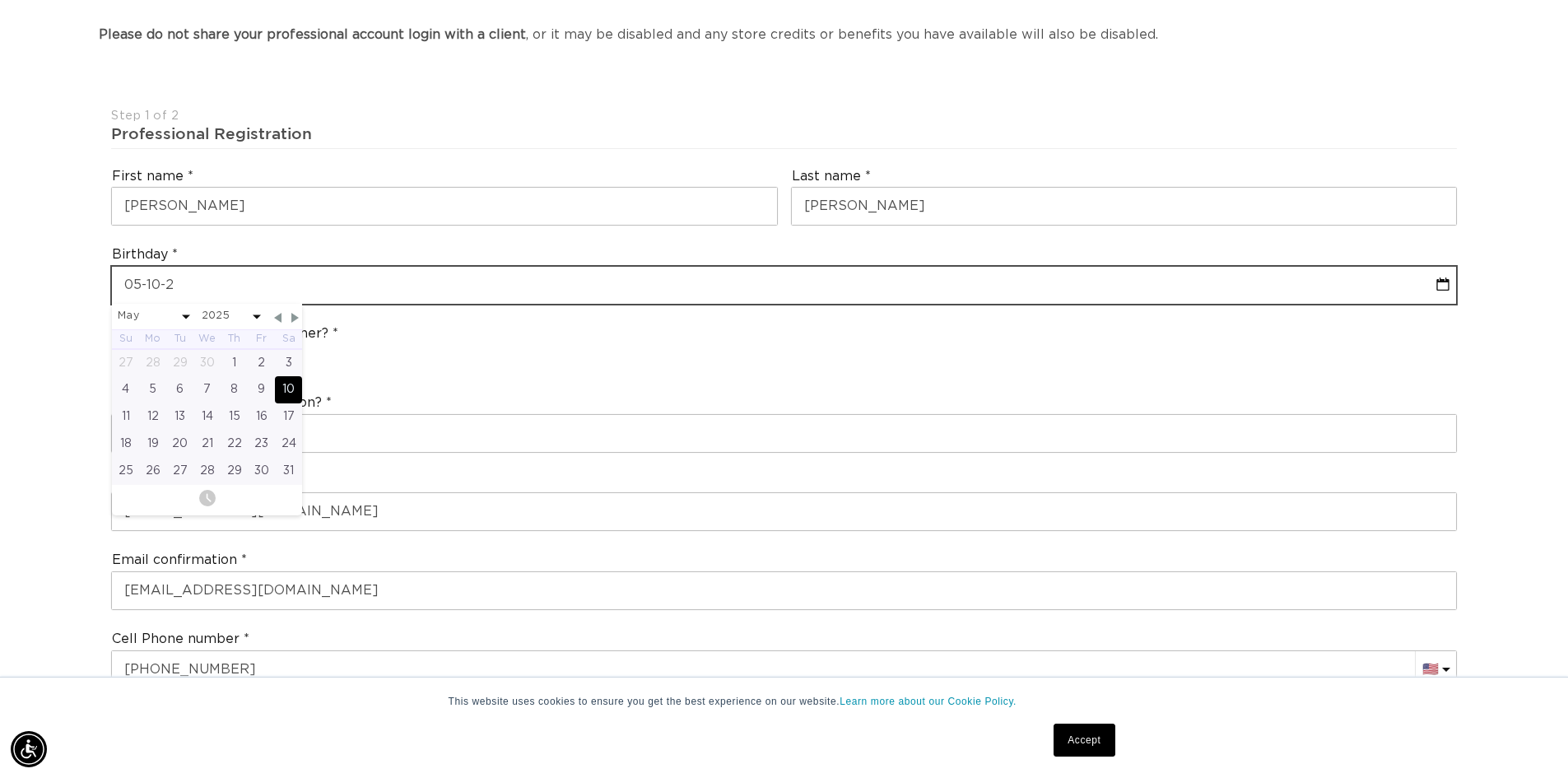
select select "4"
select select "2025"
type input "05-10-"
select select "4"
select select "2025"
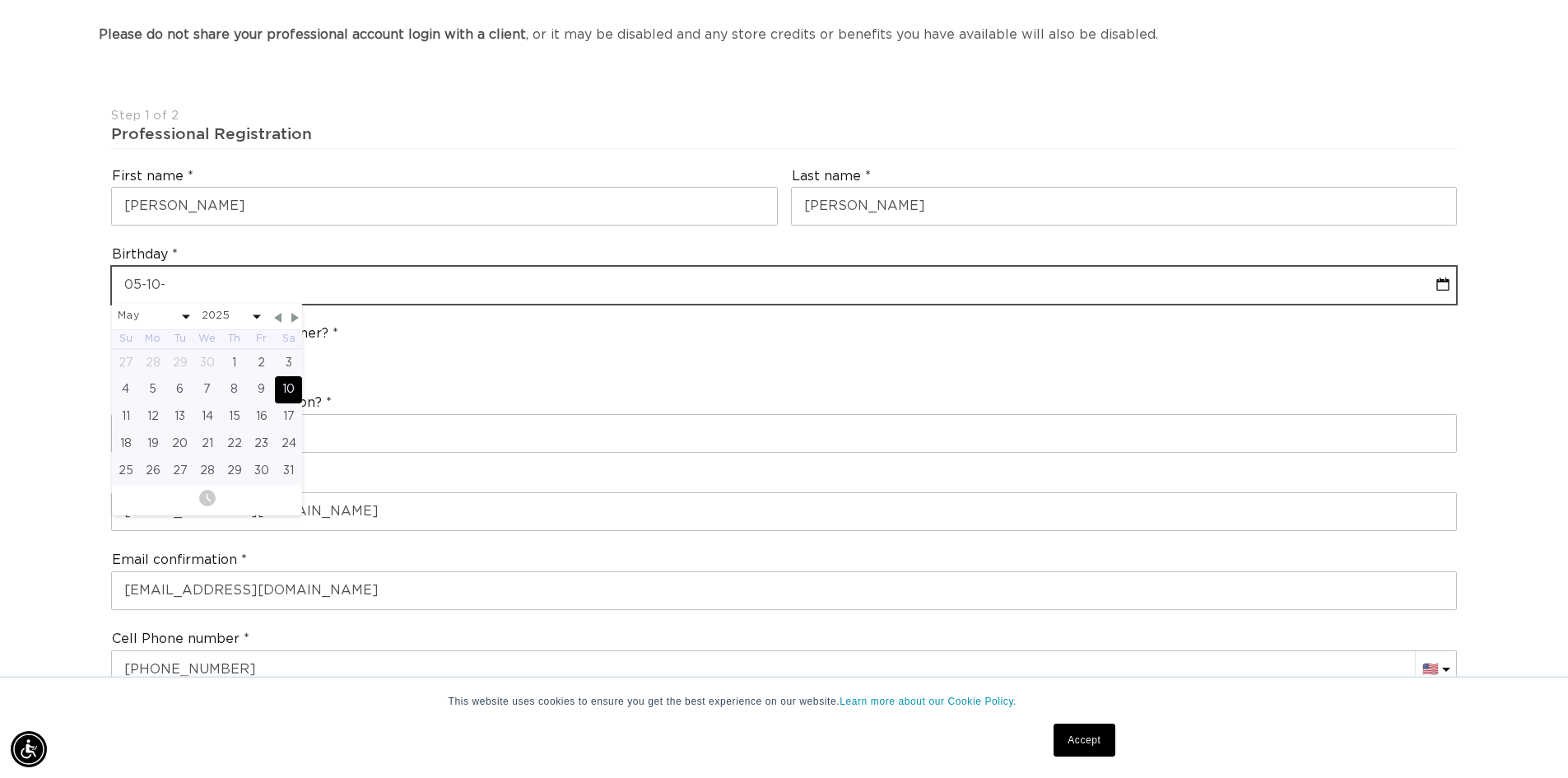
scroll to position [0, 2902]
type input "05-10-1"
select select "4"
select select "2025"
type input "05-10-19"
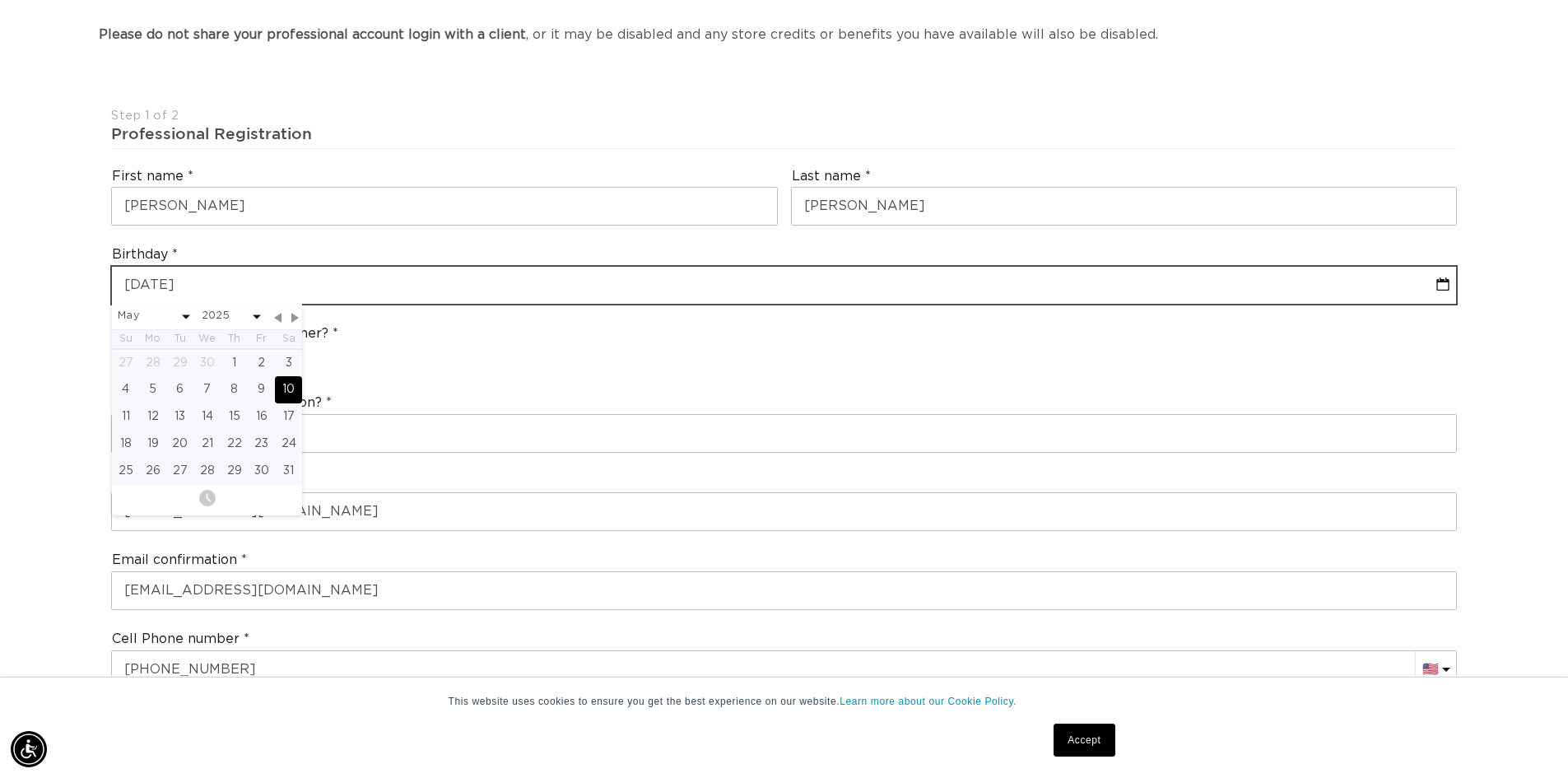
select select "4"
select select "2025"
type input "05-10-198"
select select "4"
select select "2025"
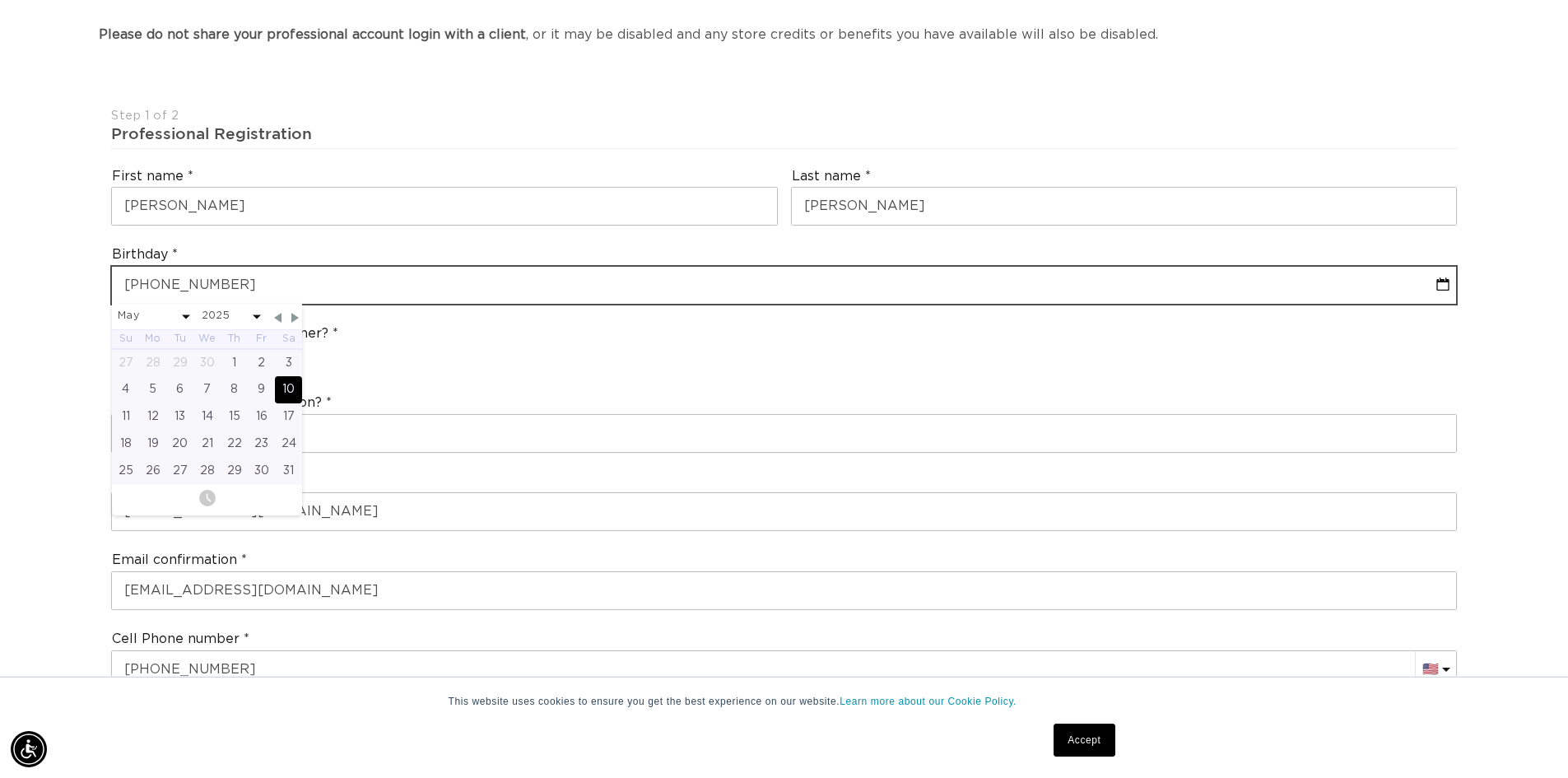
type input "05-10-1986"
select select "4"
select select "1986"
type input "05-10-1986"
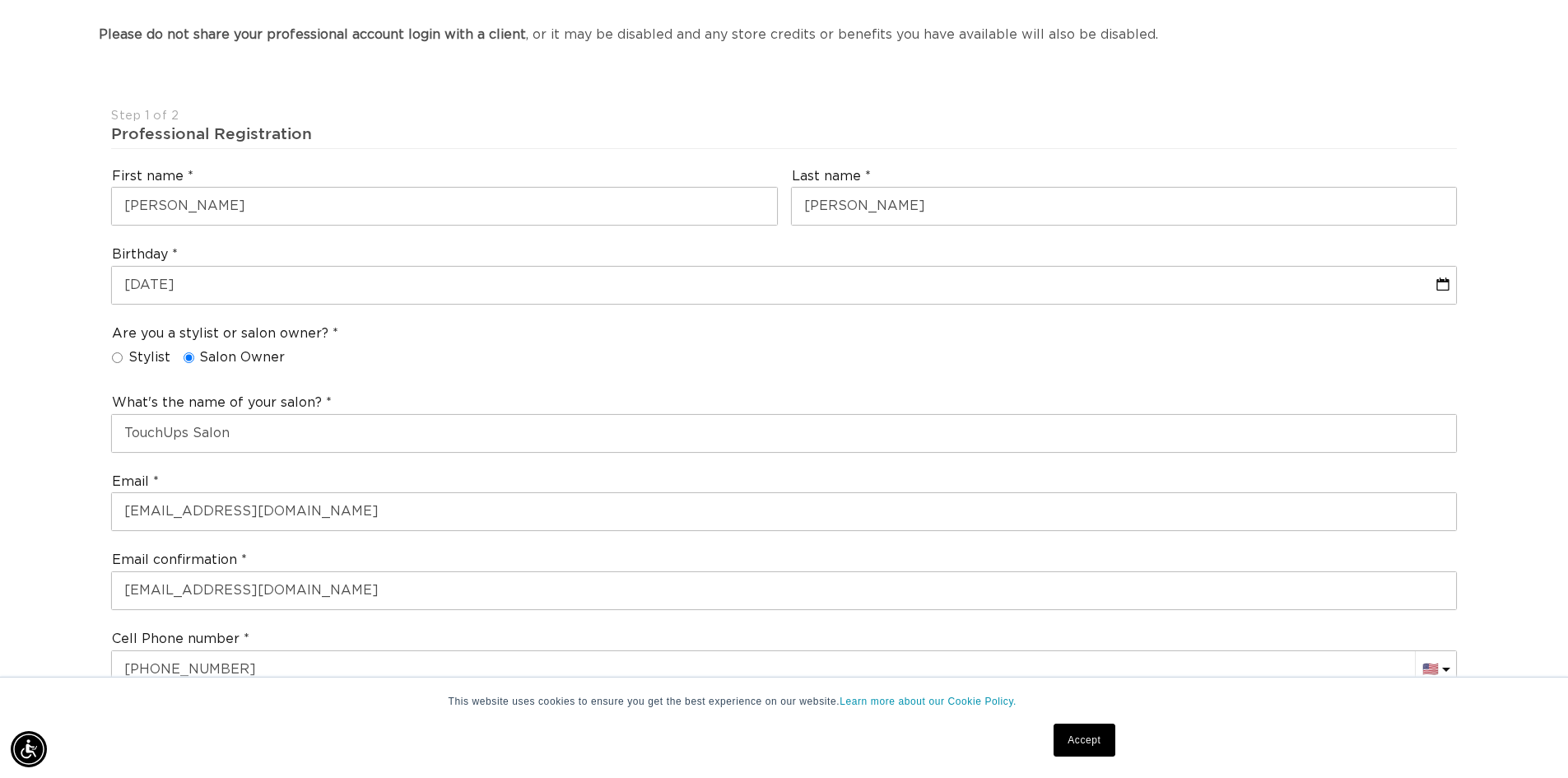
click at [420, 381] on div "Are you a stylist or salon owner? Stylist Salon Owner" at bounding box center [784, 349] width 1359 height 69
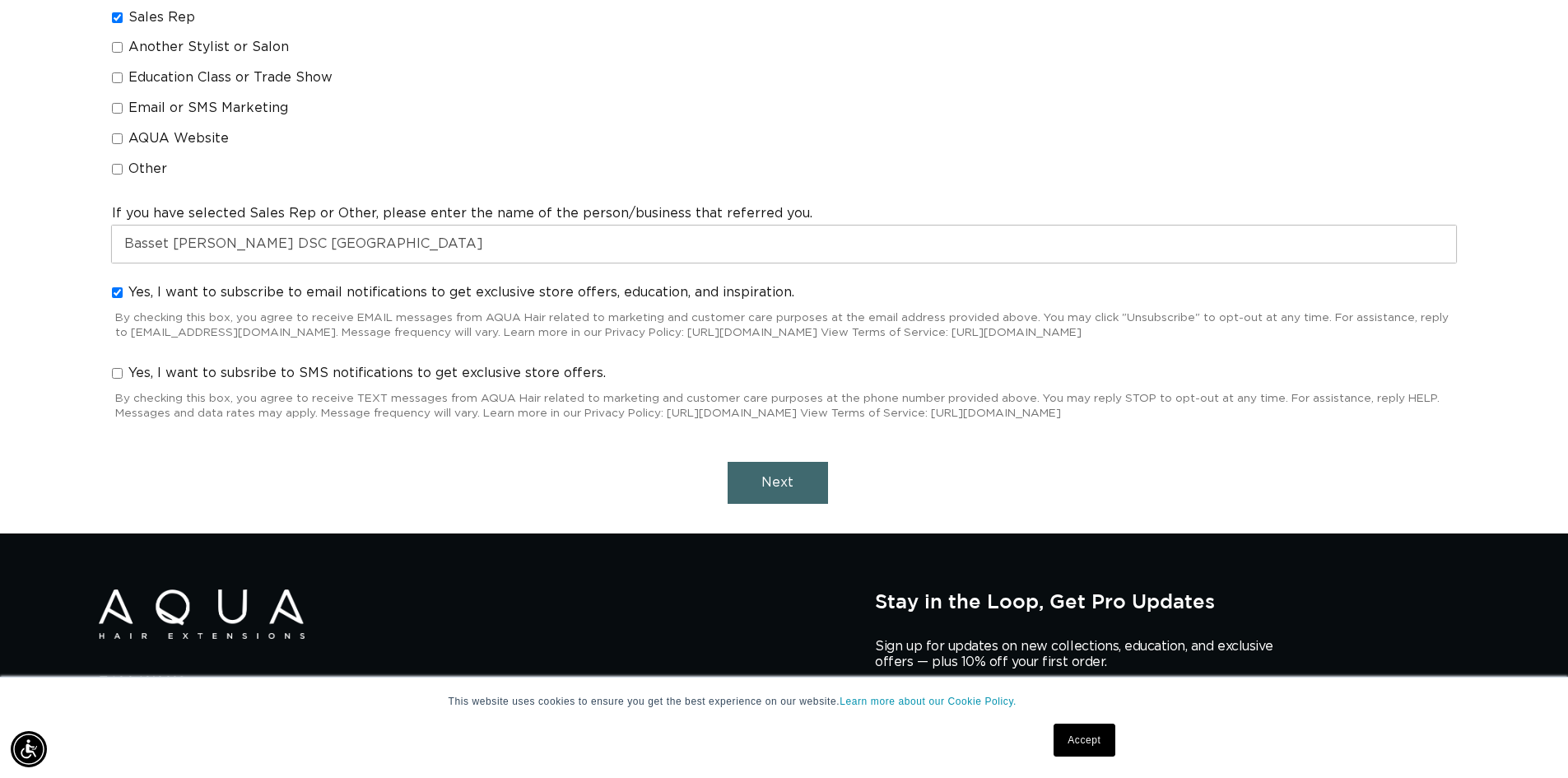
scroll to position [1646, 0]
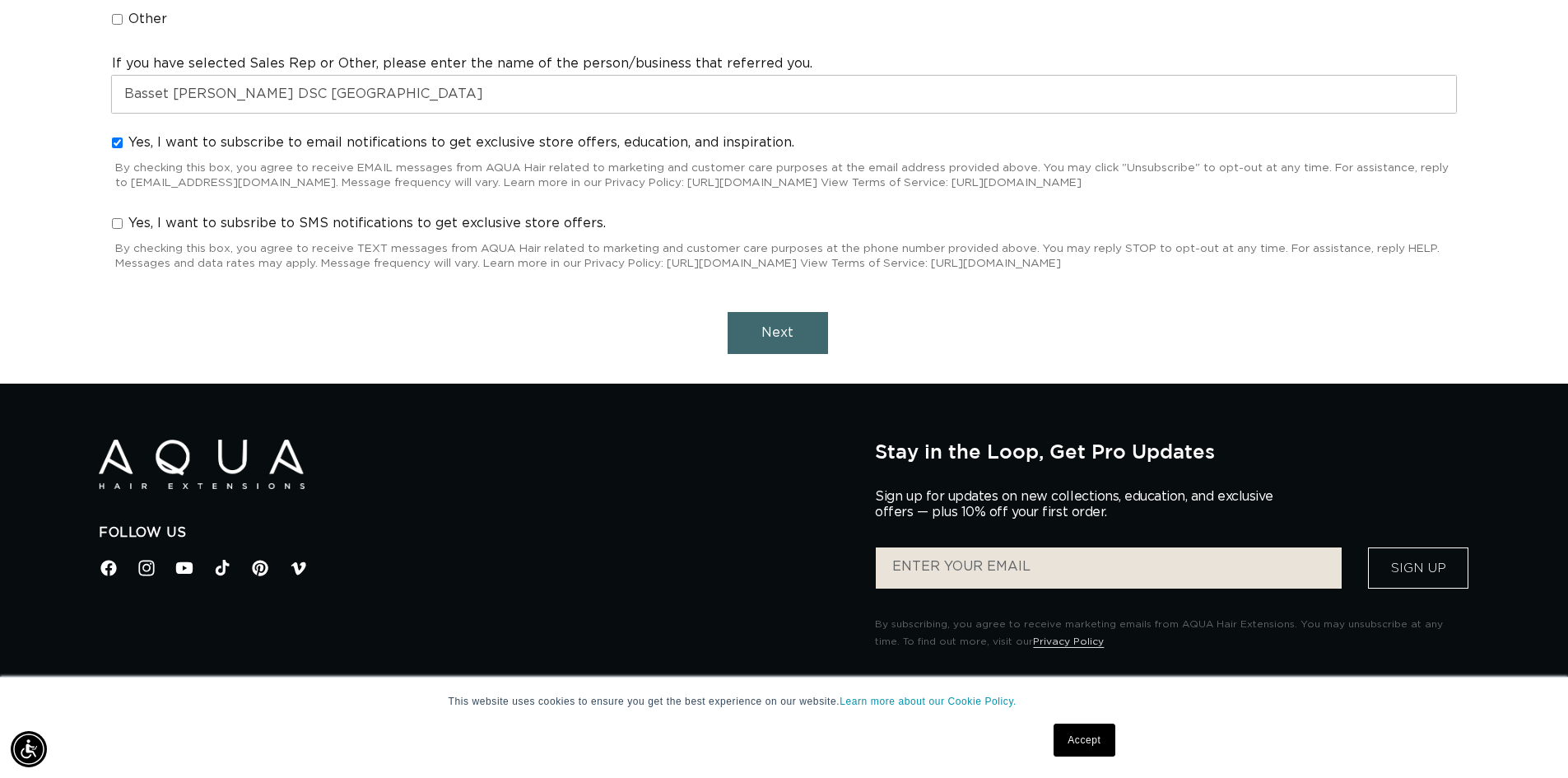
click at [782, 329] on span "Next" at bounding box center [777, 333] width 32 height 13
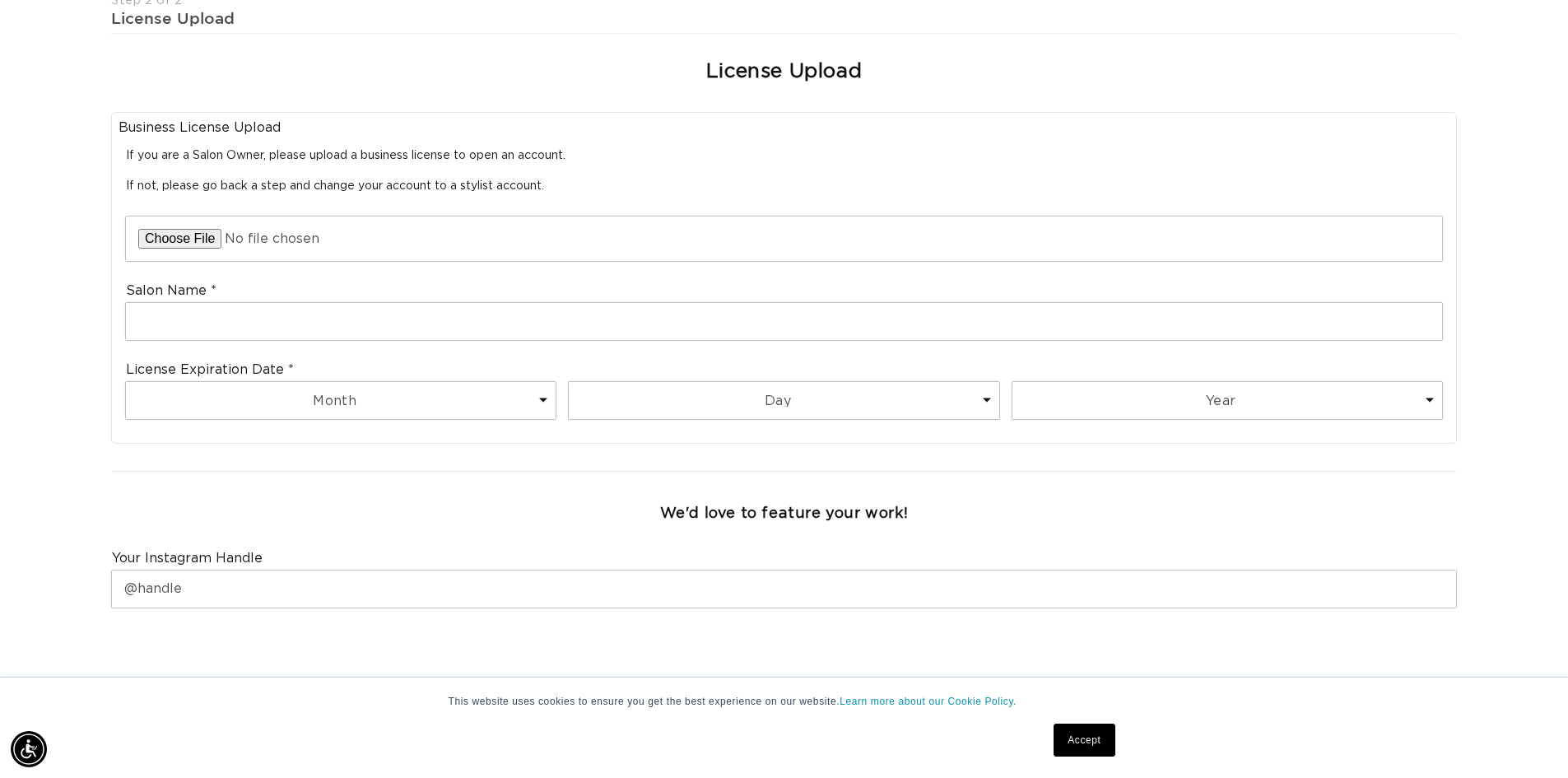
scroll to position [0, 0]
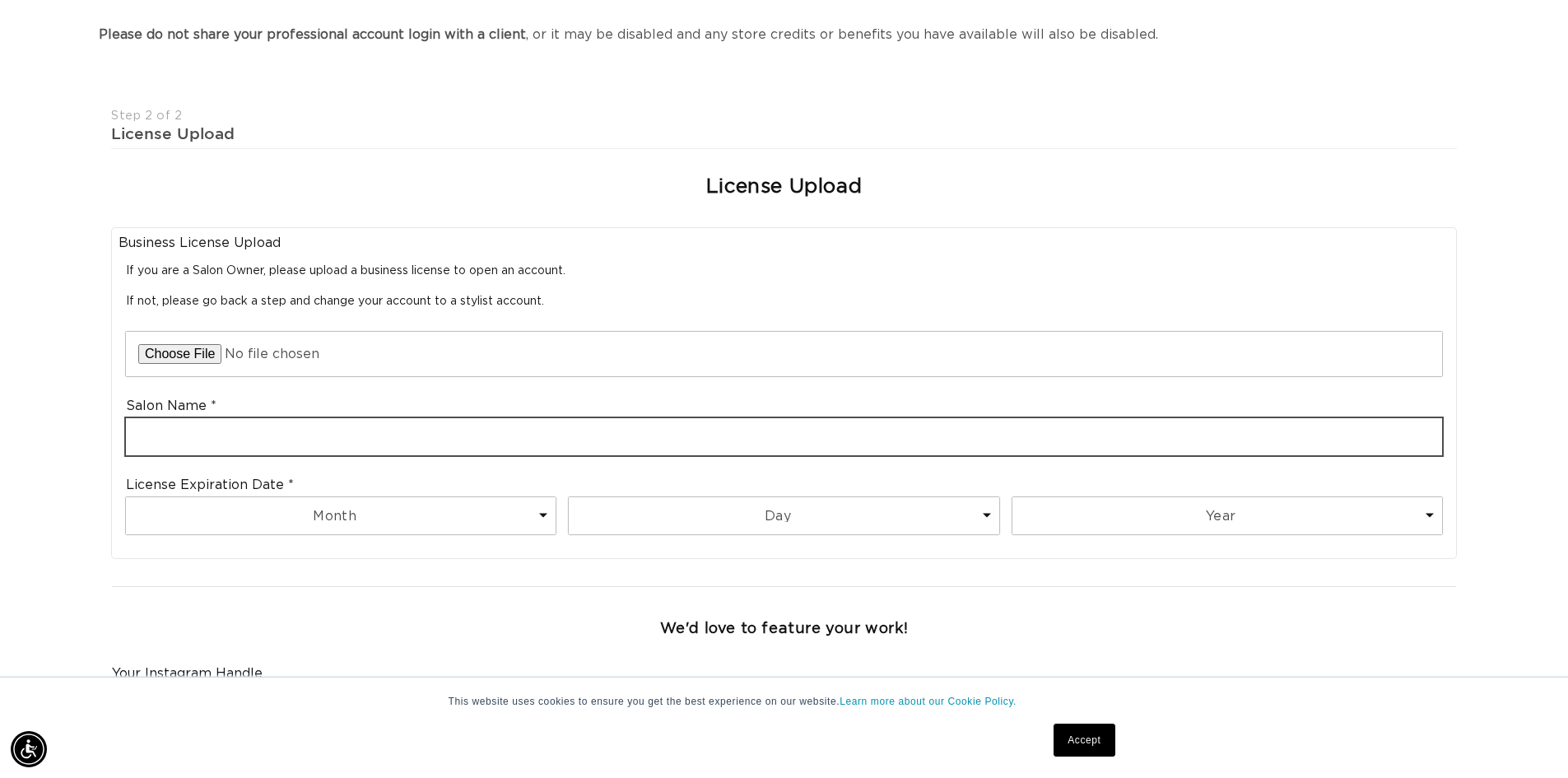
click at [233, 424] on input "text" at bounding box center [784, 436] width 1316 height 37
click at [200, 439] on input "TouchUpsSalon" at bounding box center [784, 436] width 1316 height 37
type input "TouchUps Salon"
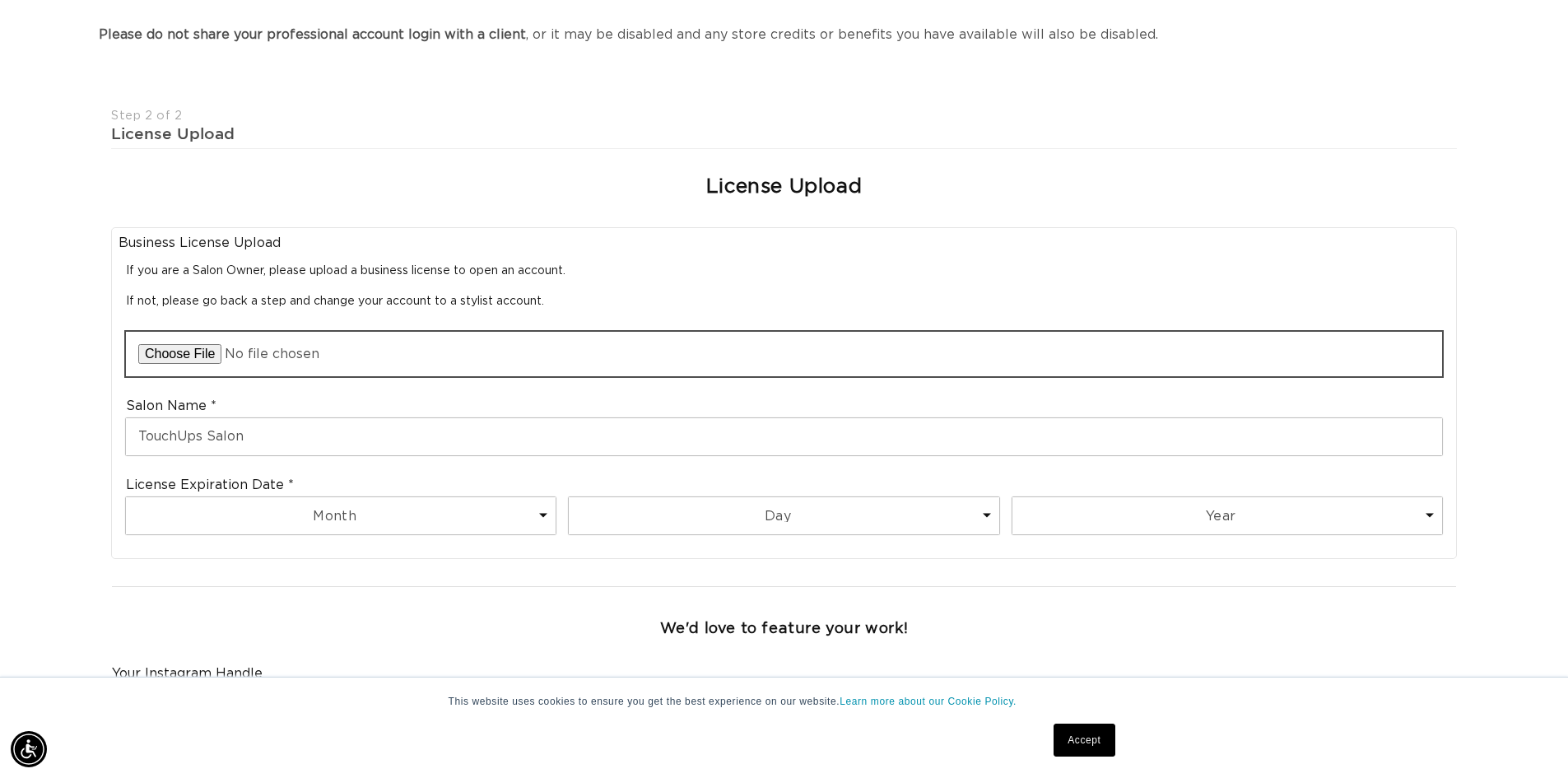
click at [199, 350] on input "file" at bounding box center [784, 354] width 1316 height 45
type input "C:\fakepath\IMG_0724.jpg"
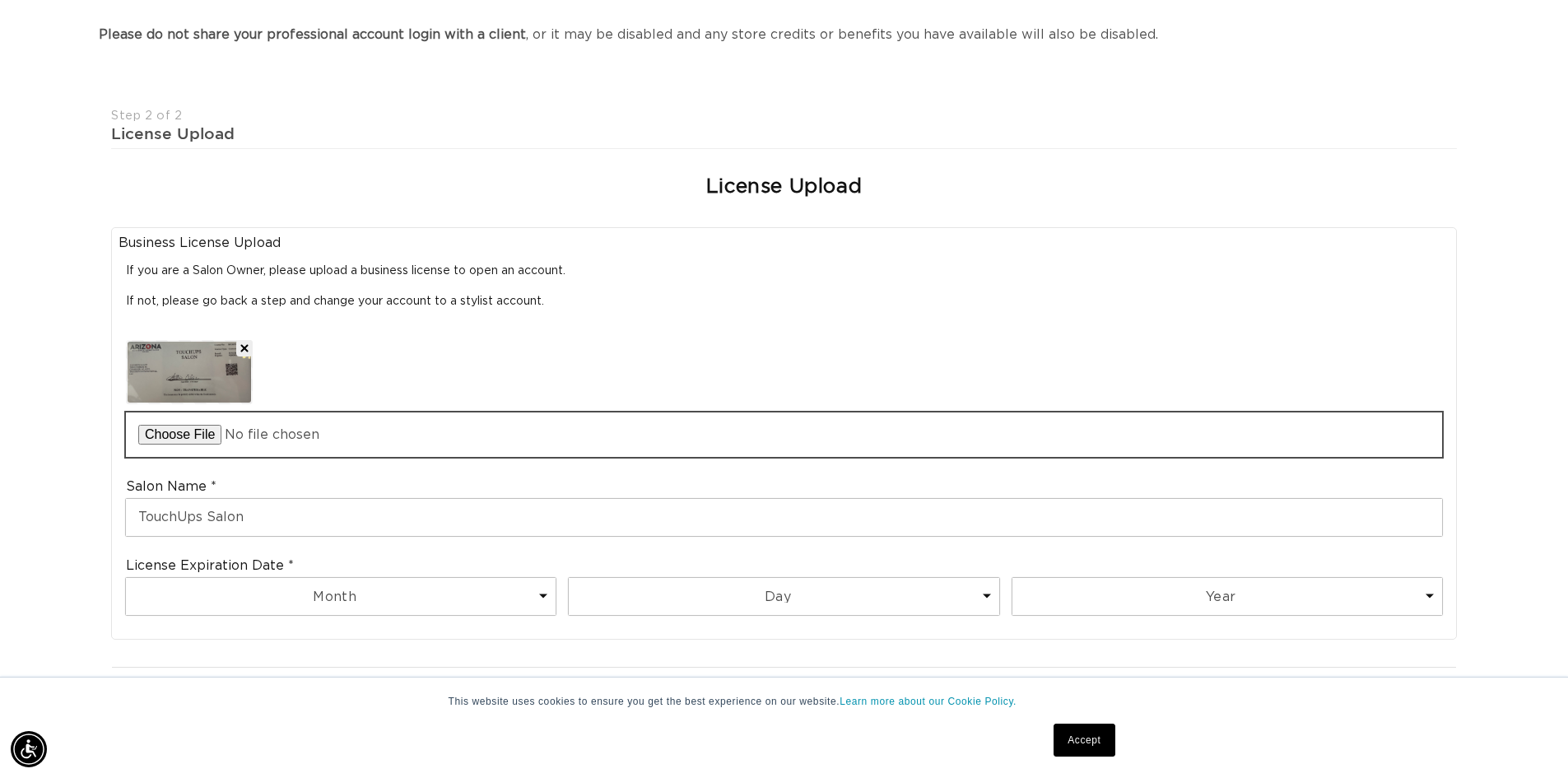
scroll to position [0, 0]
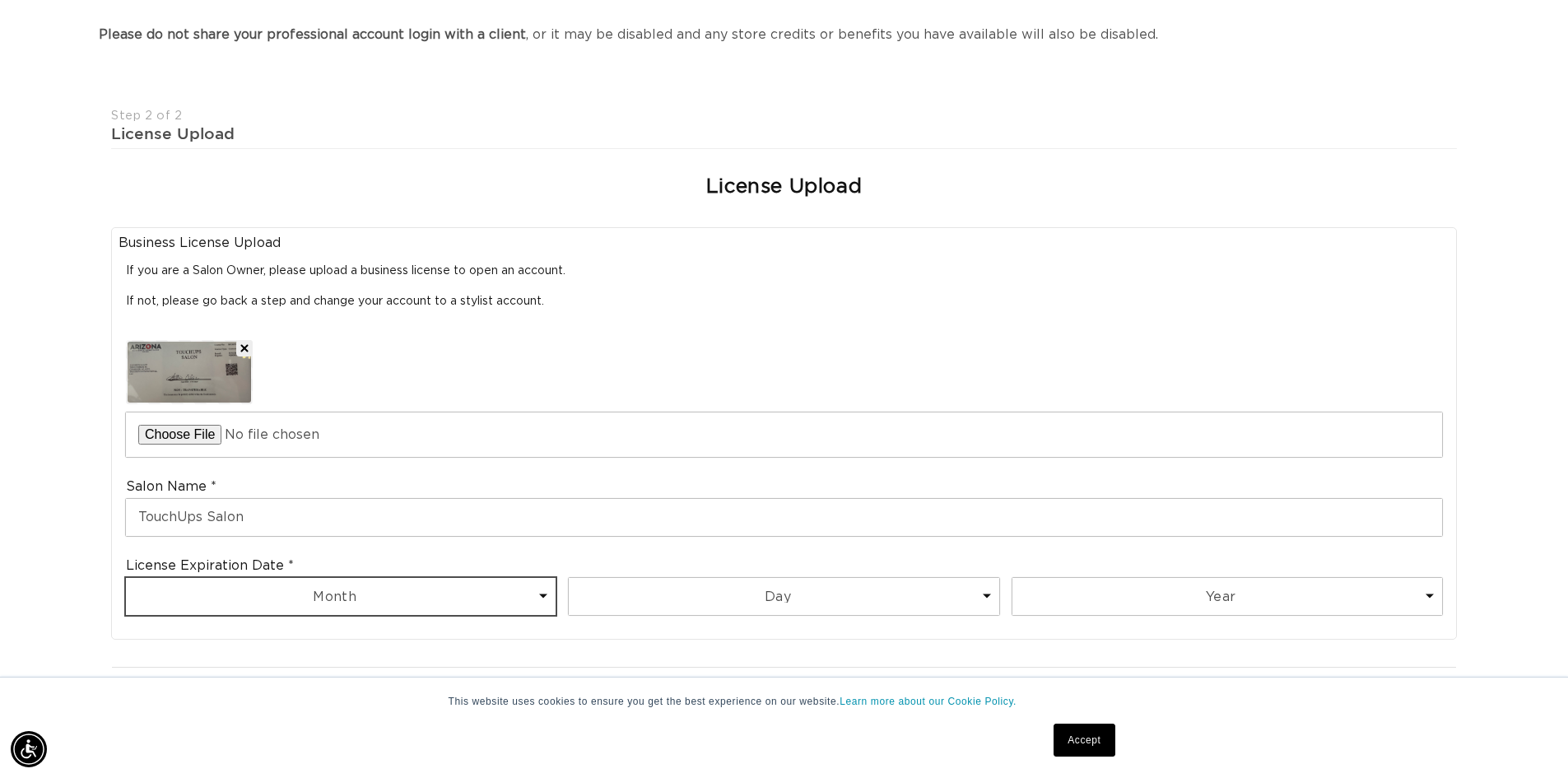
click at [248, 583] on select "Month 1 2 3 4 5 6 7 8 9 10 11 12" at bounding box center [341, 596] width 429 height 37
select select "9"
click at [126, 578] on select "Month 1 2 3 4 5 6 7 8 9 10 11 12" at bounding box center [341, 596] width 429 height 37
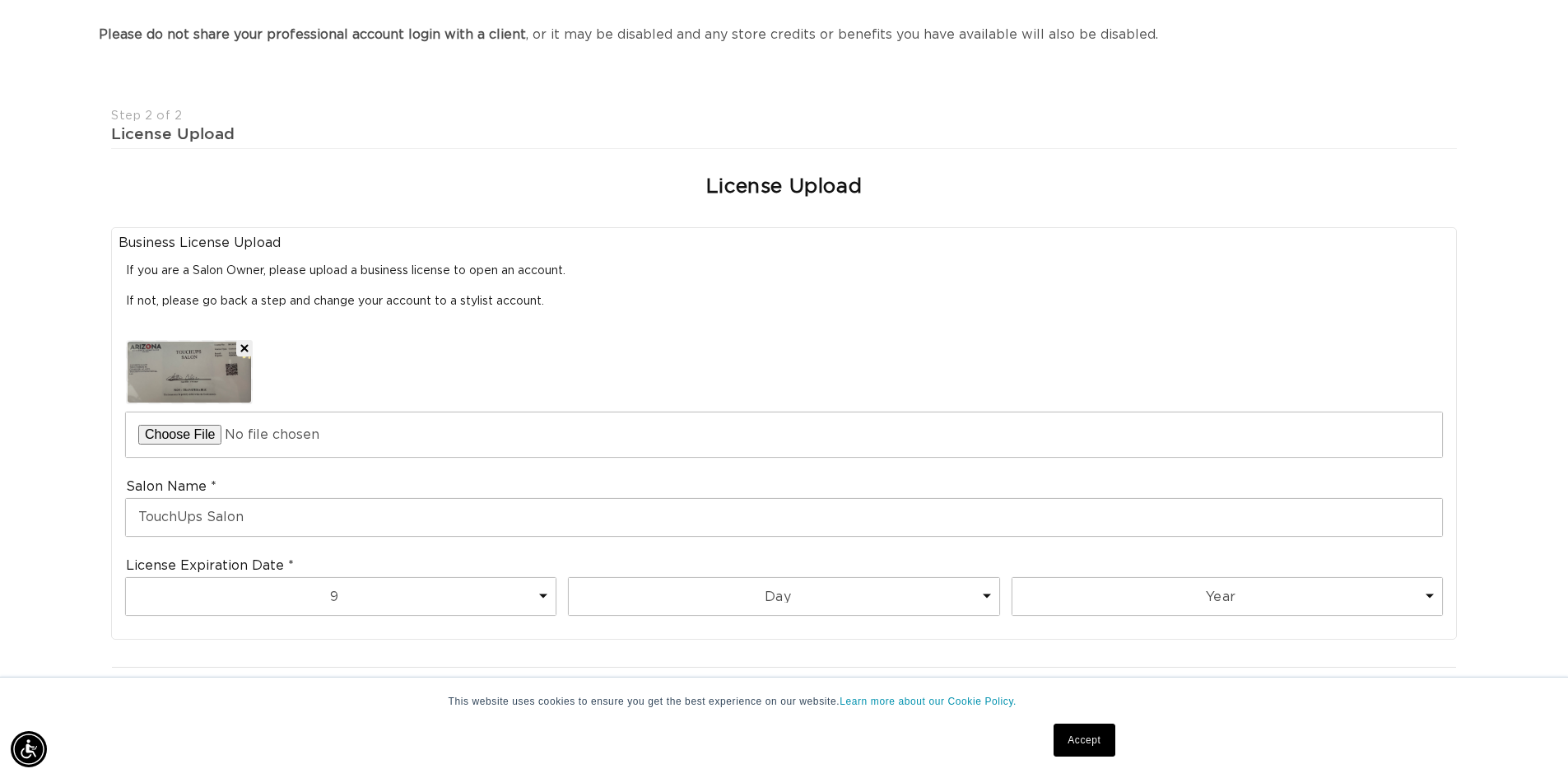
click at [173, 376] on img at bounding box center [189, 372] width 124 height 61
click at [173, 376] on img at bounding box center [189, 372] width 124 height 61
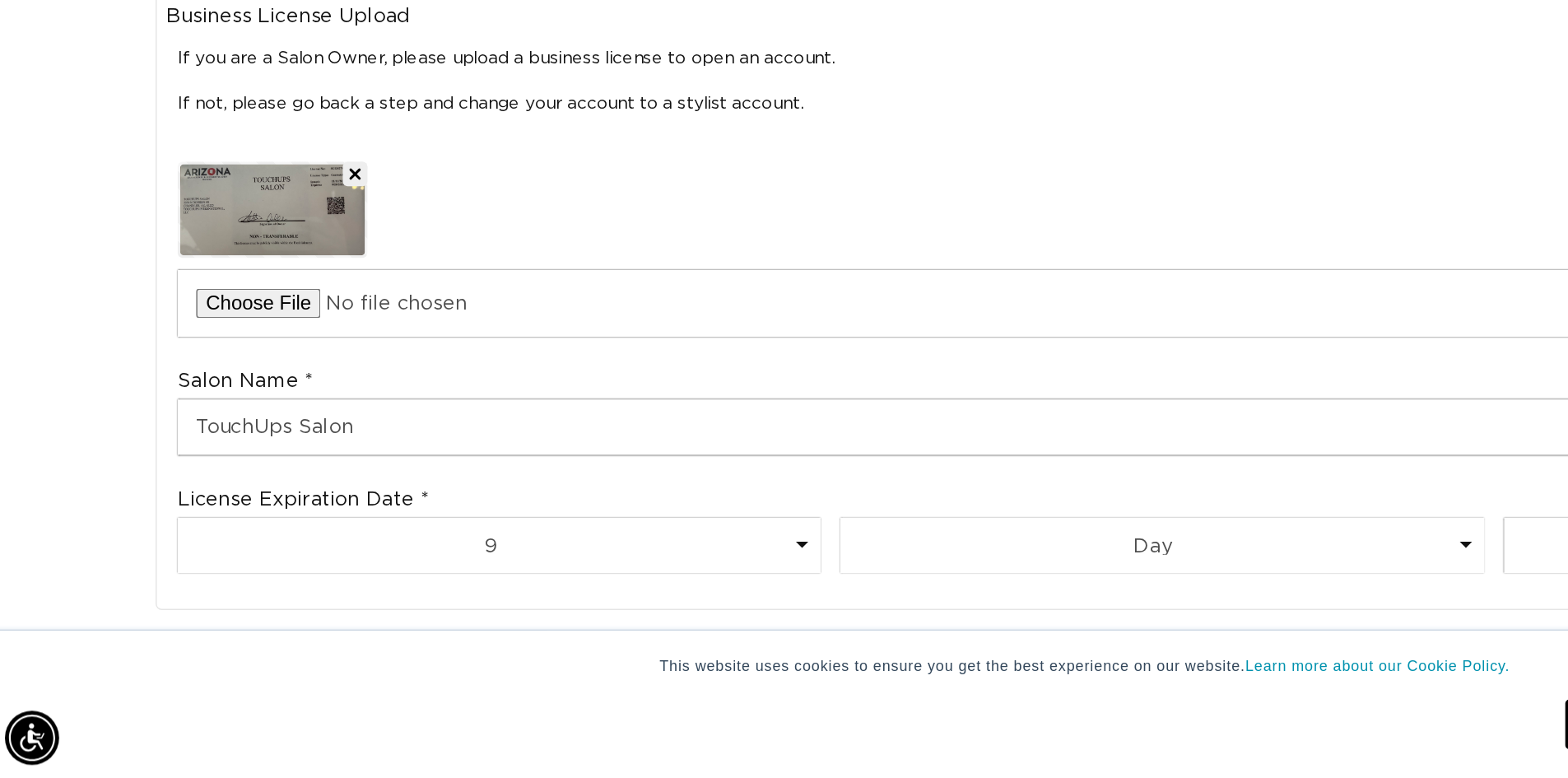
scroll to position [306, 0]
click at [906, 639] on div "Month 1 2 3 4 5 6 7 8 9 10 11 12 Day 1 2 3 4 5 6 7 8 9 10 11 12 13 14 15 16 17 …" at bounding box center [791, 623] width 1329 height 44
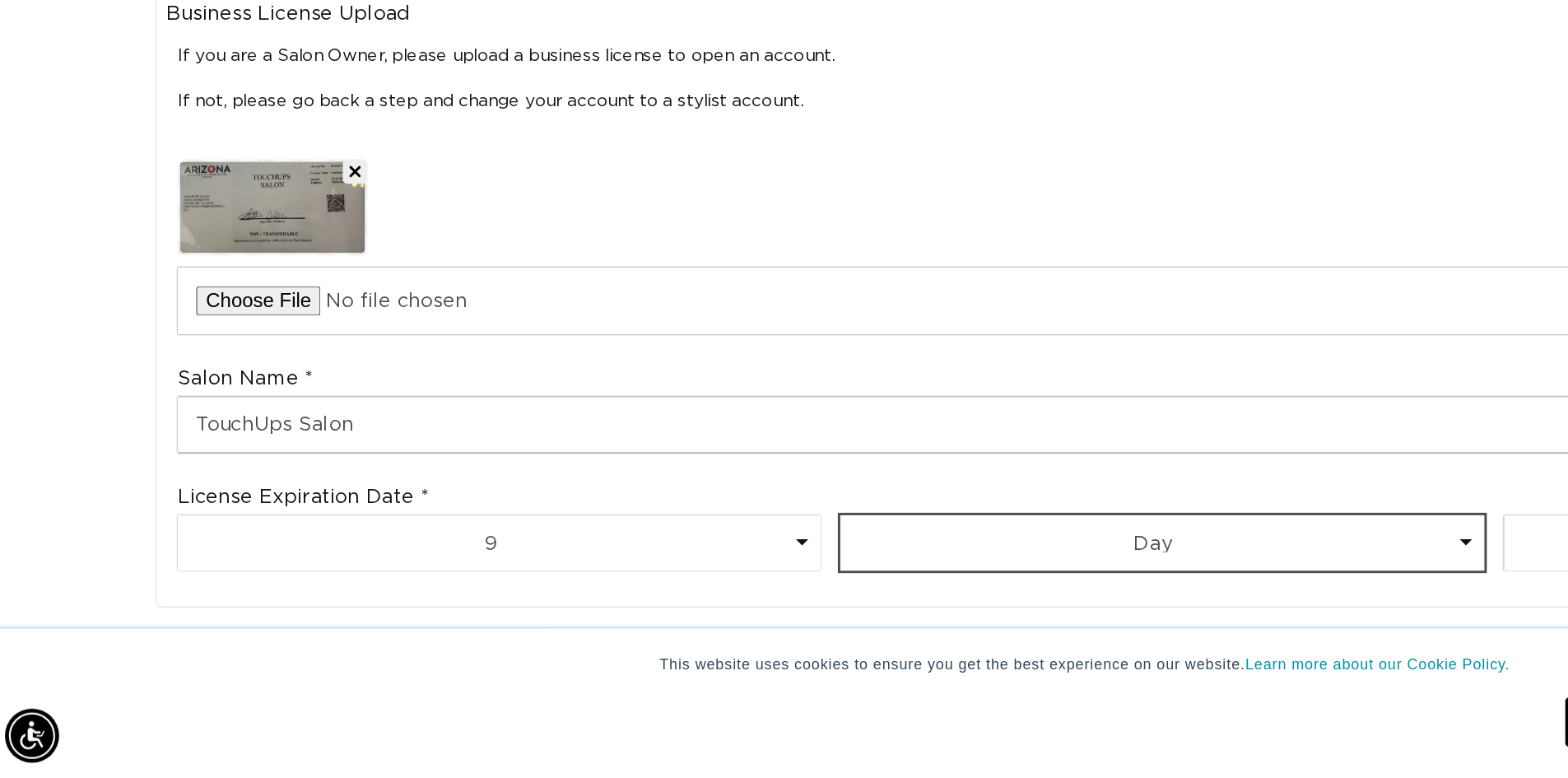
click at [894, 620] on select "Day 1 2 3 4 5 6 7 8 9 10 11 12 13 14 15 16 17 18 19 20 21 22 23 24 25 26 27 28 …" at bounding box center [783, 620] width 429 height 37
select select "20"
click at [568, 601] on select "Day 1 2 3 4 5 6 7 8 9 10 11 12 13 14 15 16 17 18 19 20 21 22 23 24 25 26 27 28 …" at bounding box center [783, 620] width 429 height 37
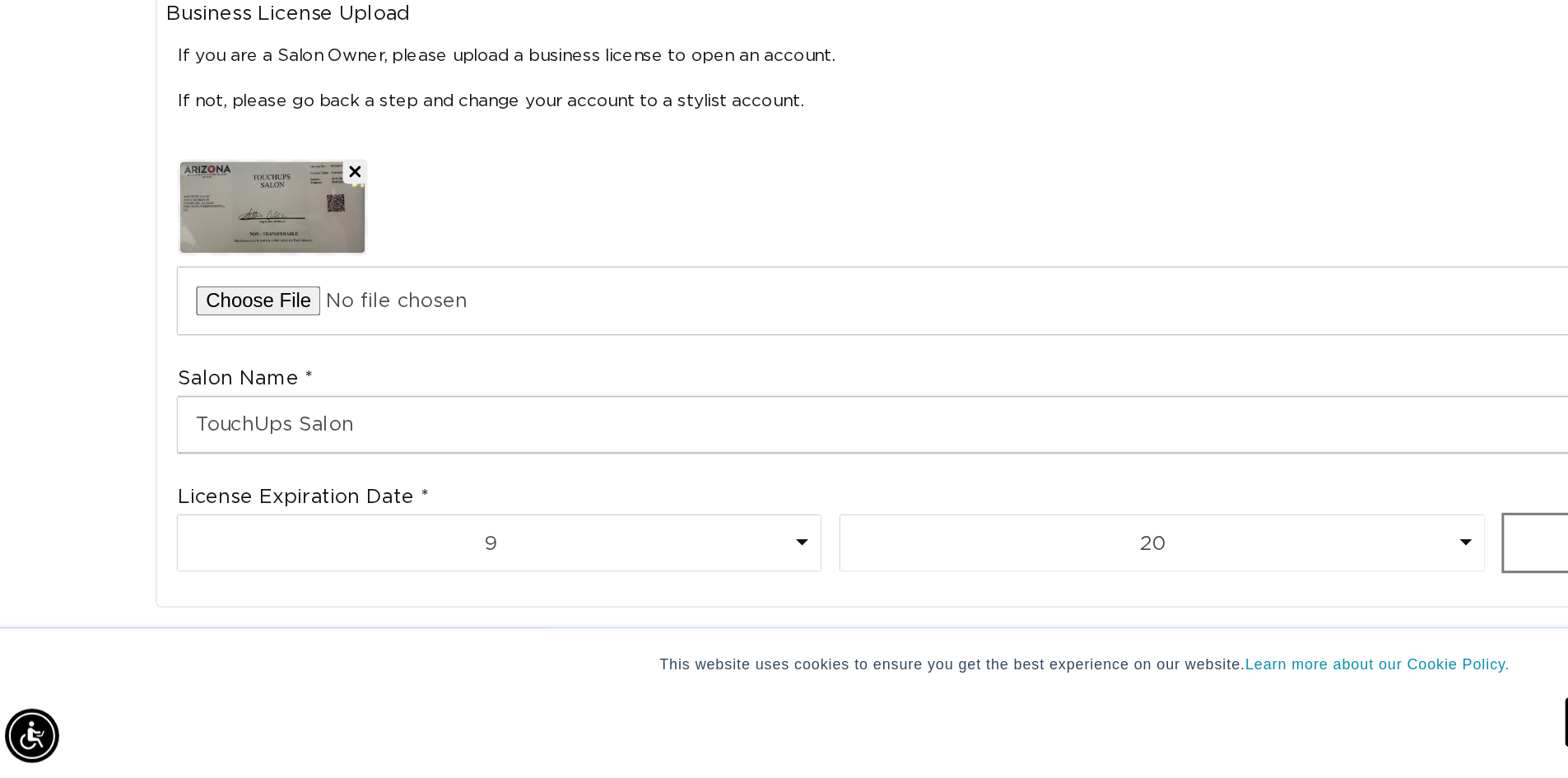
click at [1017, 599] on div "License Expiration Date Month 1 2 3 4 5 6 7 8 9 10 11 12 Day 1 2 3 4 5 6 7 8 9 …" at bounding box center [784, 613] width 1331 height 79
click at [1032, 613] on select "Year 2025 2026 2027 2028 2029 2030 2031 2032 2033 2034 2035 2036 2037 2038 2039…" at bounding box center [1227, 620] width 429 height 37
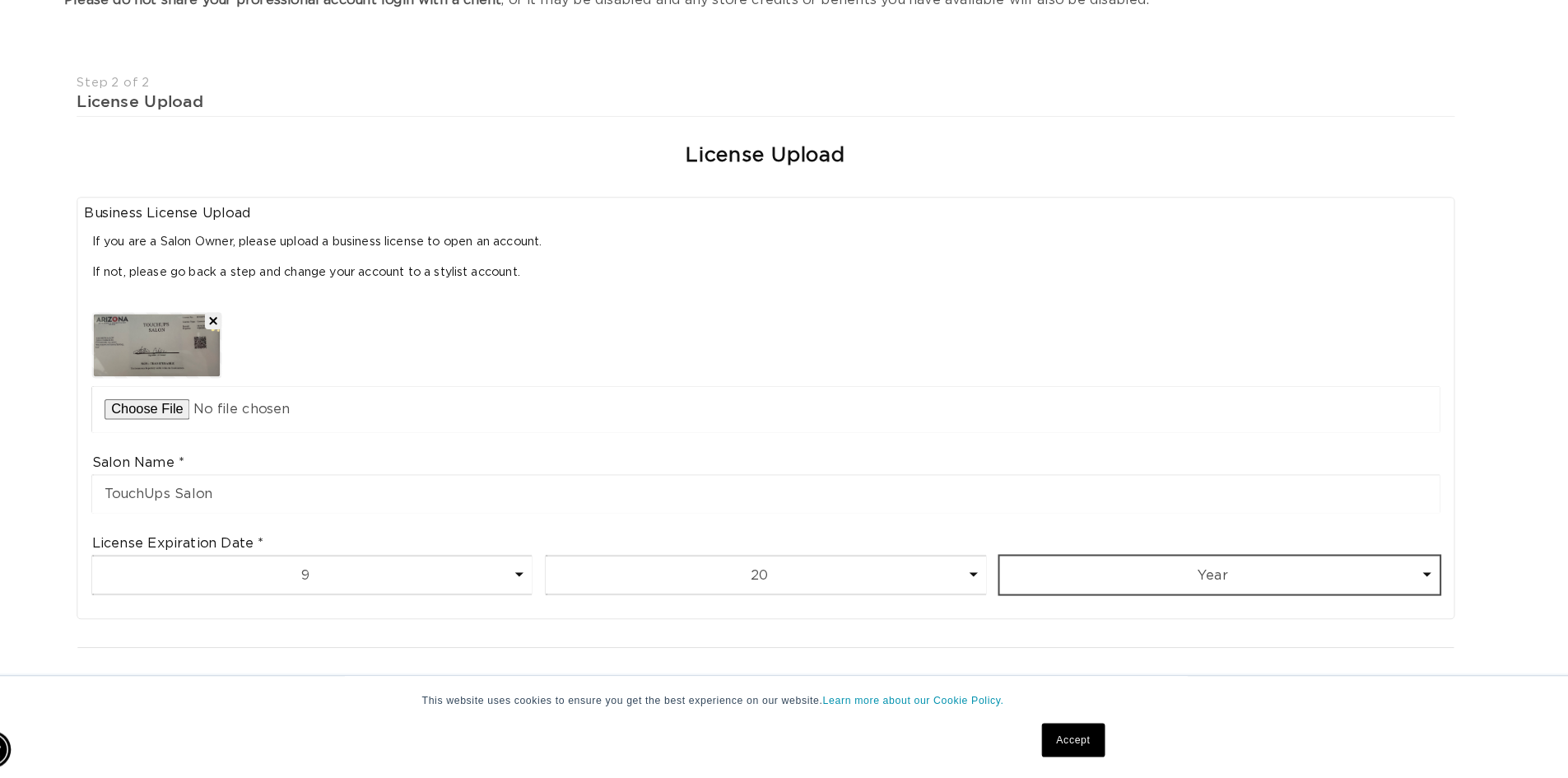
scroll to position [0, 2902]
click at [1261, 556] on div "License Expiration Date Month 1 2 3 4 5 6 7 8 9 10 11 12 Day 1 2 3 4 5 6 7 8 9 …" at bounding box center [784, 572] width 1331 height 79
click at [1265, 563] on select "Year 2025 2026 2027 2028 2029 2030 2031 2032 2033 2034 2035 2036 2037 2038 2039…" at bounding box center [1227, 579] width 429 height 37
select select "2025"
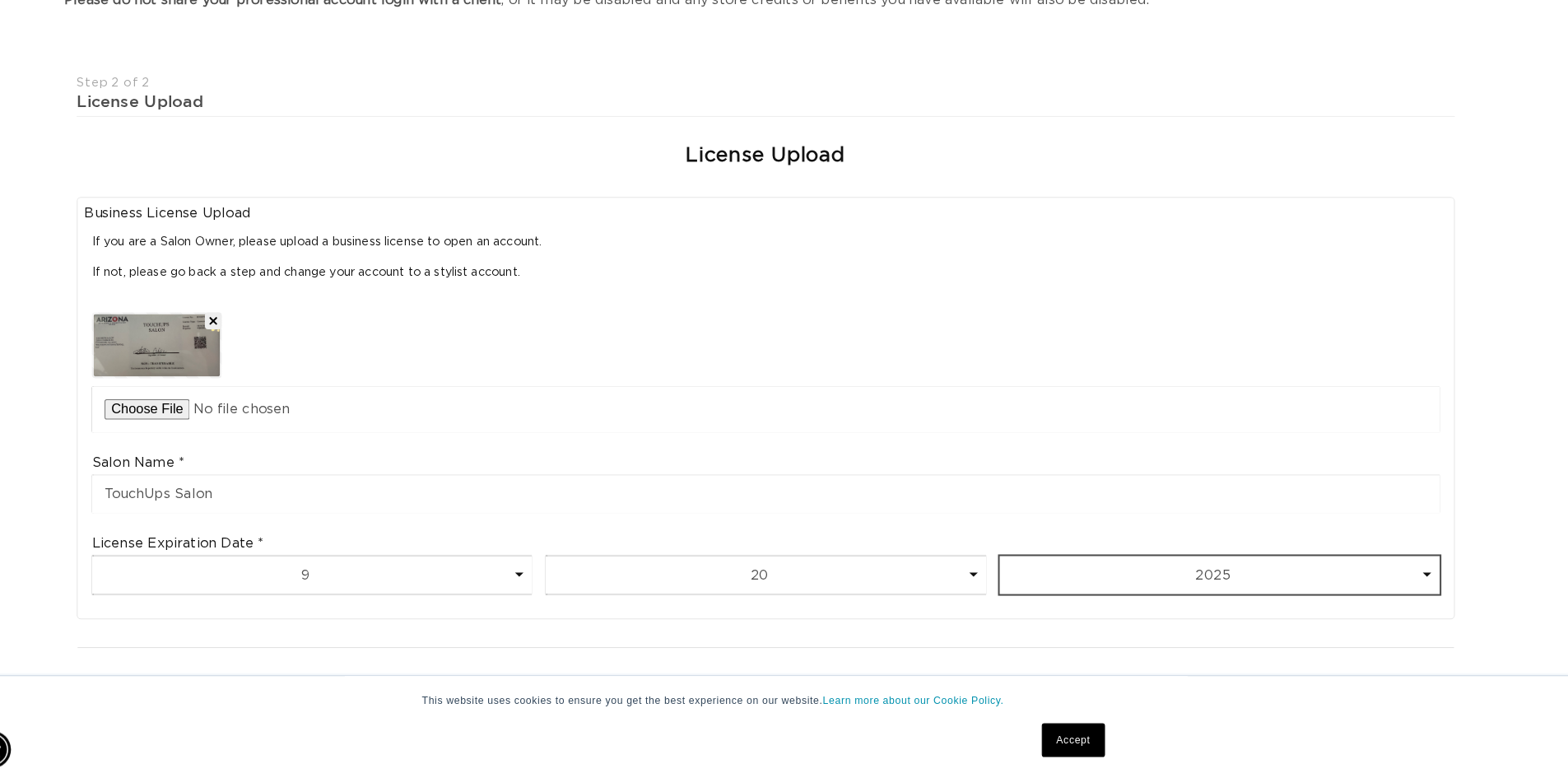
click at [1012, 561] on select "Year 2025 2026 2027 2028 2029 2030 2031 2032 2033 2034 2035 2036 2037 2038 2039…" at bounding box center [1227, 579] width 429 height 37
click at [1258, 349] on div at bounding box center [784, 376] width 1316 height 125
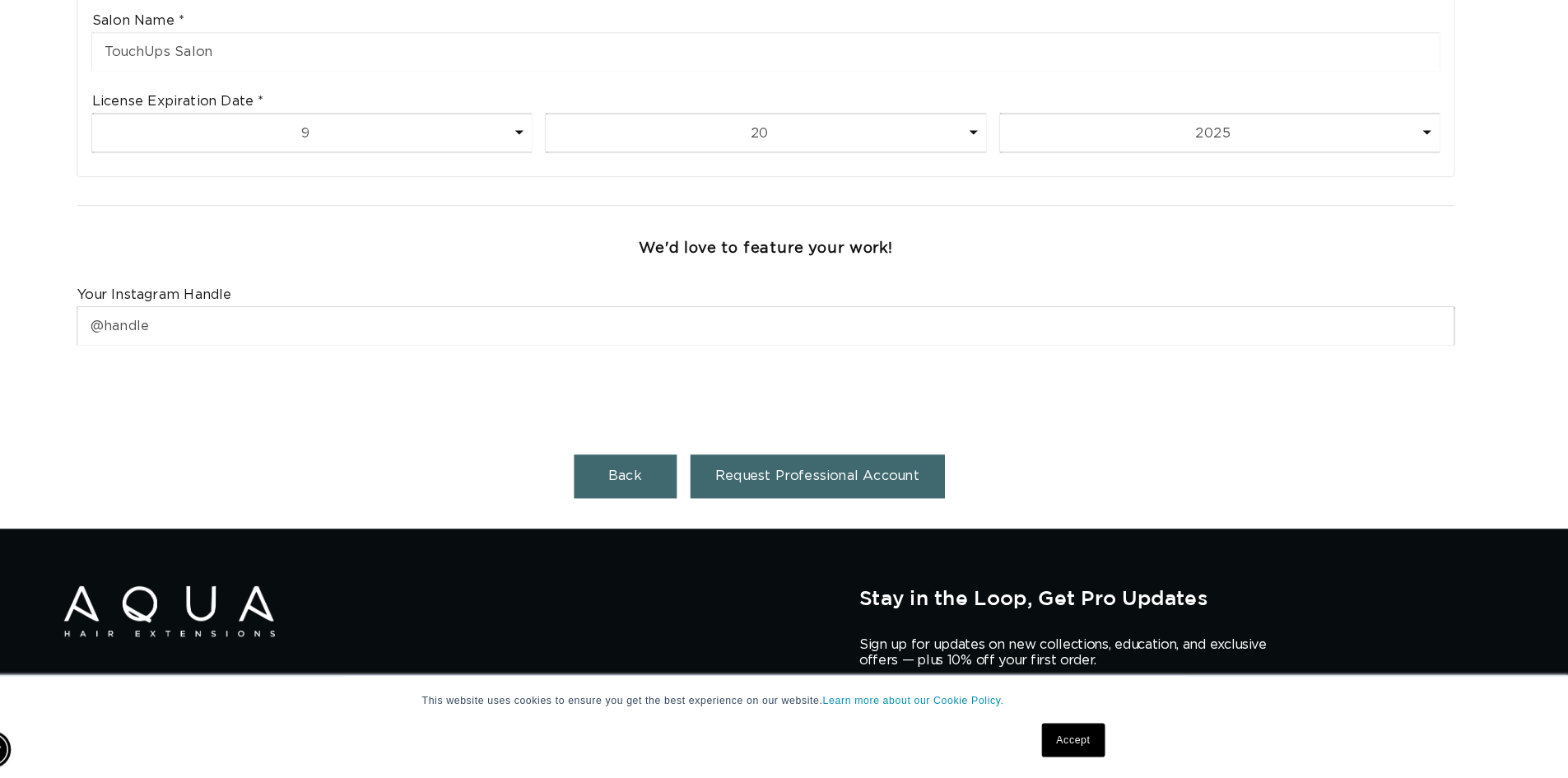
scroll to position [829, 0]
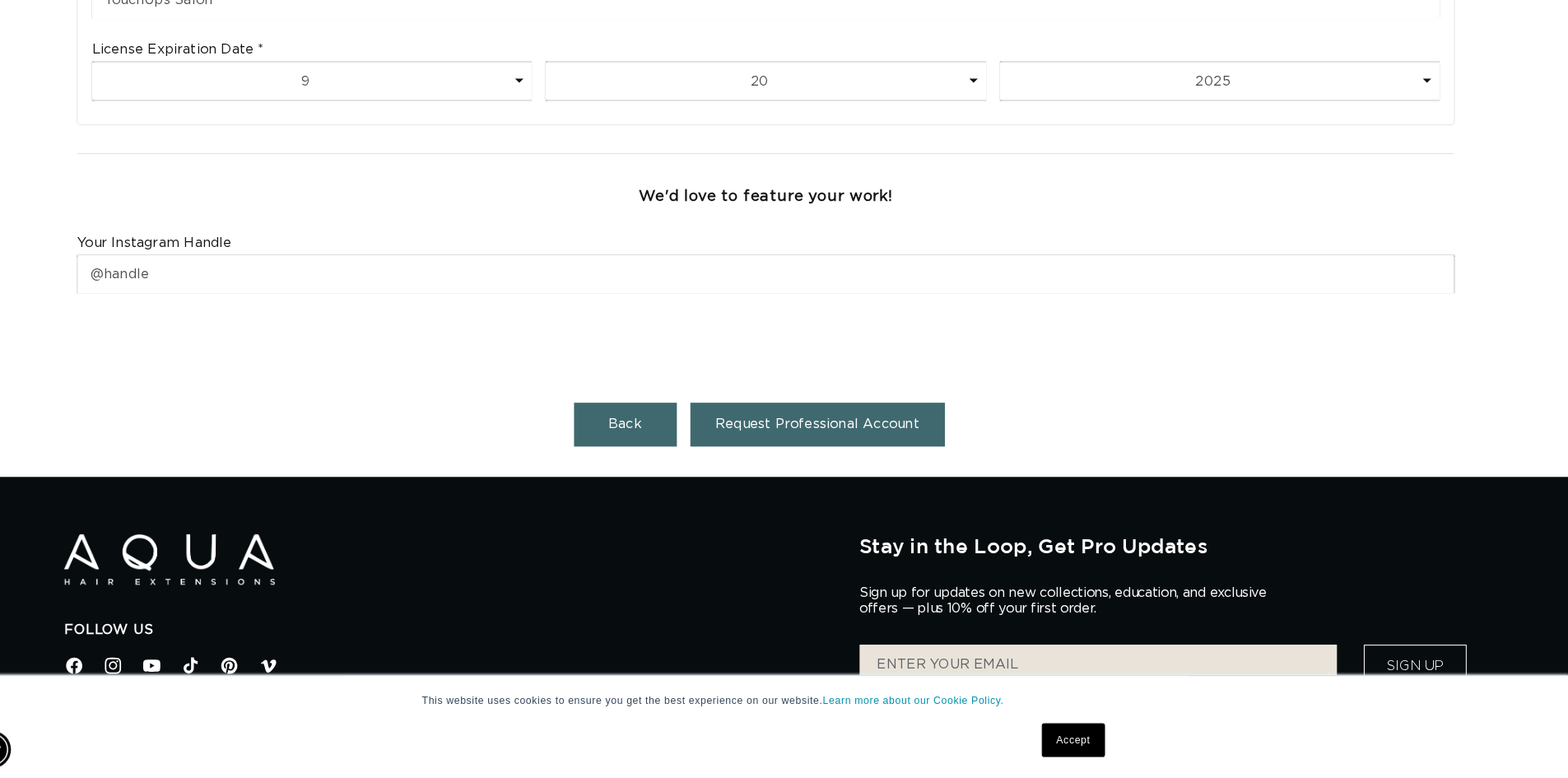
click at [810, 434] on span "Request Professional Account" at bounding box center [835, 431] width 200 height 13
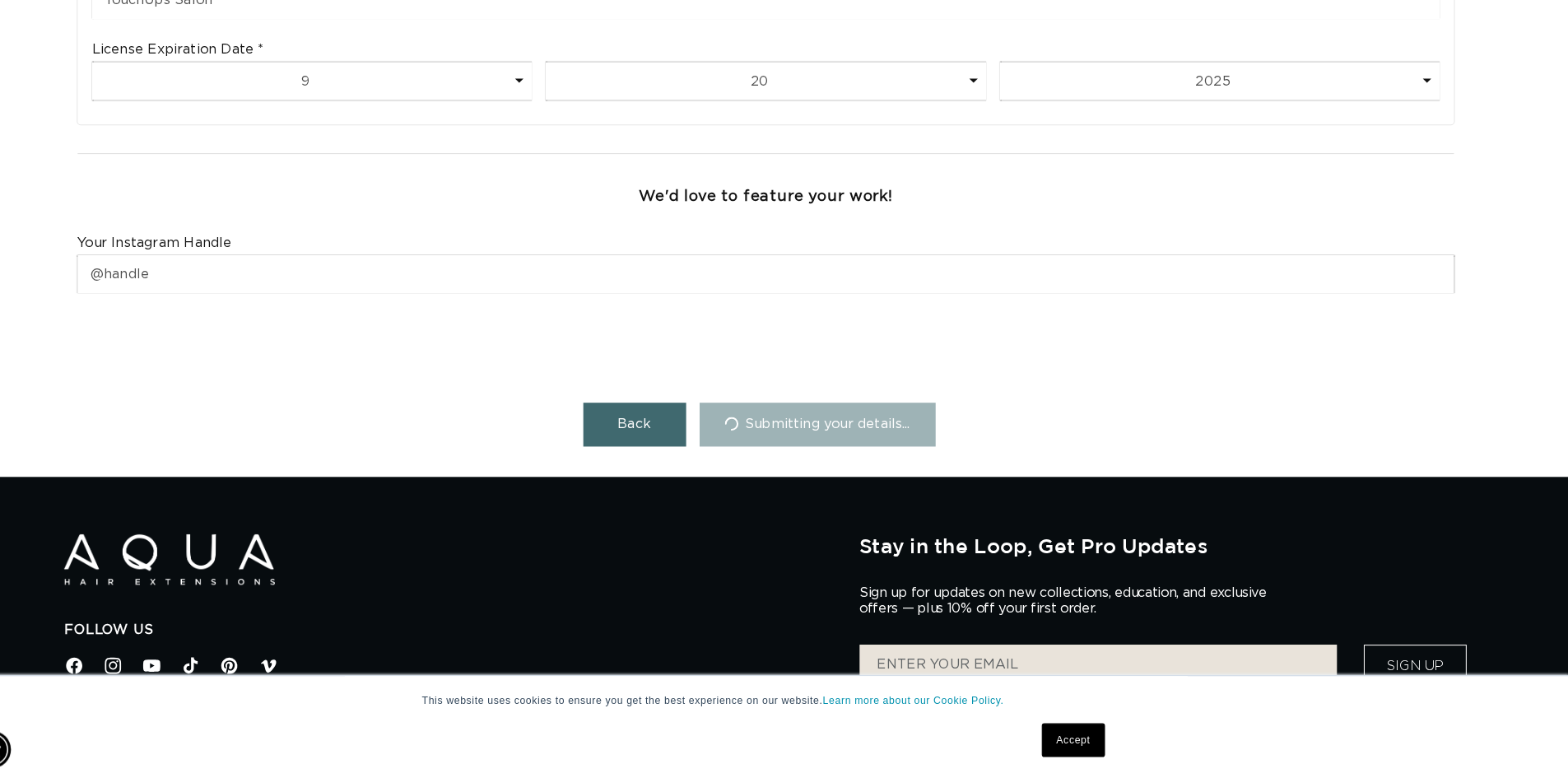
scroll to position [0, 0]
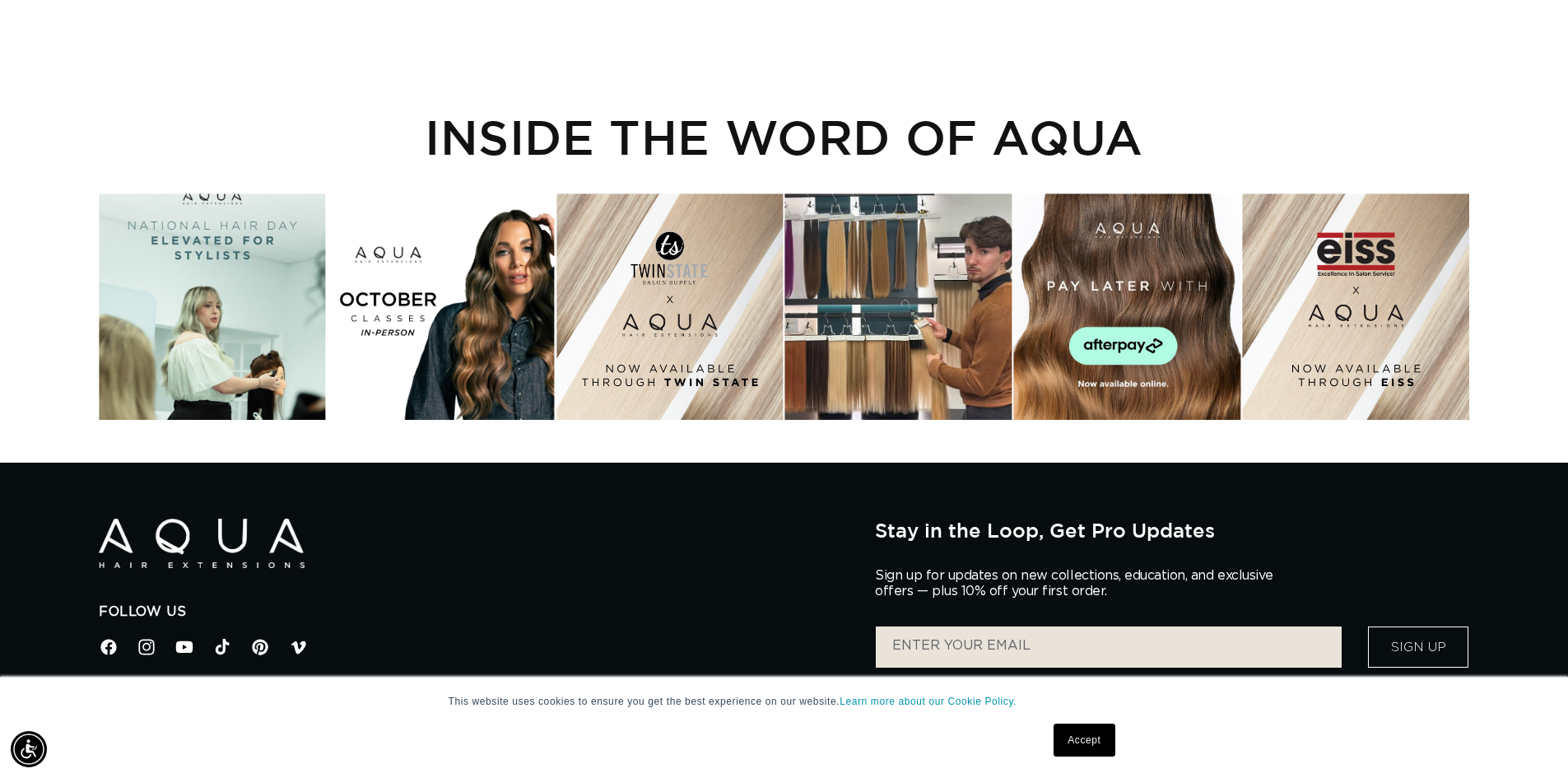
scroll to position [0, 1451]
